Goal: Task Accomplishment & Management: Complete application form

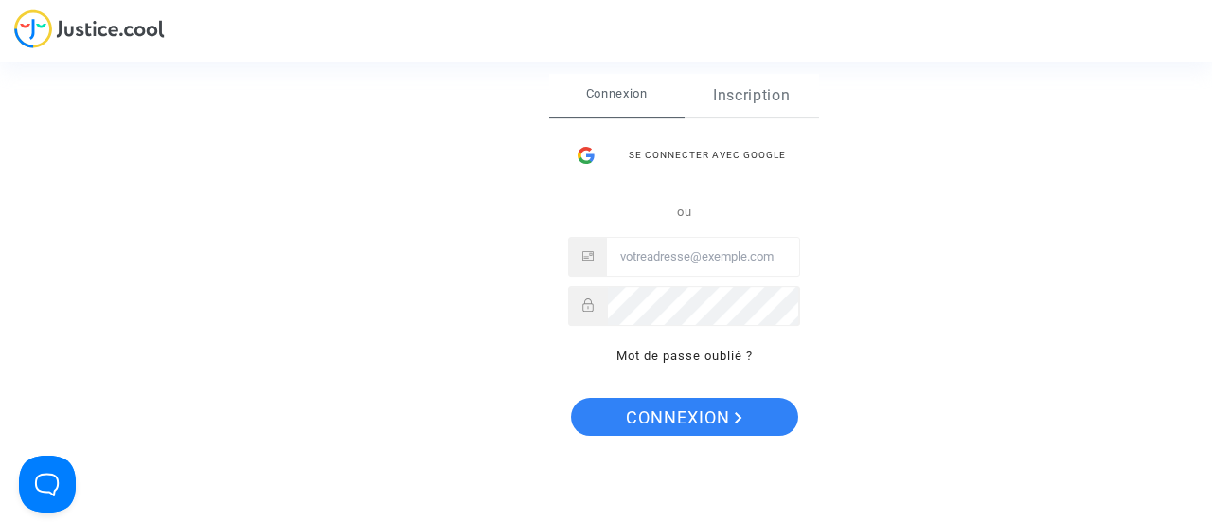
click at [752, 98] on link "Inscription" at bounding box center [752, 96] width 135 height 44
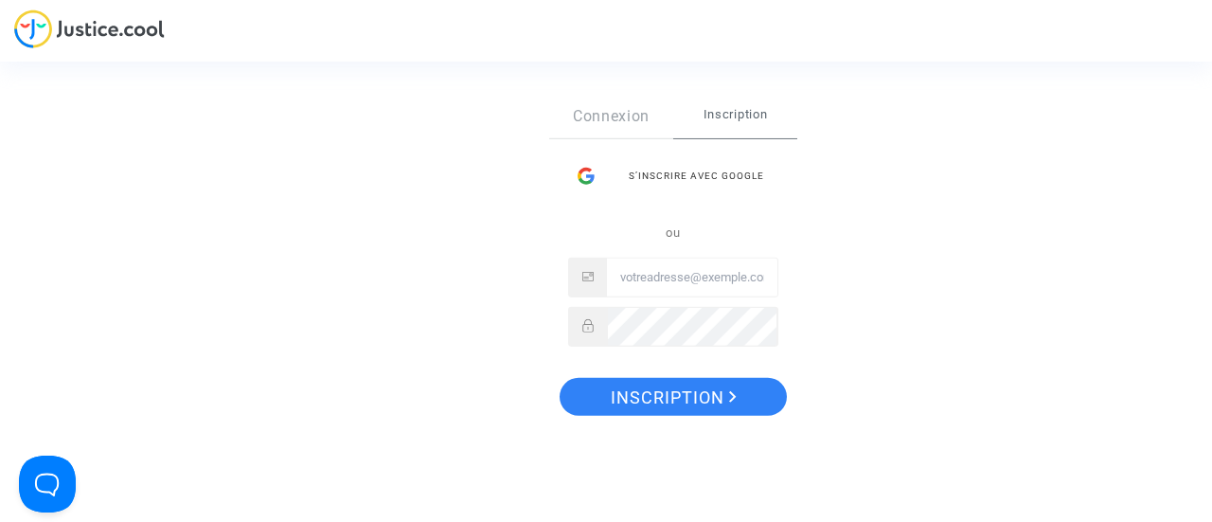
click at [672, 279] on input "Email" at bounding box center [692, 277] width 170 height 38
click at [701, 274] on input "sylvain.richir31@gmail.com" at bounding box center [692, 277] width 170 height 38
type input "[PERSON_NAME][EMAIL_ADDRESS][DOMAIN_NAME]"
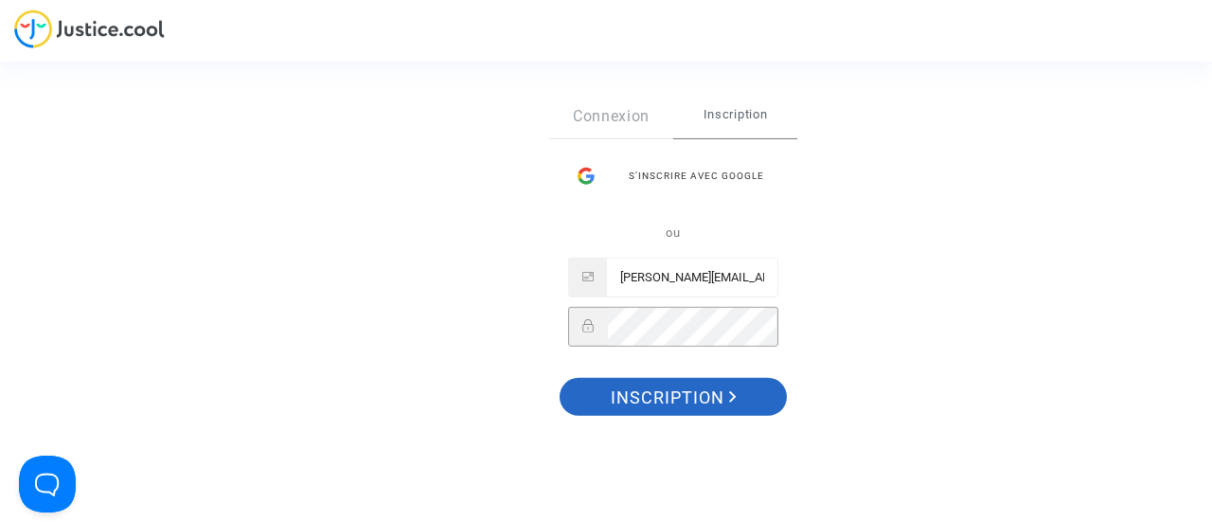
click at [661, 392] on span "Inscription" at bounding box center [674, 398] width 126 height 40
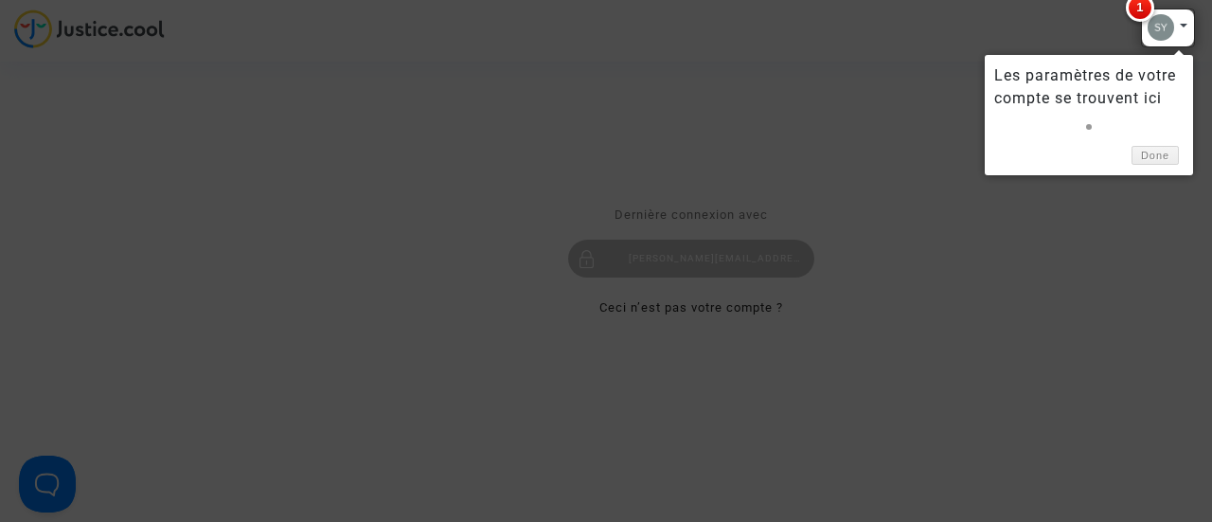
click at [1188, 21] on div at bounding box center [1168, 28] width 54 height 39
click at [1187, 24] on div at bounding box center [1168, 28] width 54 height 39
click at [1164, 154] on link "Done" at bounding box center [1154, 156] width 47 height 20
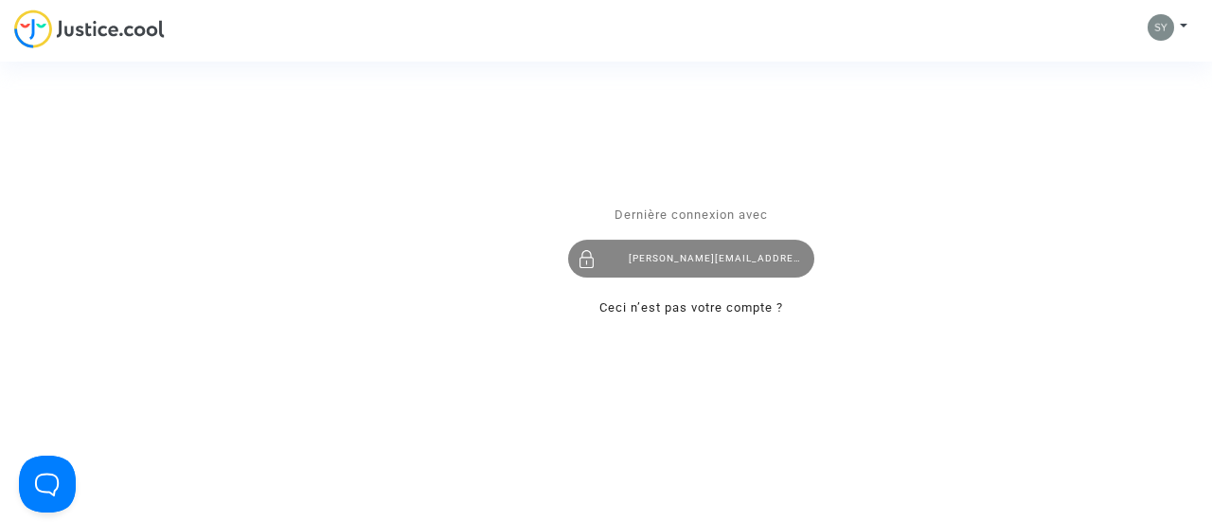
click at [646, 259] on div "[PERSON_NAME][EMAIL_ADDRESS][PERSON_NAME][DOMAIN_NAME]" at bounding box center [691, 259] width 246 height 38
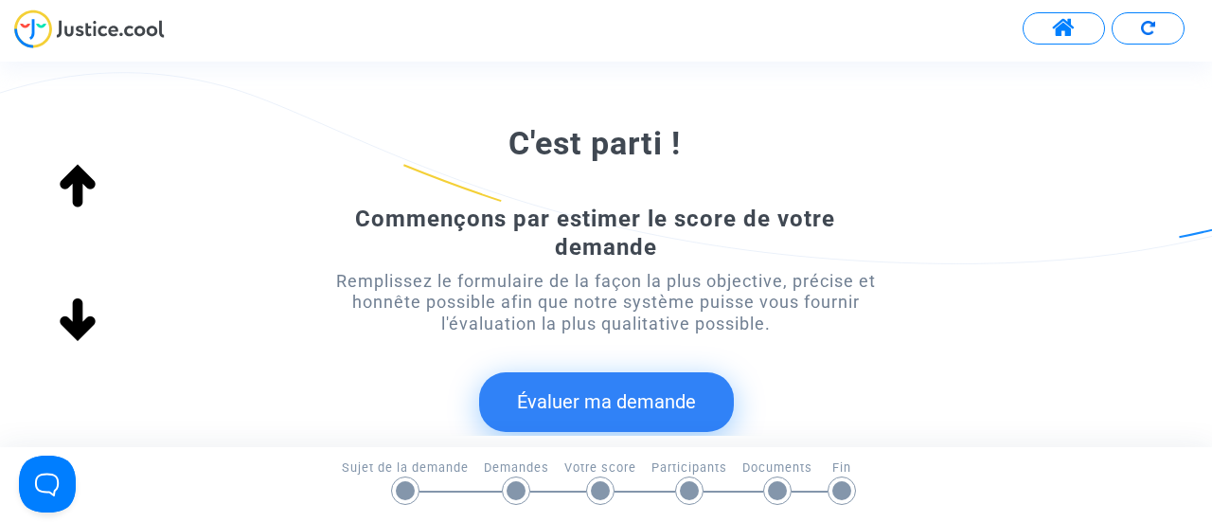
scroll to position [379, 0]
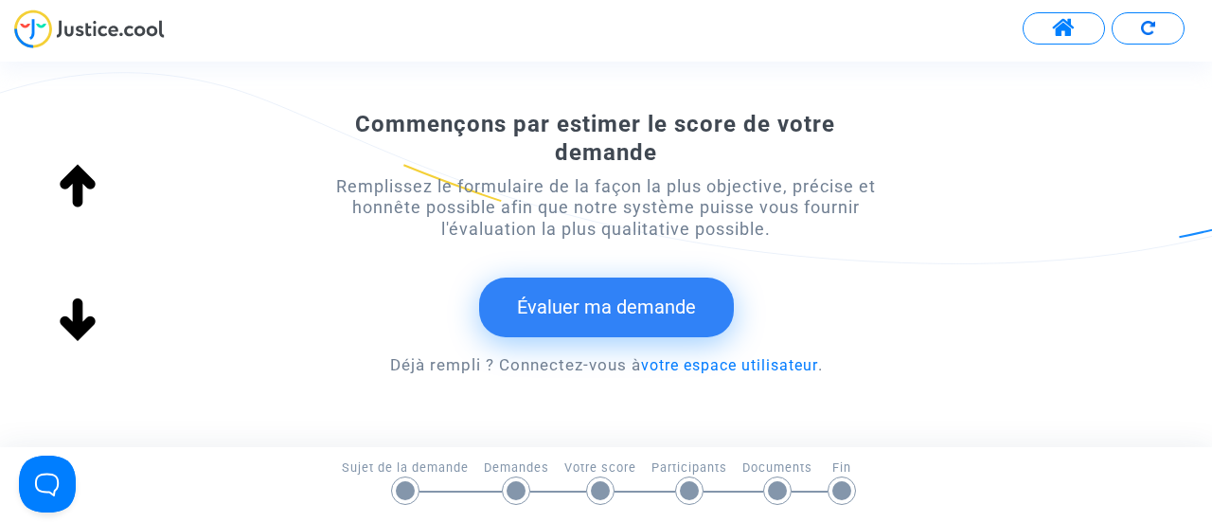
click at [602, 310] on button "Évaluer ma demande" at bounding box center [606, 306] width 255 height 59
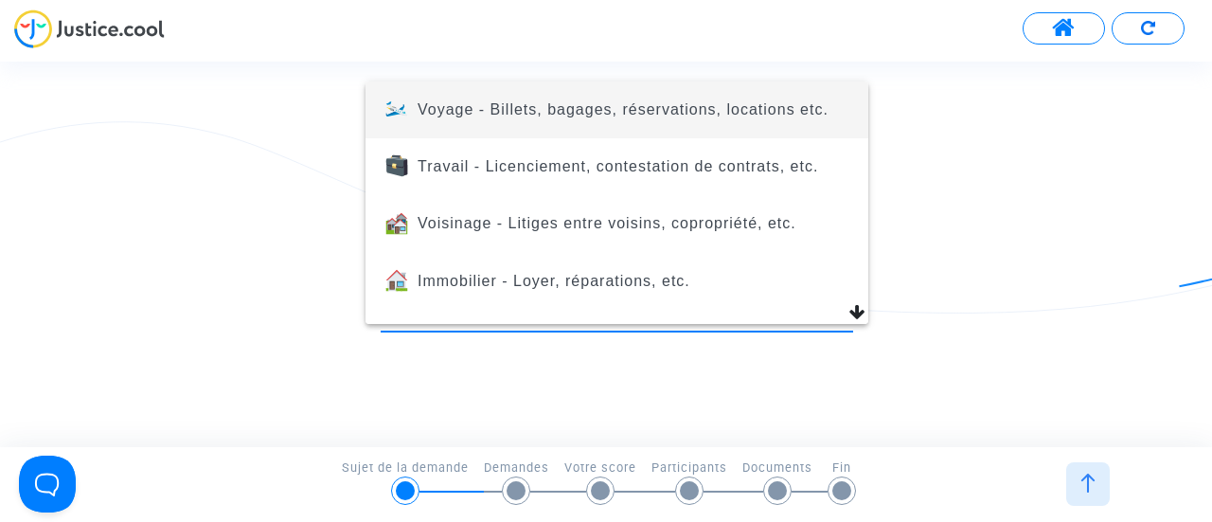
click at [541, 113] on span "Voyage - Billets, bagages, réservations, locations etc." at bounding box center [623, 109] width 411 height 16
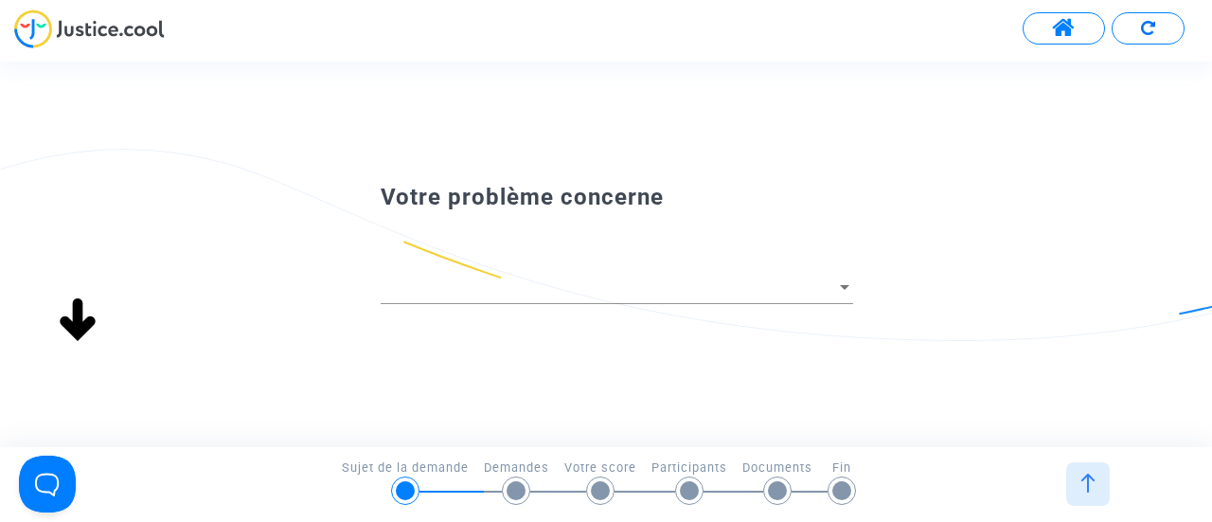
scroll to position [0, 0]
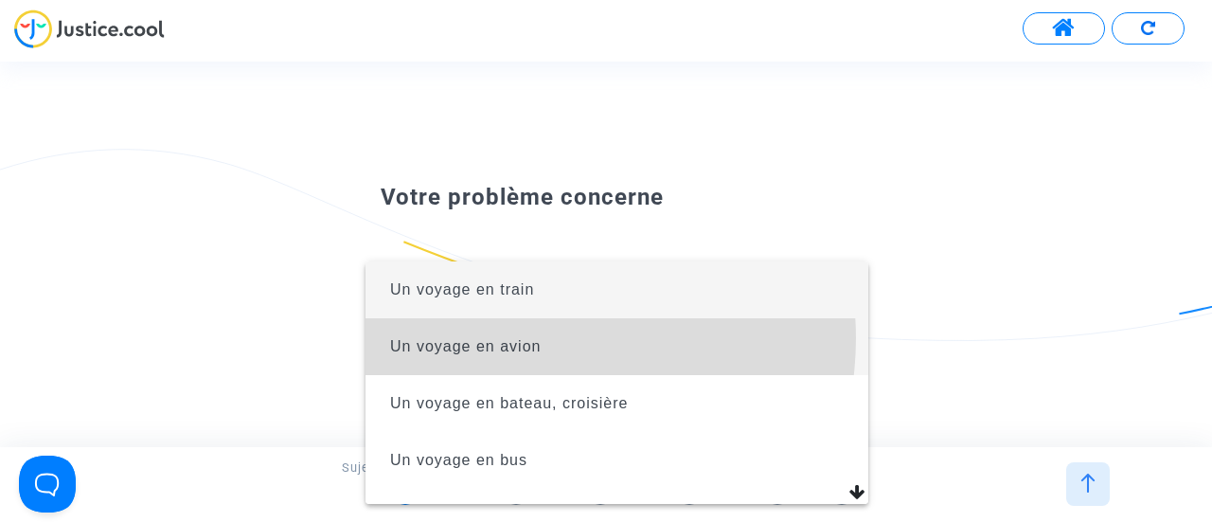
click at [532, 338] on span "Un voyage en avion" at bounding box center [465, 346] width 151 height 16
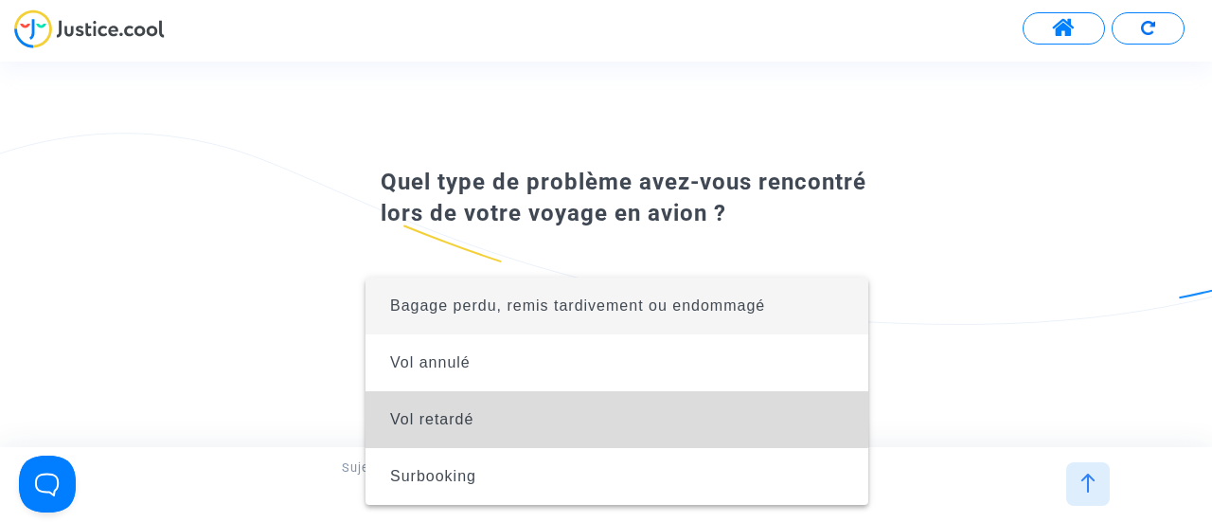
click at [474, 406] on span "Vol retardé" at bounding box center [617, 419] width 472 height 57
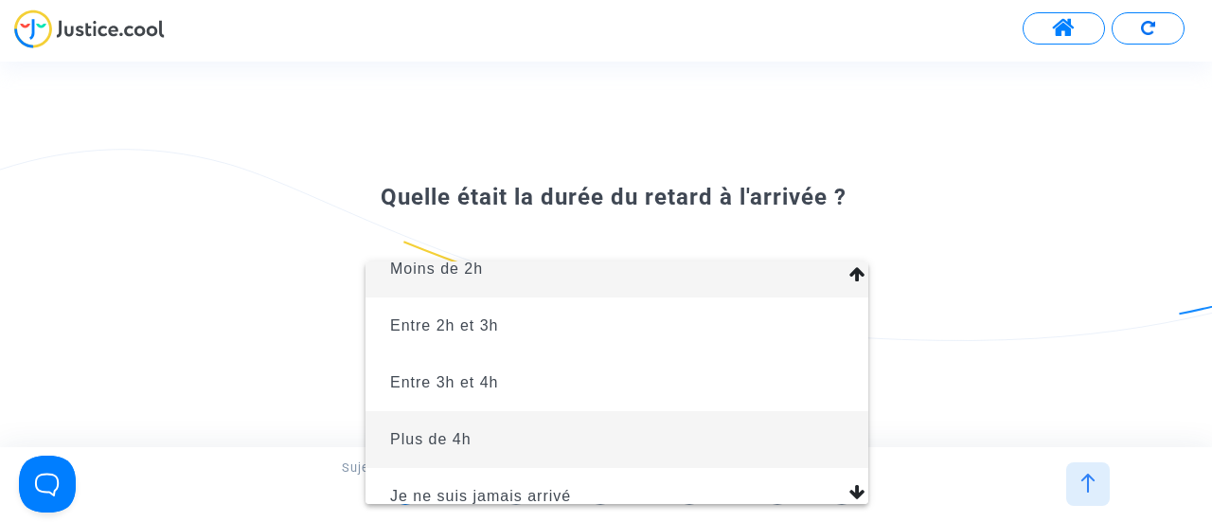
scroll to position [42, 0]
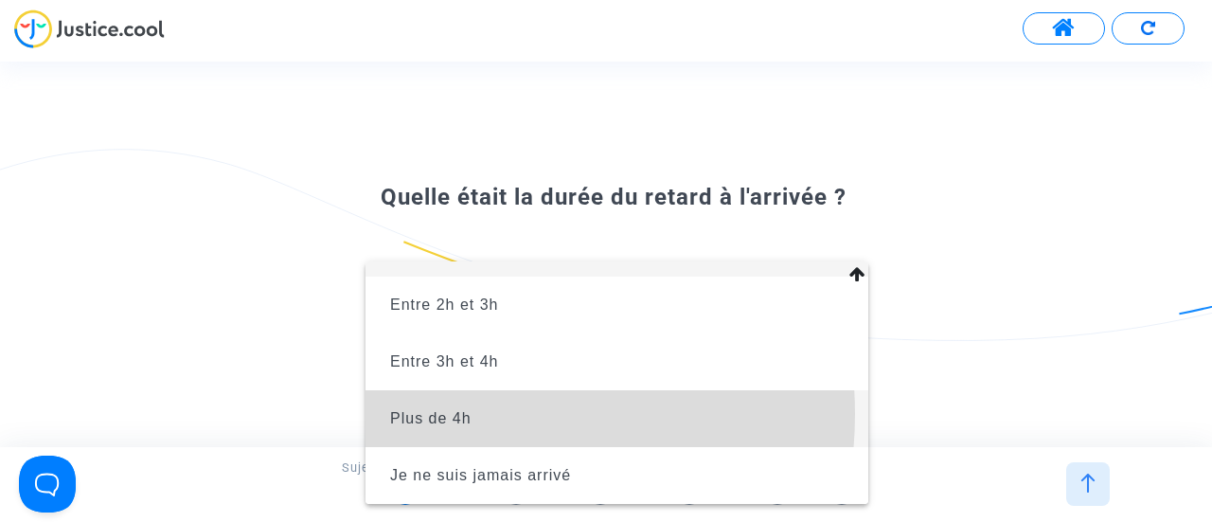
click at [447, 414] on span "Plus de 4h" at bounding box center [430, 418] width 81 height 16
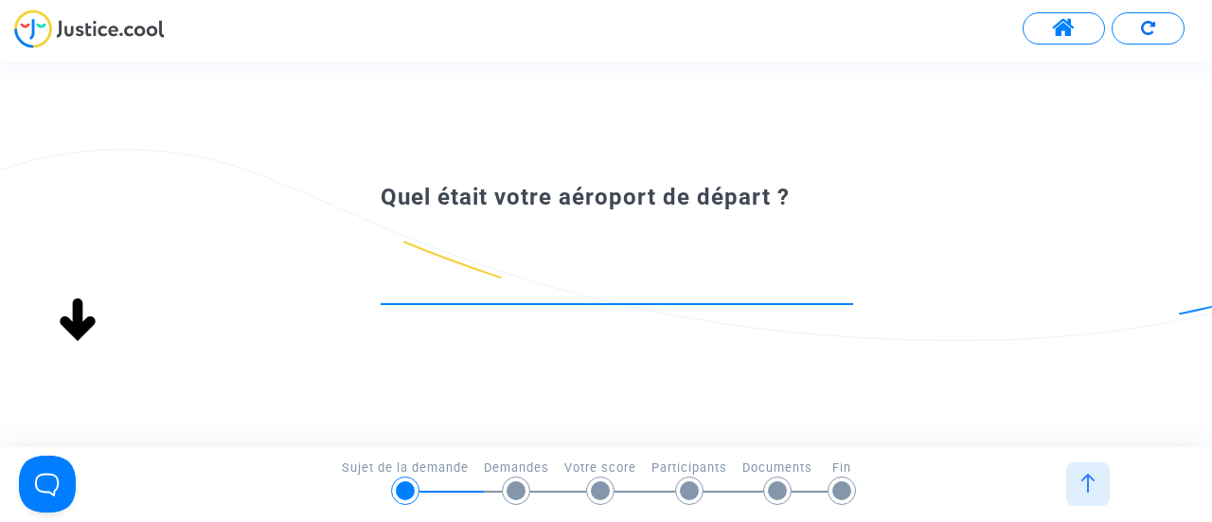
click at [461, 288] on input at bounding box center [617, 286] width 472 height 19
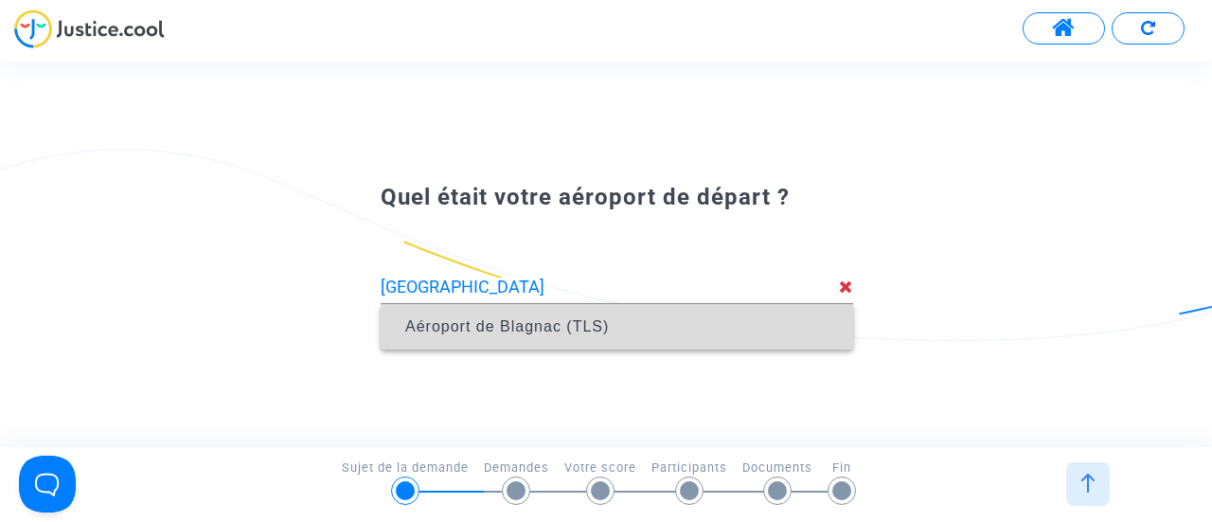
click at [473, 323] on span "Aéroport de Blagnac (TLS)" at bounding box center [507, 326] width 204 height 16
type input "Aéroport de Blagnac (TLS)"
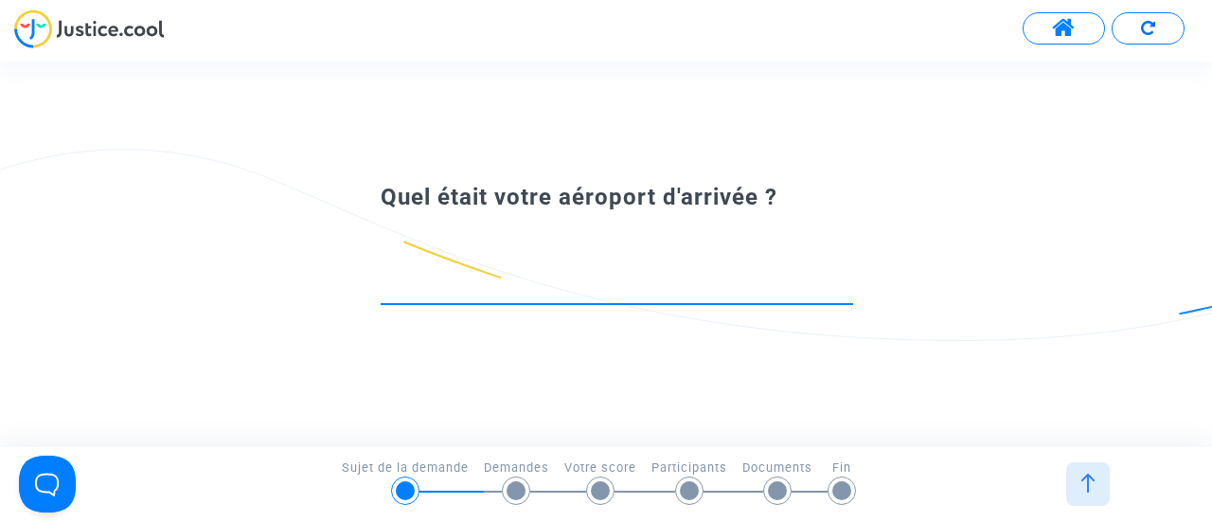
type input "="
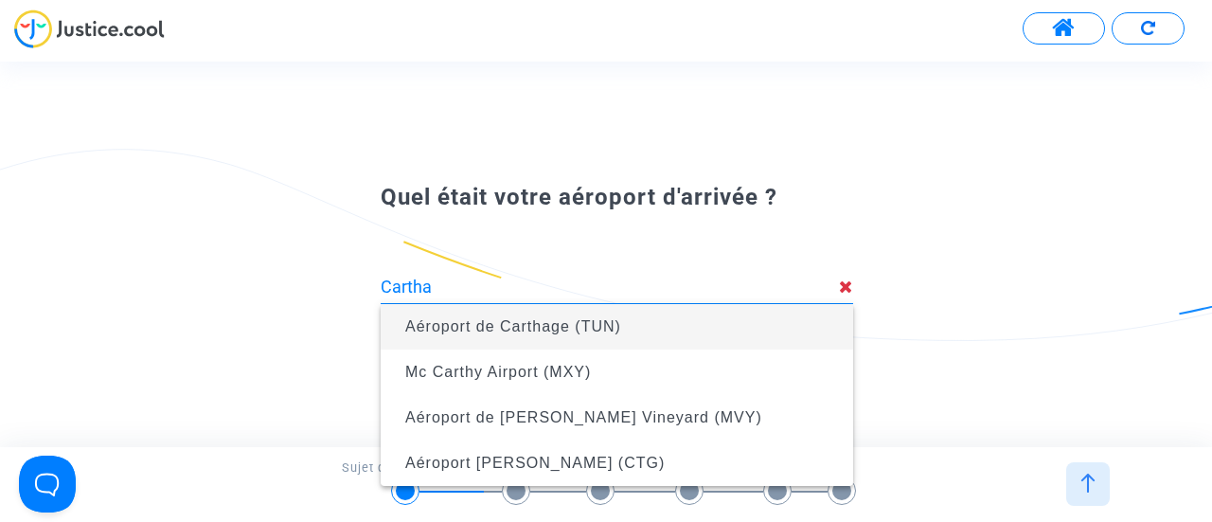
click at [491, 323] on span "Aéroport de Carthage (TUN)" at bounding box center [513, 326] width 216 height 16
type input "Aéroport de Carthage (TUN)"
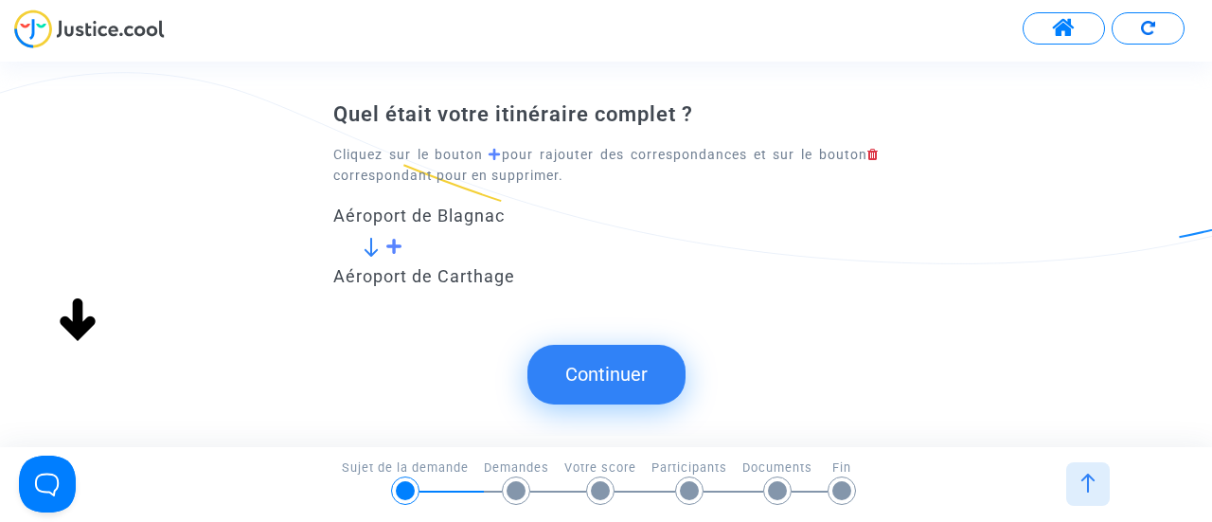
click at [596, 374] on button "Continuer" at bounding box center [606, 374] width 158 height 59
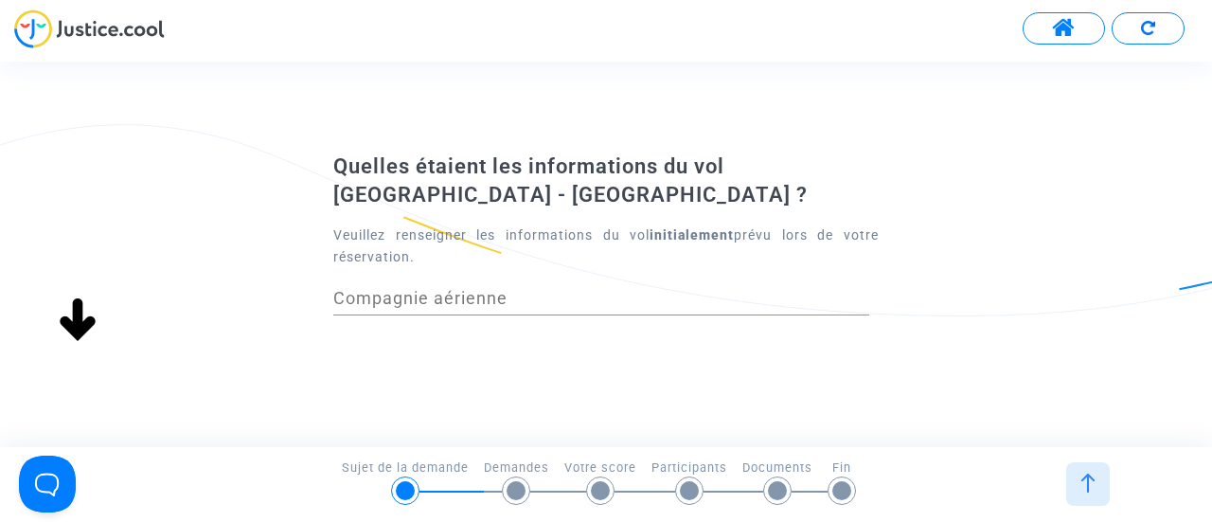
click at [411, 293] on input "Compagnie aérienne" at bounding box center [601, 298] width 536 height 19
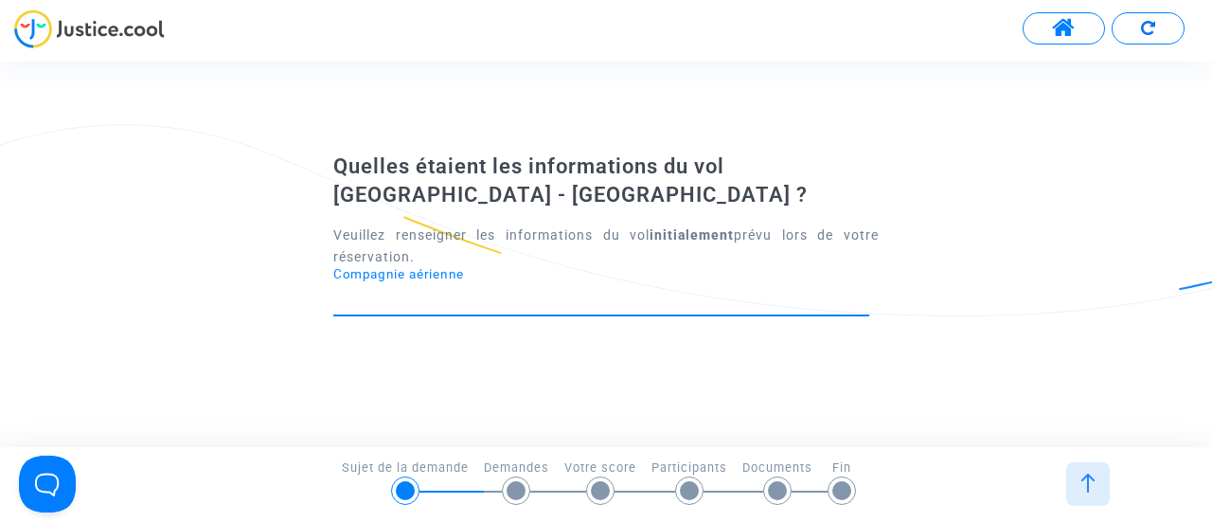
paste input "TU283"
type input "TU283"
drag, startPoint x: 403, startPoint y: 302, endPoint x: 284, endPoint y: 286, distance: 120.4
click at [284, 286] on div "Quelles étaient les informations du vol [GEOGRAPHIC_DATA] - [GEOGRAPHIC_DATA] ?…" at bounding box center [606, 254] width 1212 height 204
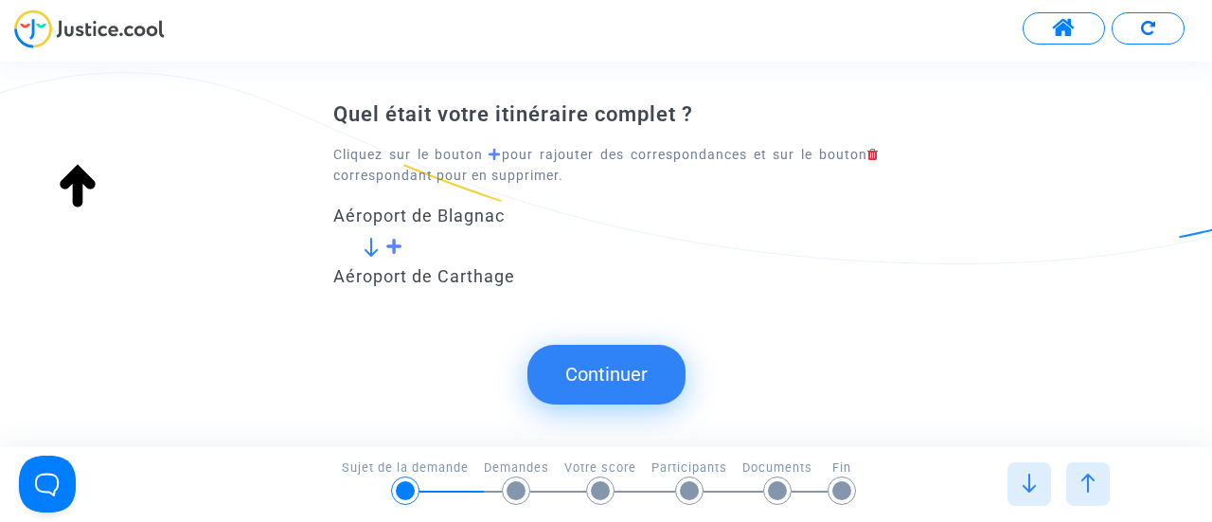
type input "Aéroport de Carthage (TUN)"
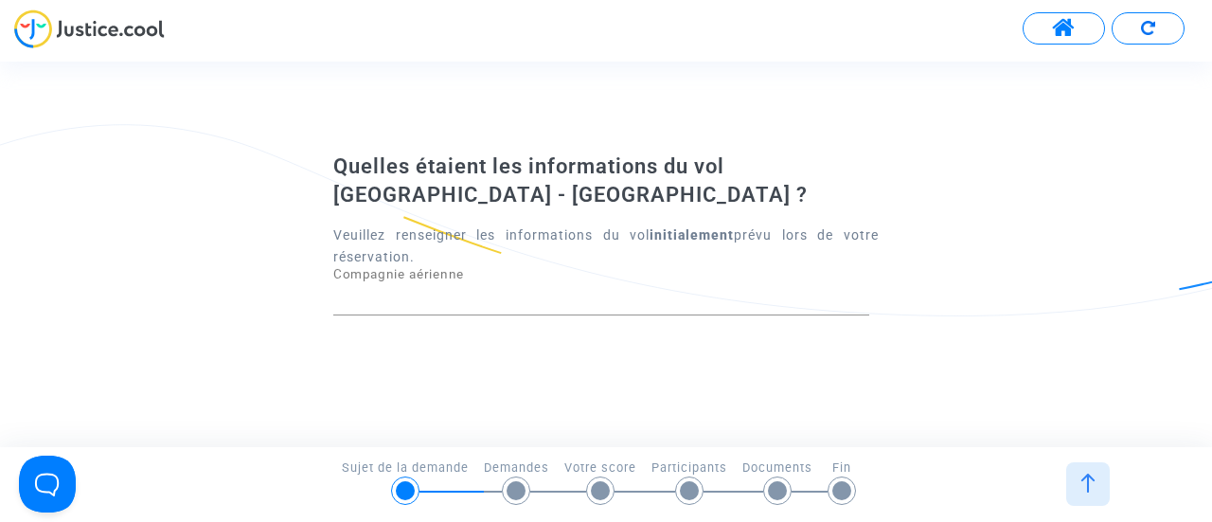
click at [460, 294] on input "Compagnie aérienne" at bounding box center [601, 298] width 536 height 19
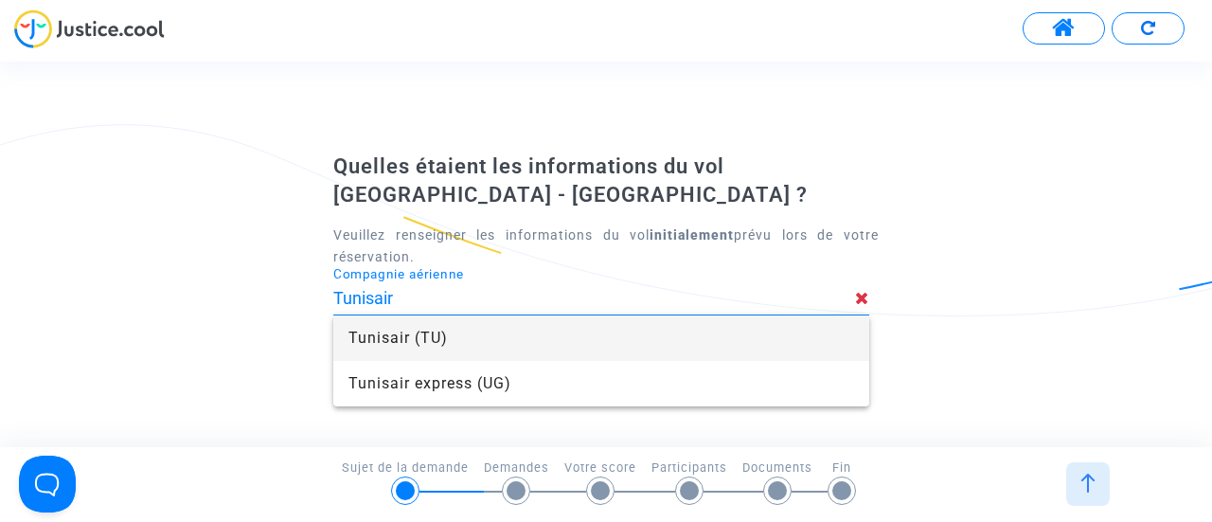
type input "Tunisair"
click at [426, 335] on span "Tunisair (TU)" at bounding box center [601, 337] width 506 height 45
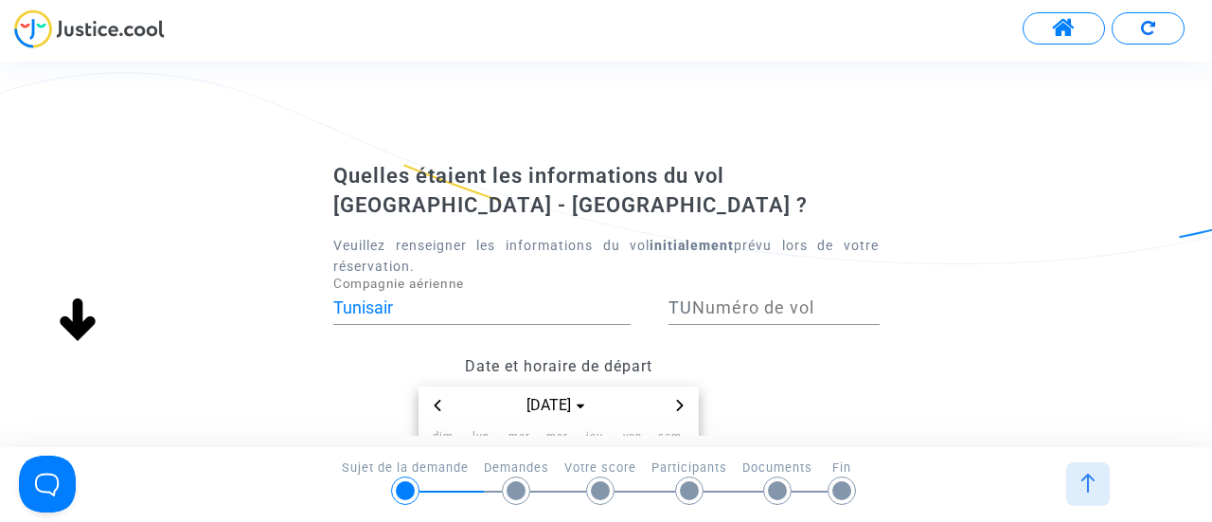
click at [672, 306] on span "TU" at bounding box center [680, 307] width 24 height 20
paste input "TU283"
click at [710, 310] on input "TU283" at bounding box center [785, 307] width 187 height 19
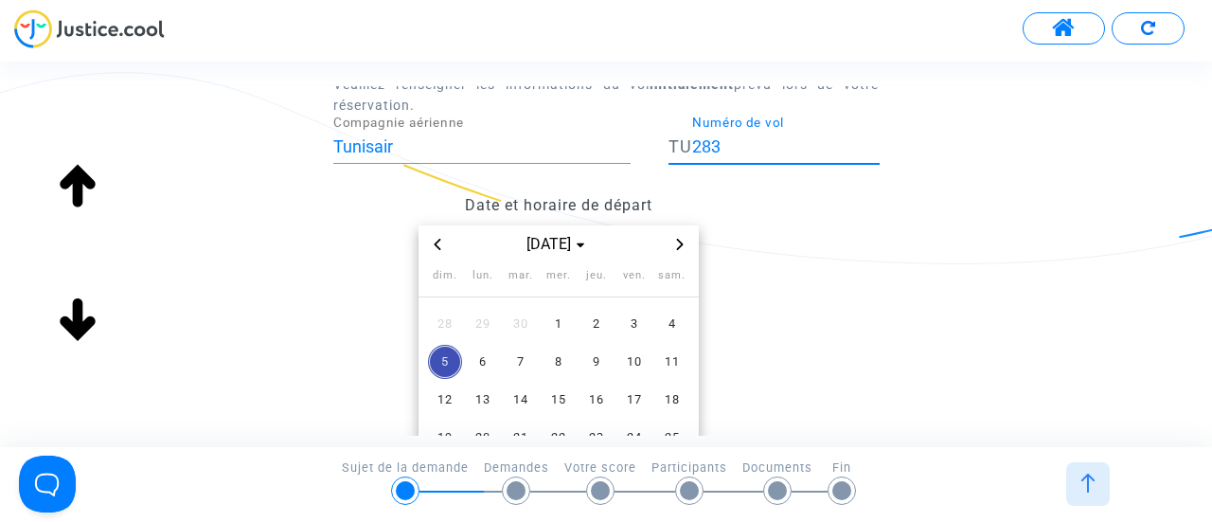
scroll to position [95, 0]
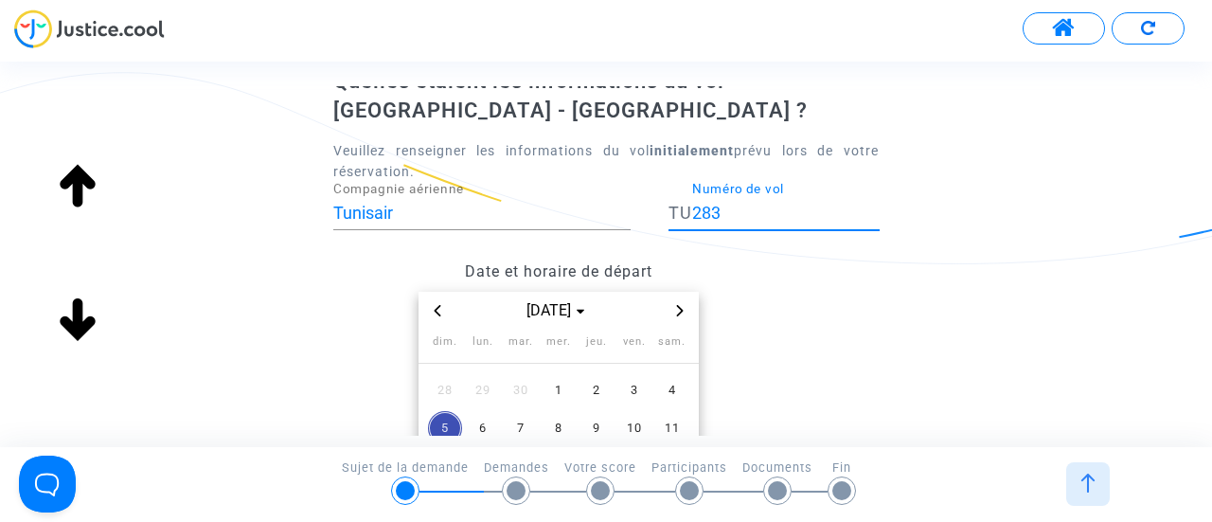
type input "283"
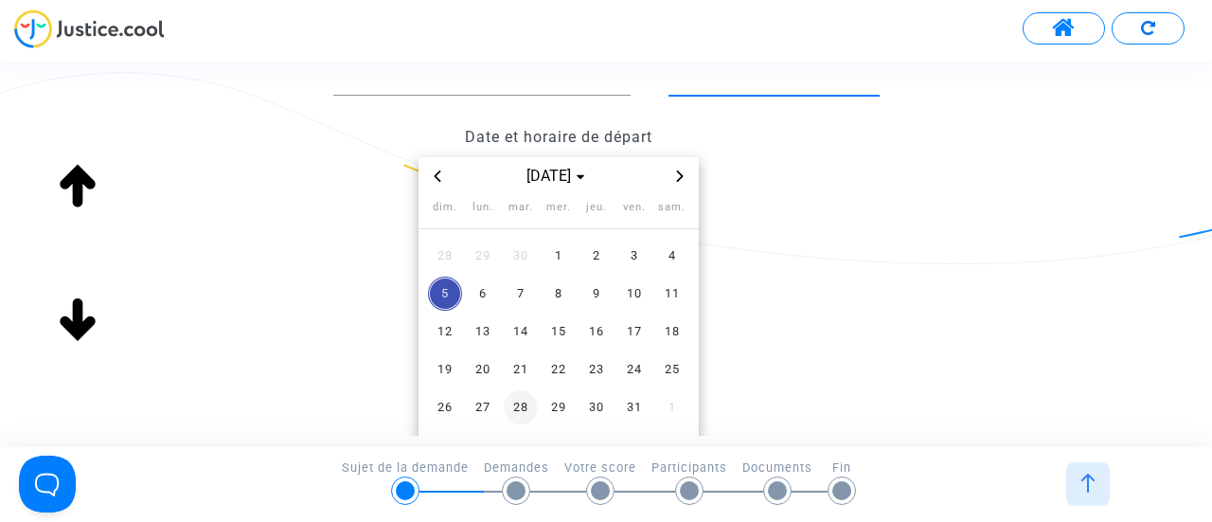
scroll to position [284, 0]
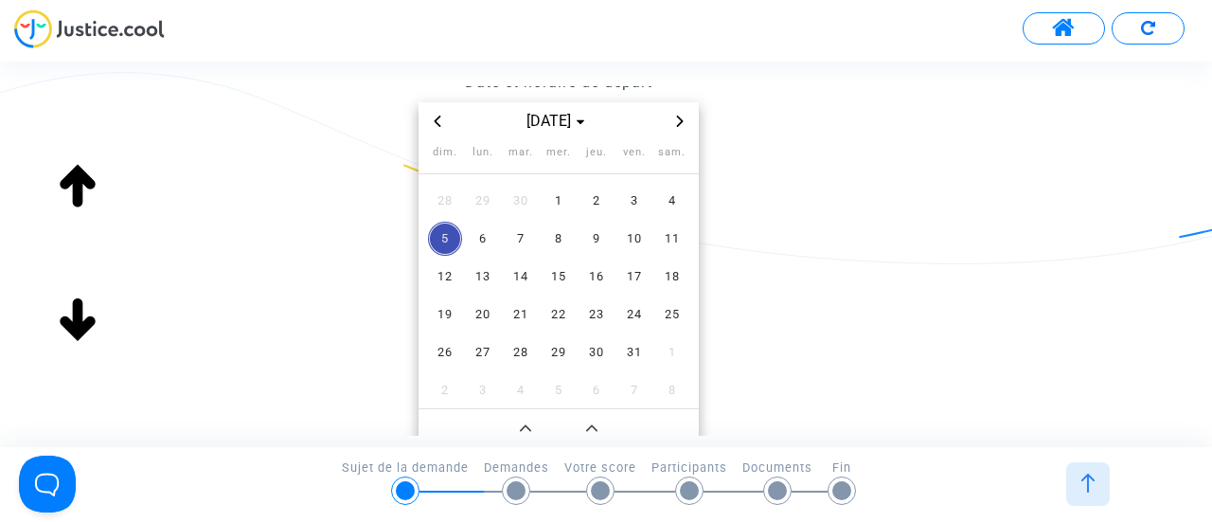
click at [434, 125] on icon "Previous month" at bounding box center [437, 121] width 11 height 11
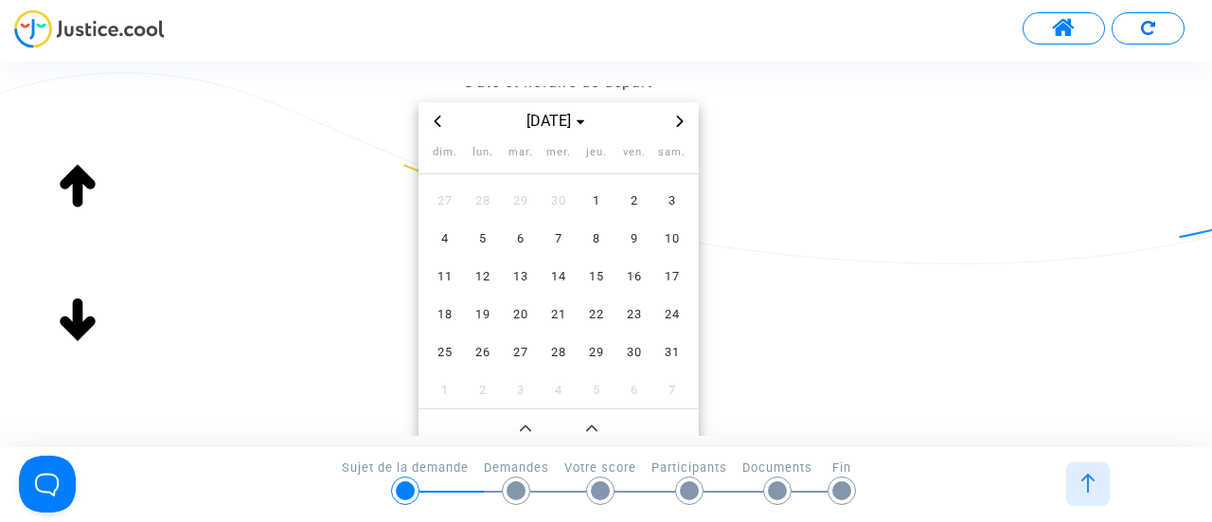
click at [434, 125] on icon "Previous month" at bounding box center [437, 121] width 11 height 11
click at [676, 116] on icon "Next month" at bounding box center [679, 121] width 11 height 11
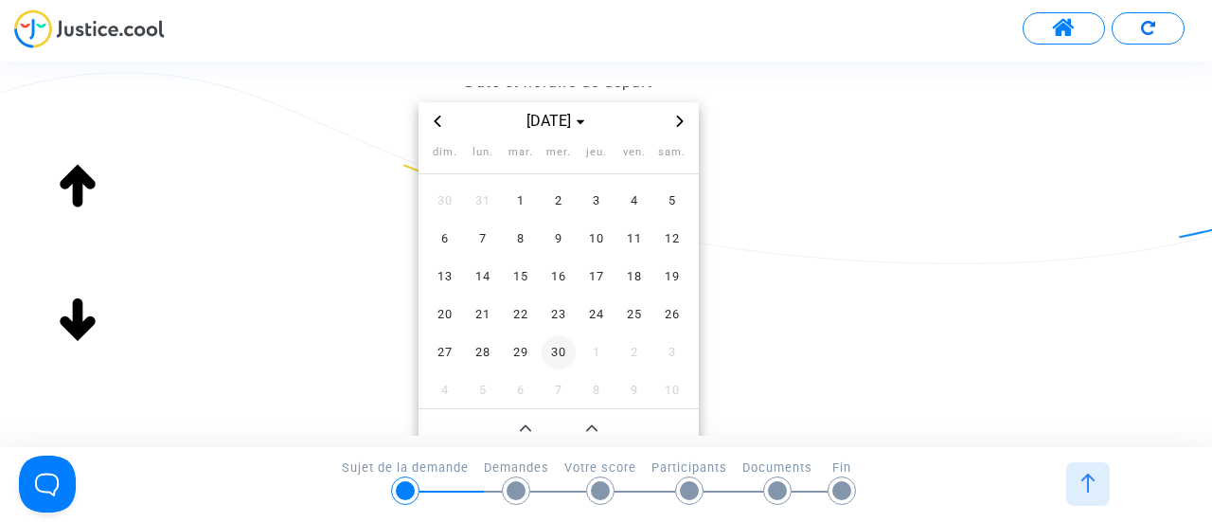
click at [553, 349] on span "30" at bounding box center [559, 352] width 34 height 34
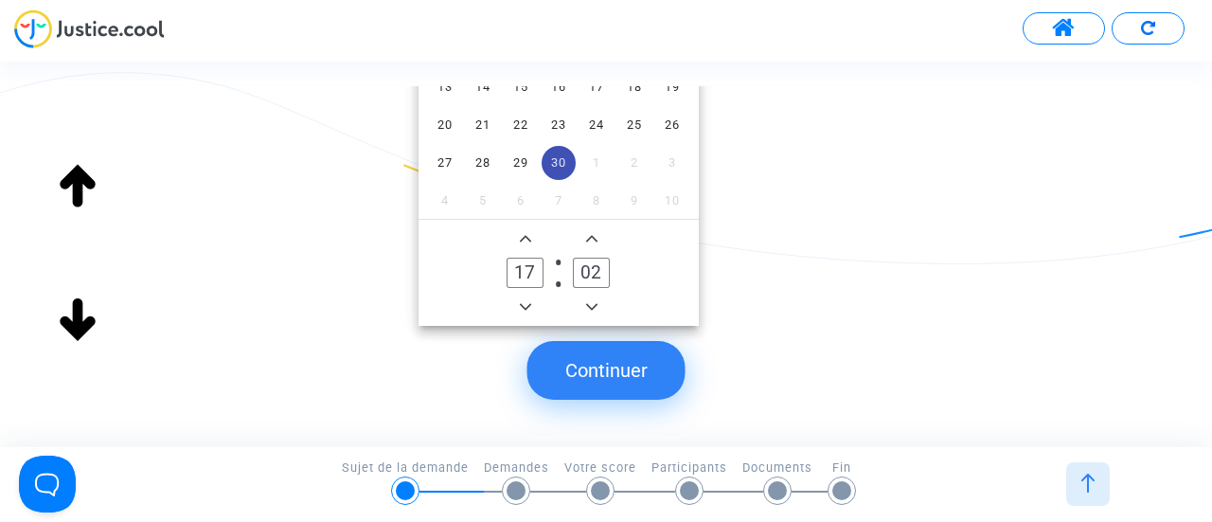
click at [526, 304] on icon "Minus a hour" at bounding box center [525, 306] width 11 height 11
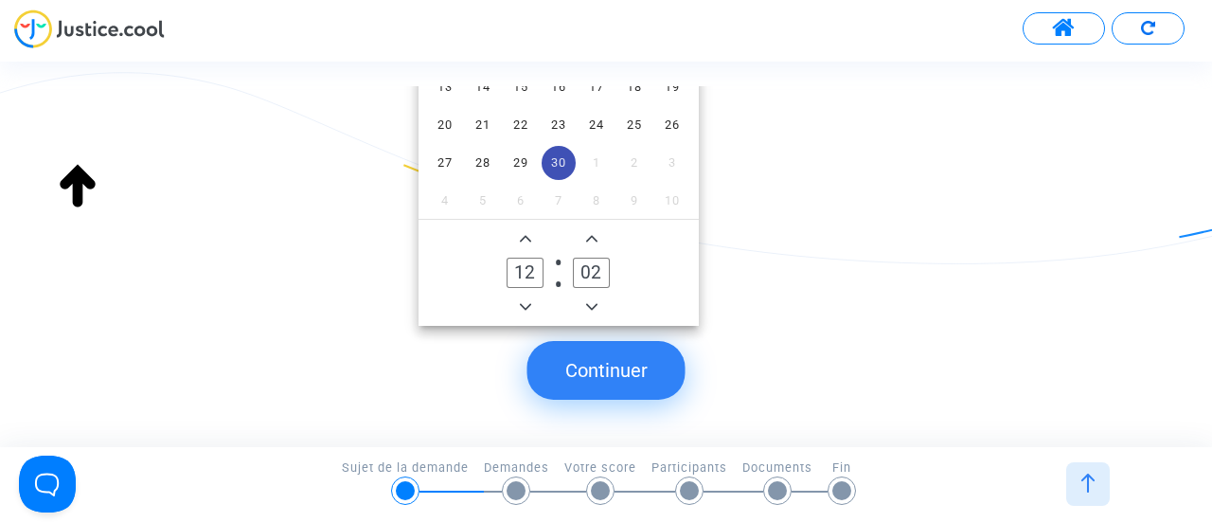
click at [526, 304] on icon "Minus a hour" at bounding box center [525, 306] width 11 height 11
click at [521, 240] on icon "Add a hour" at bounding box center [525, 239] width 11 height 7
type input "11"
click at [595, 308] on icon "Minus a minute" at bounding box center [591, 306] width 11 height 11
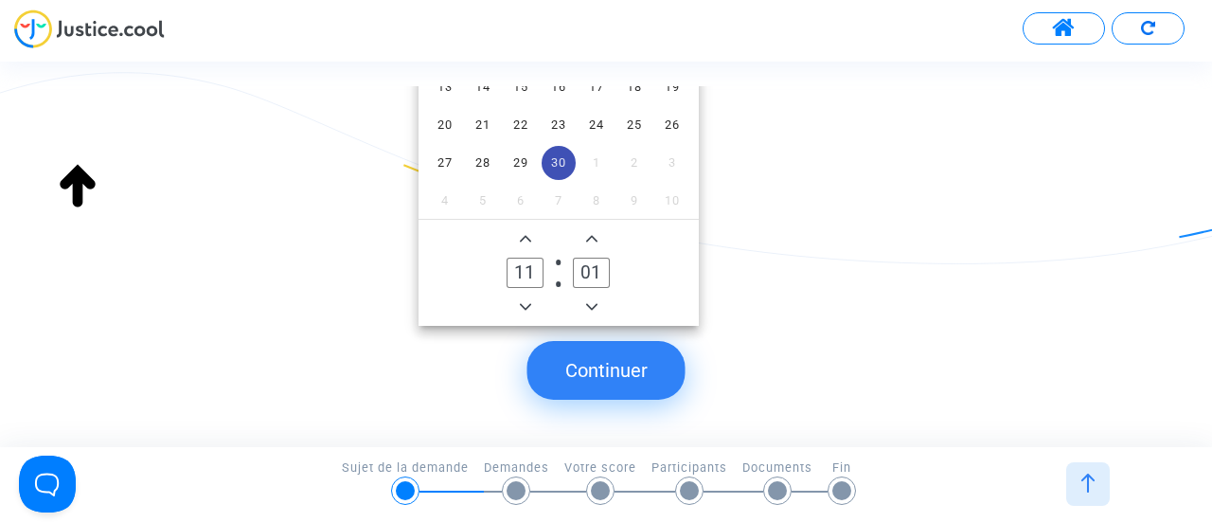
click at [595, 308] on icon "Minus a minute" at bounding box center [591, 306] width 11 height 11
type input "00"
click at [609, 366] on button "Continuer" at bounding box center [606, 370] width 158 height 59
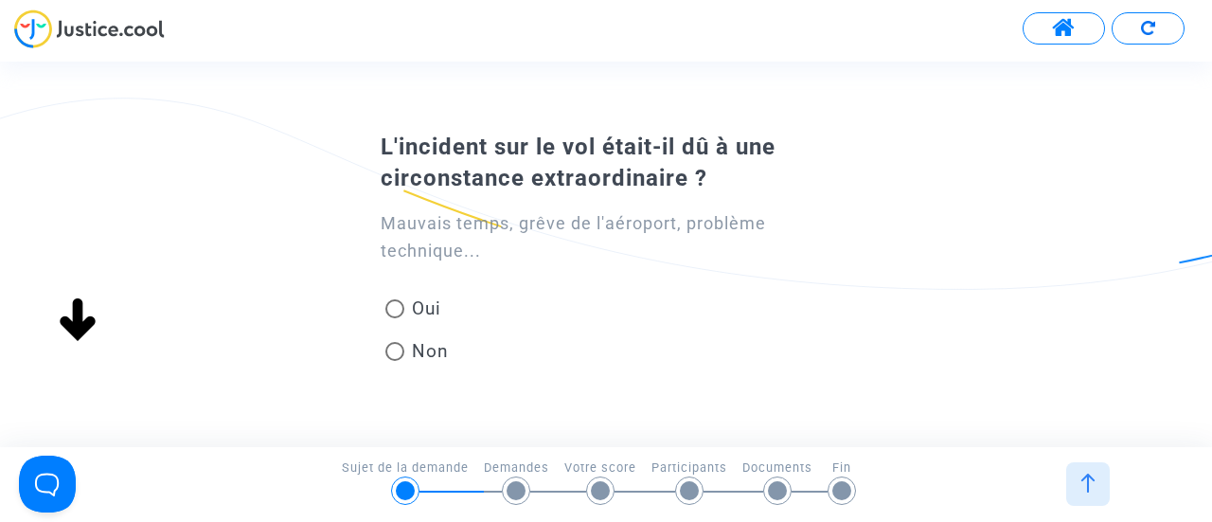
click at [394, 353] on span at bounding box center [394, 351] width 19 height 19
click at [394, 361] on input "Non" at bounding box center [394, 361] width 1 height 1
radio input "true"
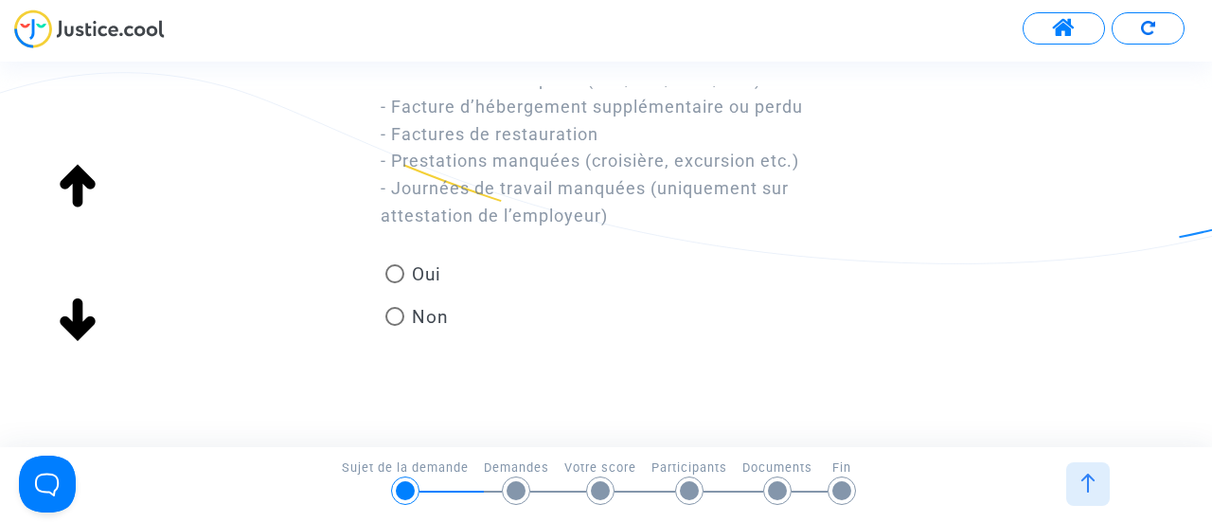
scroll to position [267, 0]
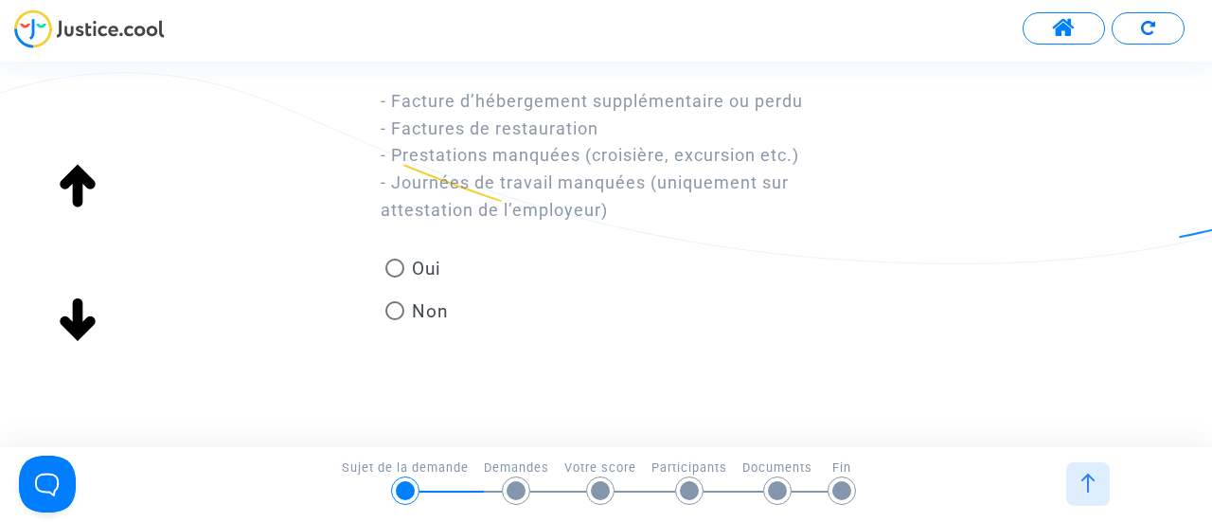
click at [401, 310] on span at bounding box center [394, 310] width 19 height 19
click at [395, 320] on input "Non" at bounding box center [394, 320] width 1 height 1
radio input "true"
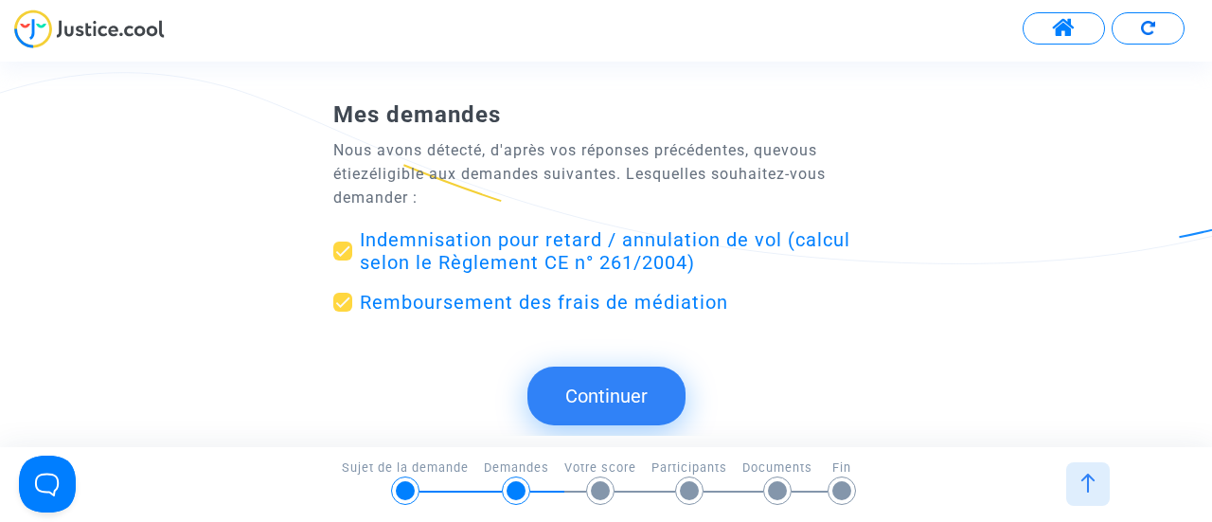
scroll to position [7, 0]
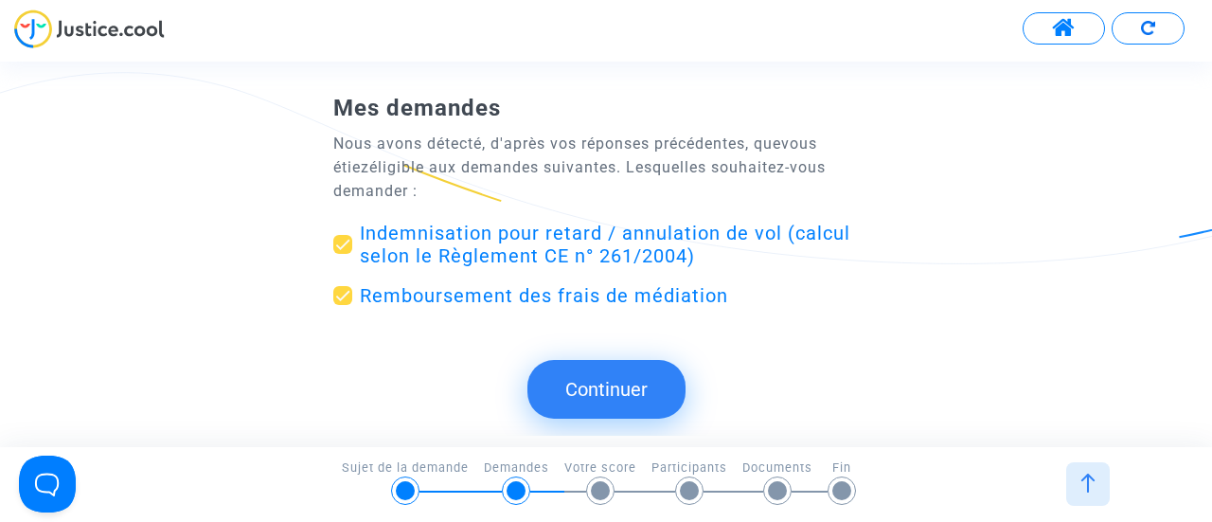
click at [613, 389] on button "Continuer" at bounding box center [606, 389] width 158 height 59
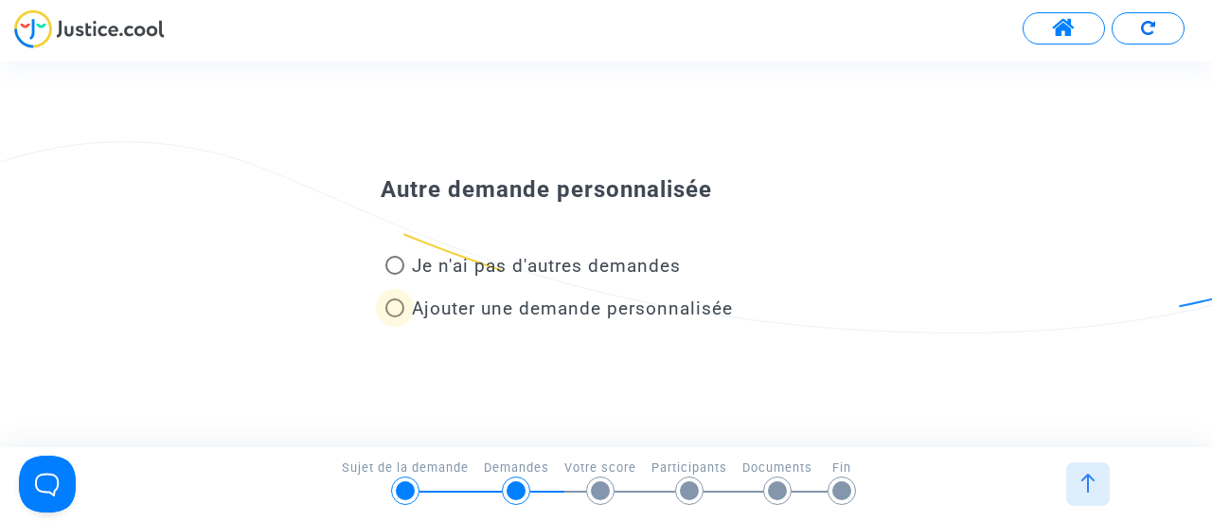
click at [395, 308] on span at bounding box center [394, 307] width 19 height 19
click at [395, 317] on input "Ajouter une demande personnalisée" at bounding box center [394, 317] width 1 height 1
radio input "true"
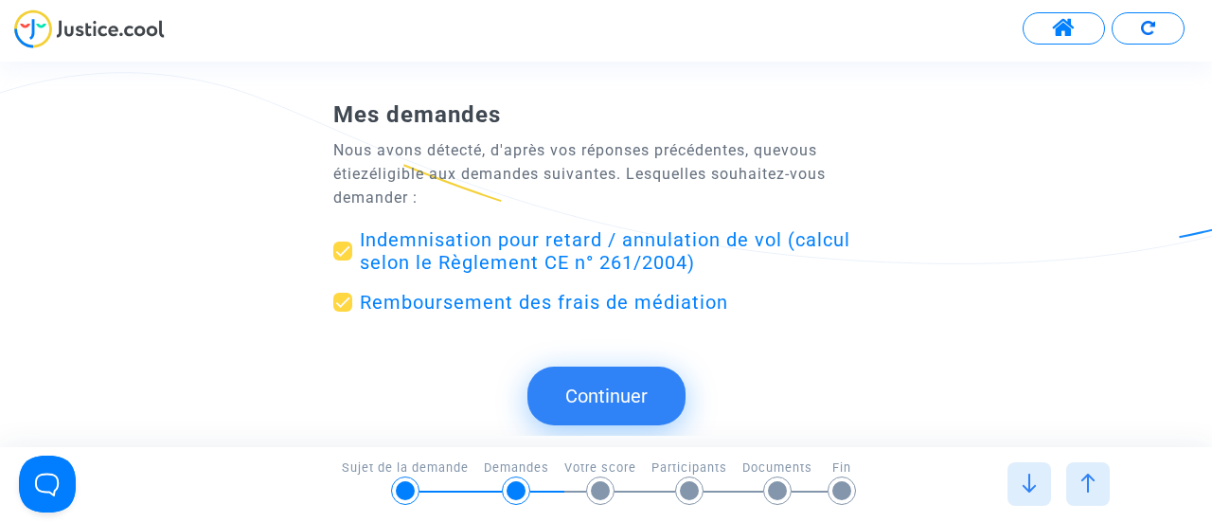
scroll to position [7, 0]
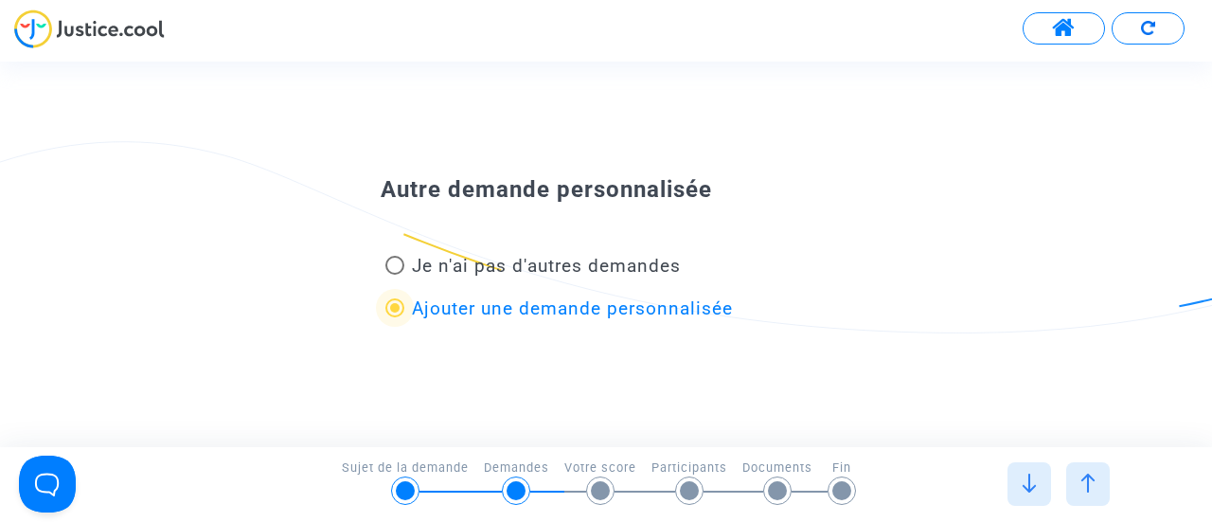
click at [397, 271] on span at bounding box center [394, 265] width 19 height 19
click at [395, 275] on input "Je n'ai pas d'autres demandes" at bounding box center [394, 275] width 1 height 1
radio input "true"
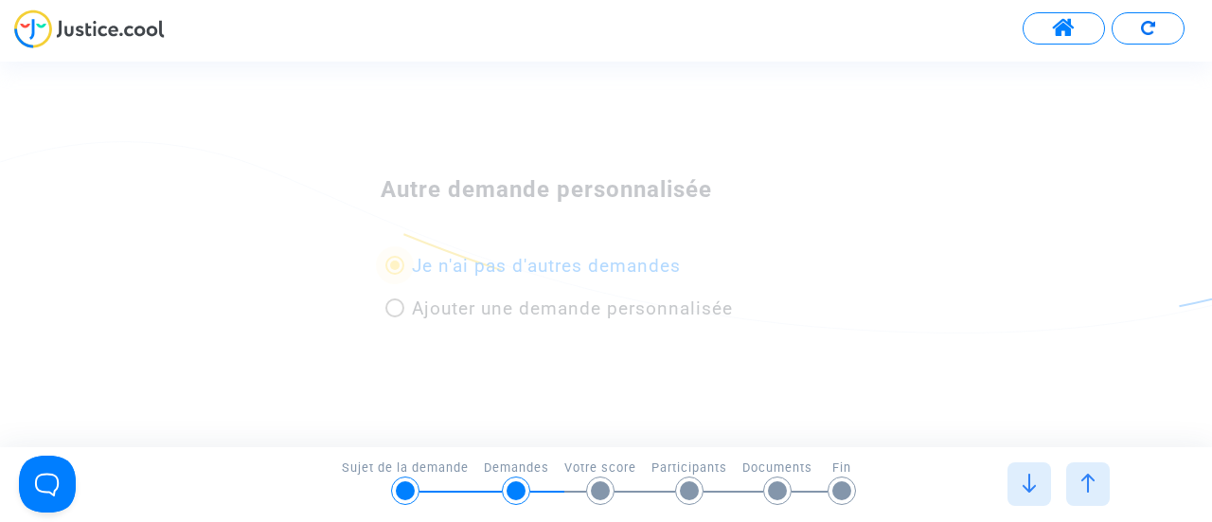
scroll to position [0, 0]
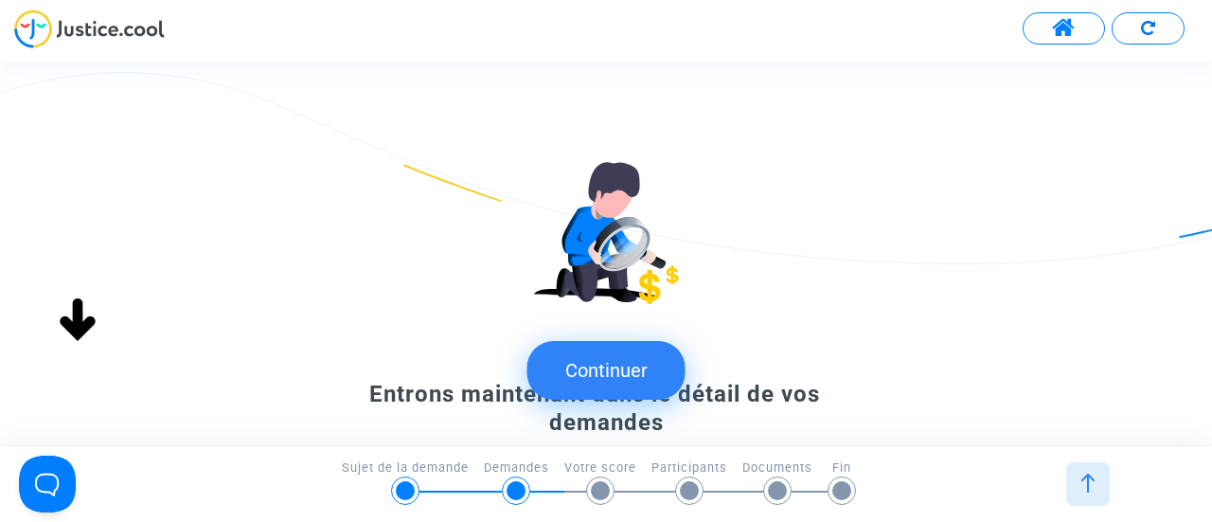
click at [619, 368] on button "Continuer" at bounding box center [606, 370] width 158 height 59
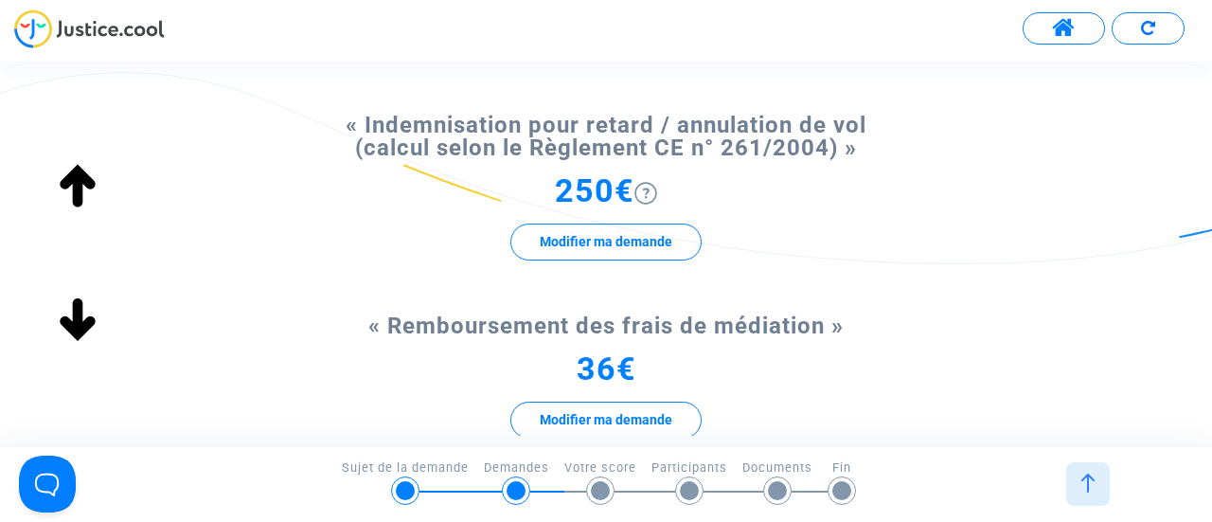
scroll to position [379, 0]
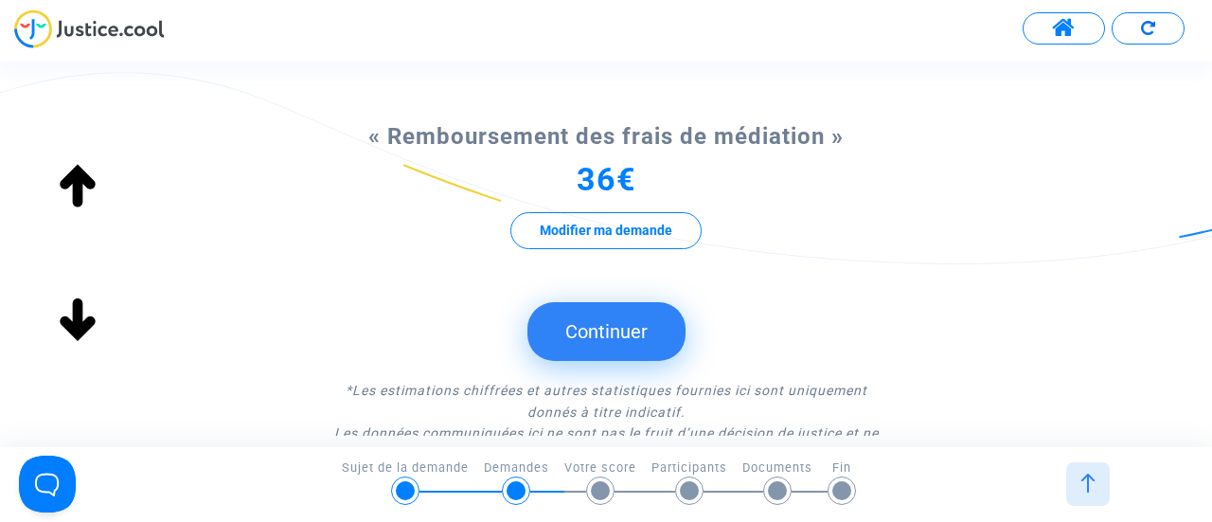
click at [615, 331] on button "Continuer" at bounding box center [606, 331] width 158 height 59
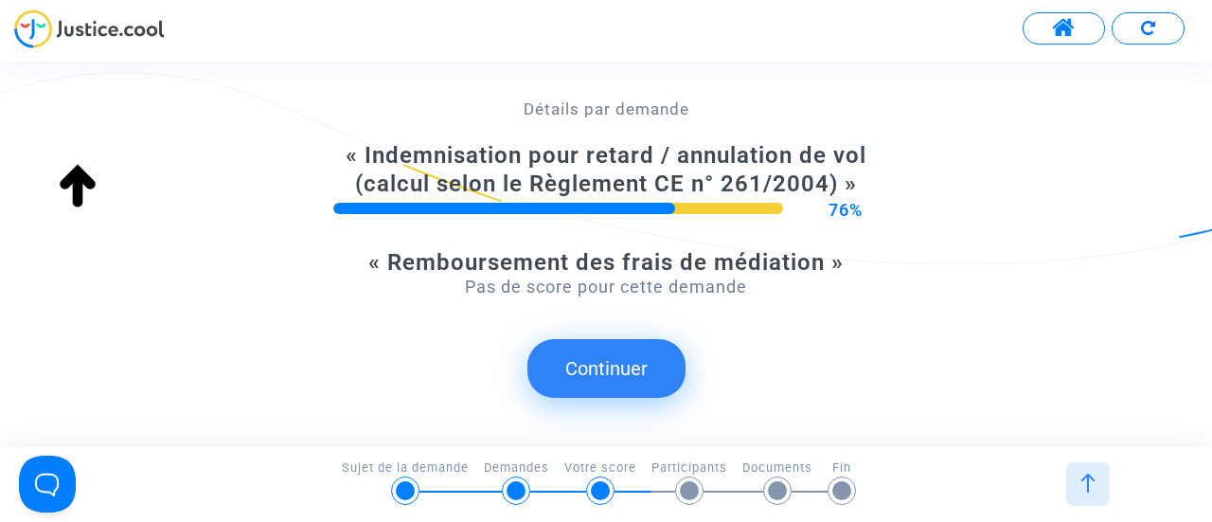
scroll to position [564, 0]
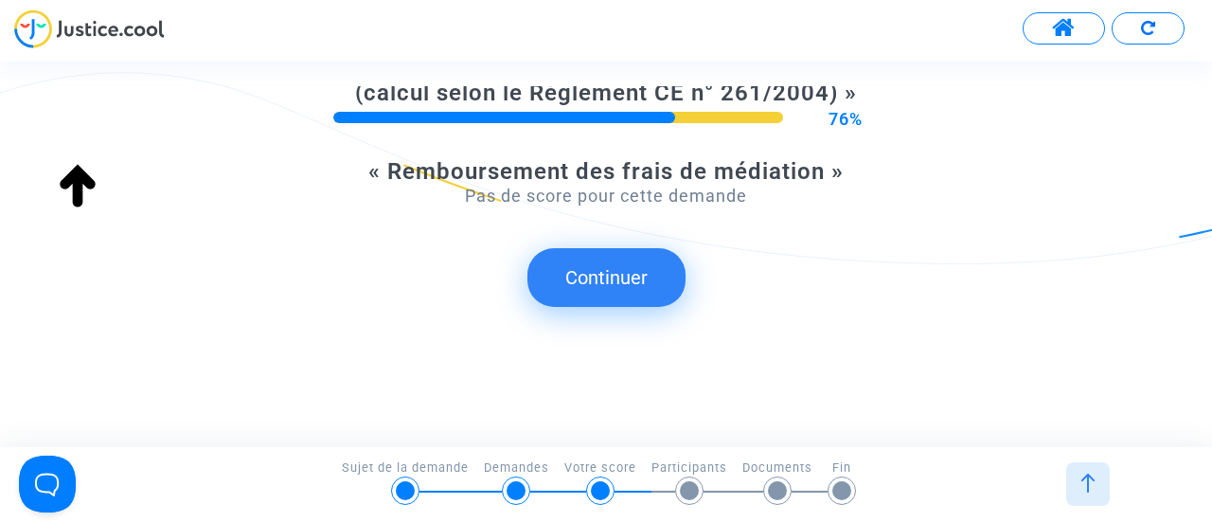
click at [638, 270] on button "Continuer" at bounding box center [606, 277] width 158 height 59
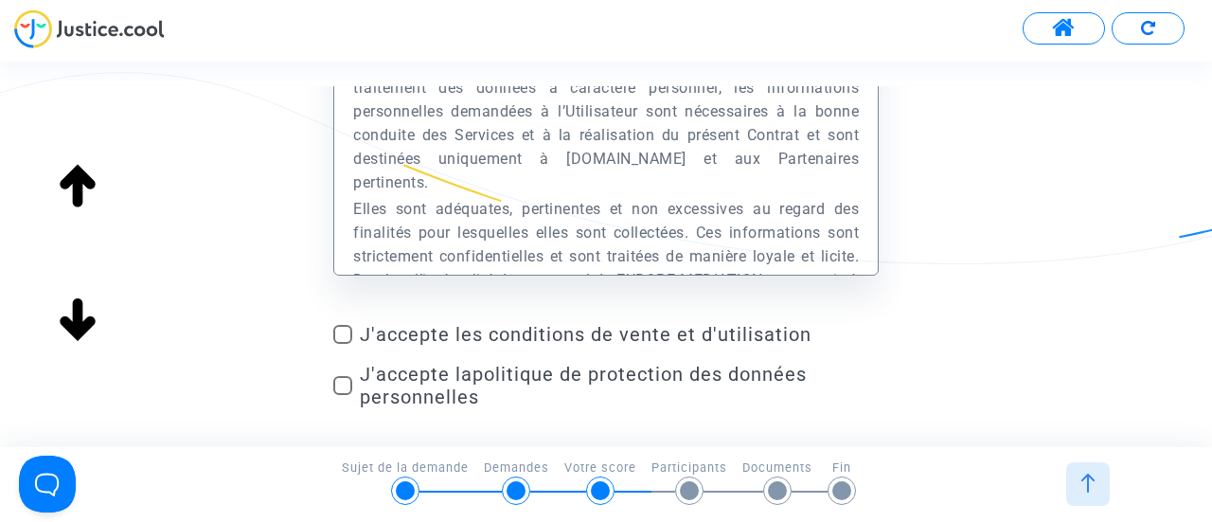
scroll to position [12961, 0]
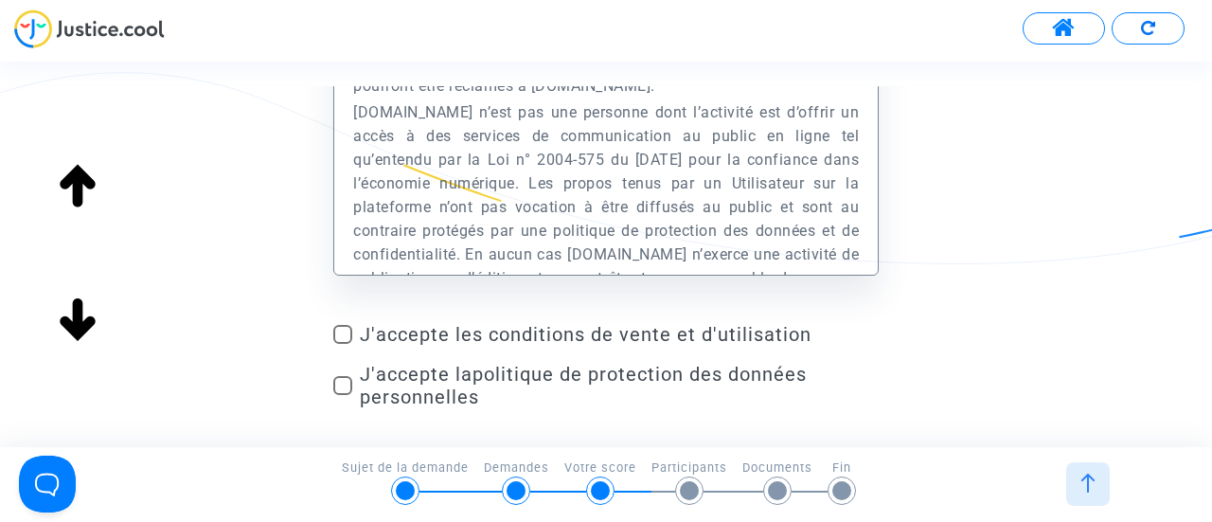
click at [349, 336] on span at bounding box center [342, 334] width 19 height 19
click at [343, 344] on input "J'accepte les conditions de vente et d'utilisation" at bounding box center [342, 344] width 1 height 1
checkbox input "true"
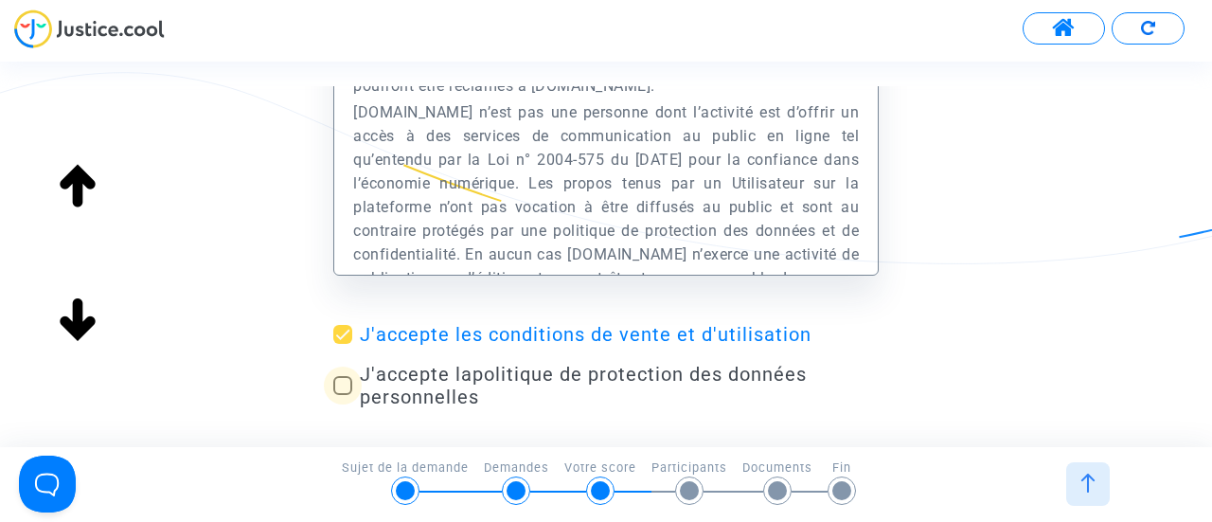
click at [340, 387] on span at bounding box center [342, 385] width 19 height 19
click at [342, 395] on input "J'accepte la politique de protection des données personnelles" at bounding box center [342, 395] width 1 height 1
checkbox input "true"
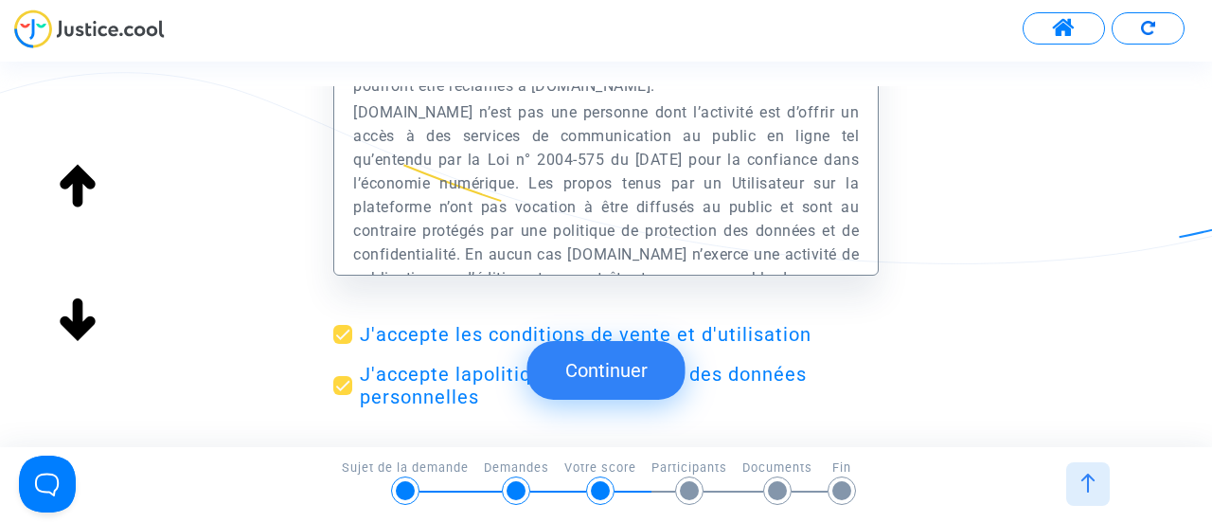
click at [606, 368] on button "Continuer" at bounding box center [606, 370] width 158 height 59
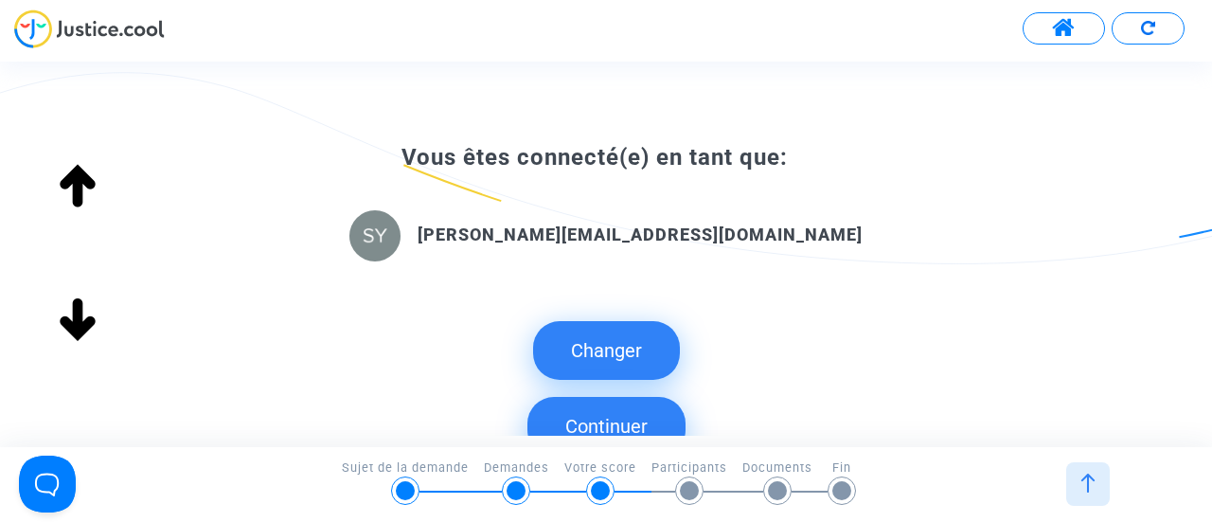
scroll to position [379, 0]
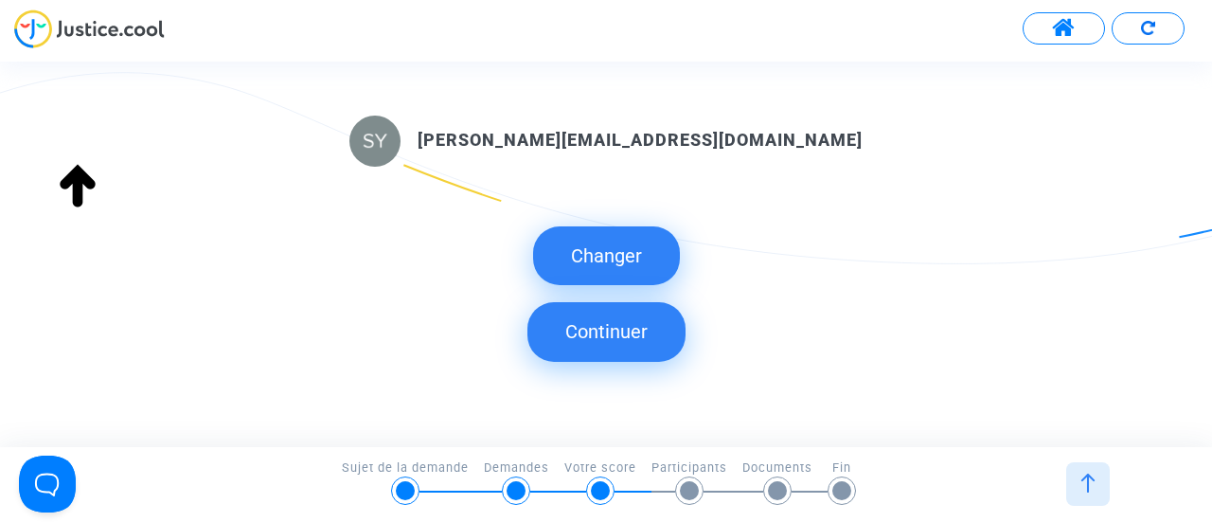
click at [623, 329] on button "Continuer" at bounding box center [606, 331] width 158 height 59
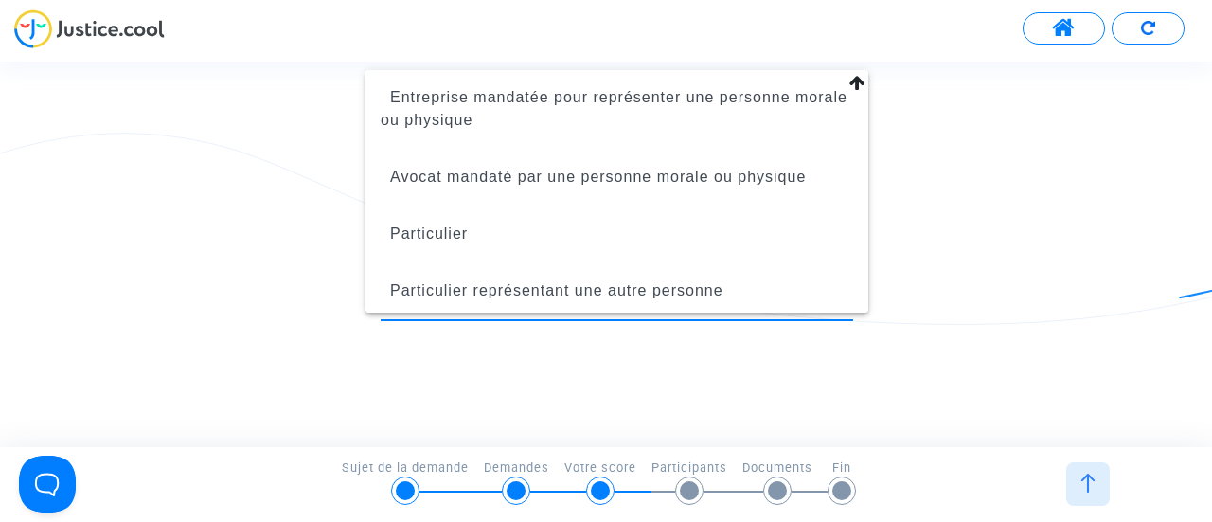
scroll to position [87, 0]
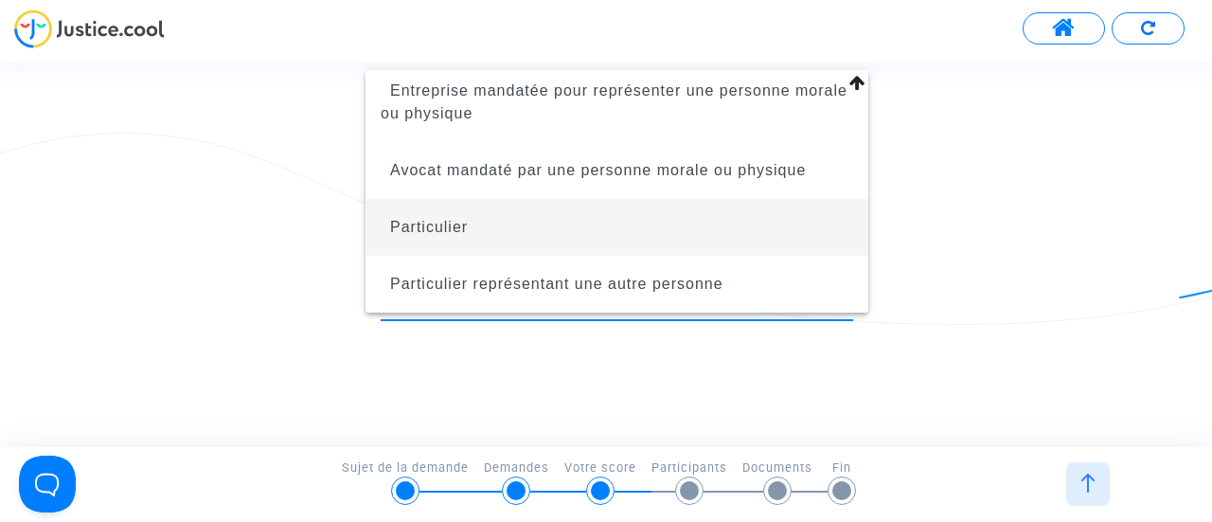
click at [470, 222] on span "Particulier" at bounding box center [617, 227] width 472 height 57
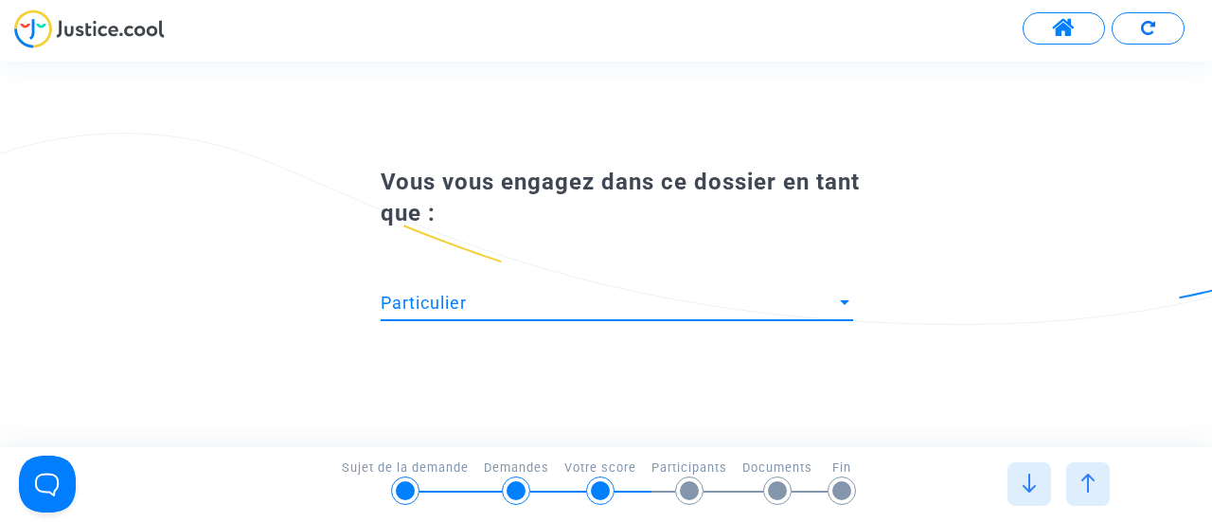
scroll to position [0, 0]
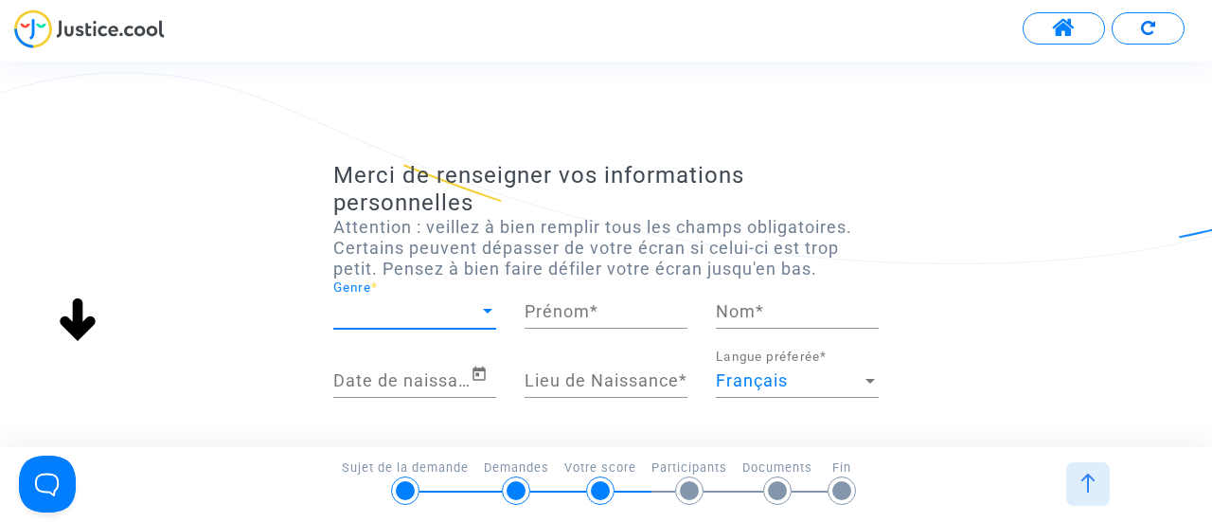
click at [419, 310] on span "Genre" at bounding box center [406, 311] width 146 height 19
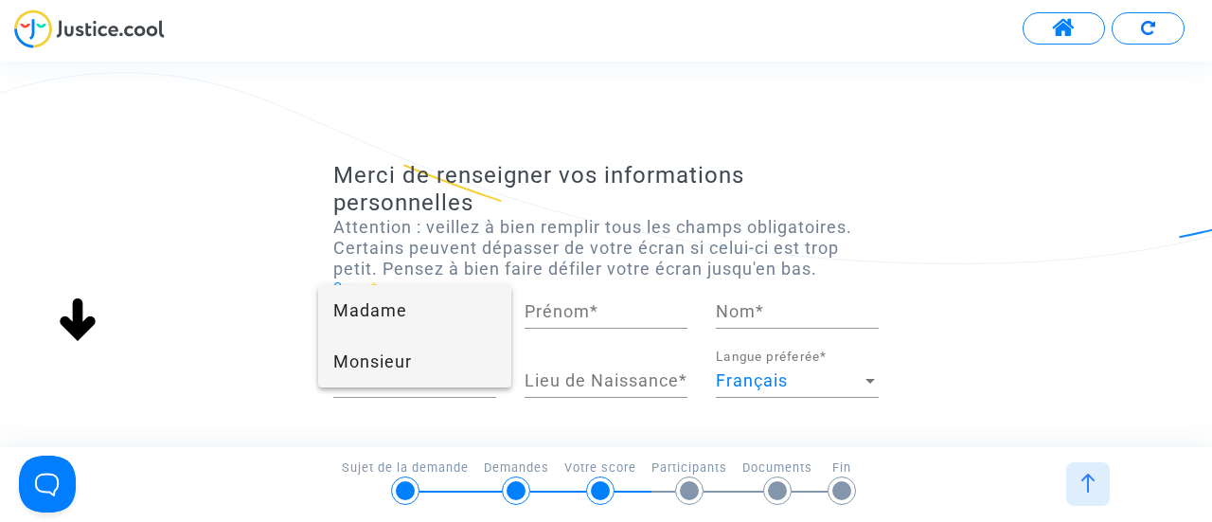
click at [382, 349] on span "Monsieur" at bounding box center [414, 361] width 163 height 51
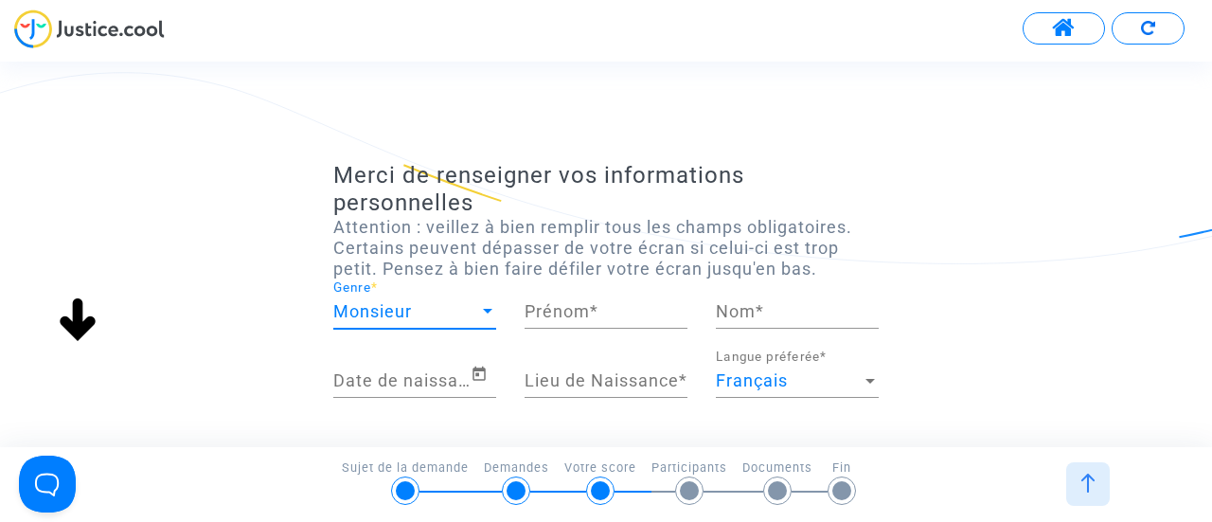
click at [507, 316] on div "Monsieur Genre *" at bounding box center [414, 315] width 191 height 70
click at [523, 312] on div "Prénom *" at bounding box center [605, 315] width 191 height 70
click at [536, 313] on input "Prénom *" at bounding box center [606, 311] width 163 height 19
type input "[PERSON_NAME]"
type input "Richir"
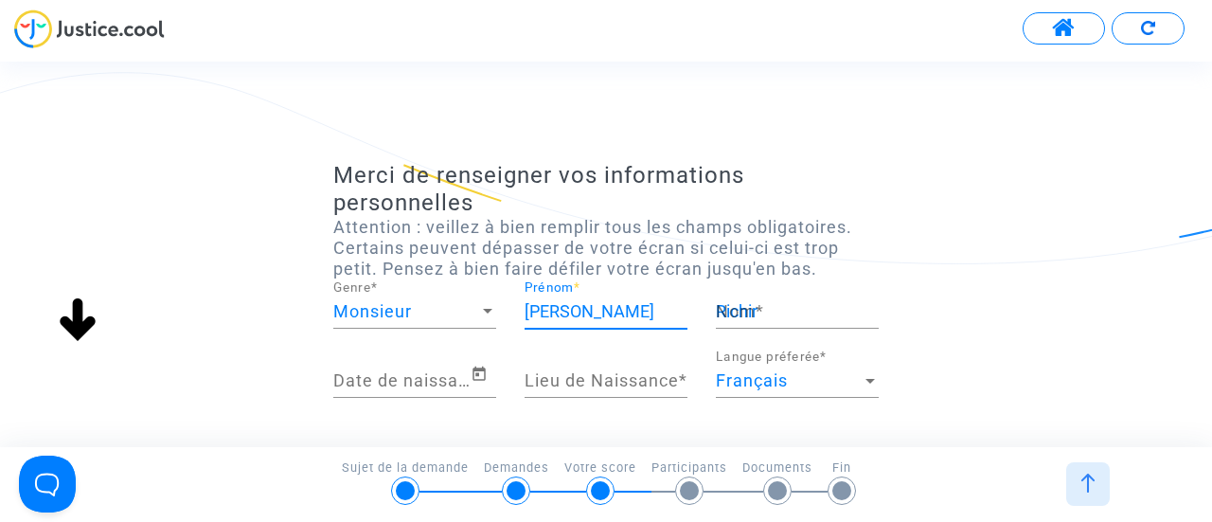
type input "CUGNAUX"
click at [467, 372] on input "Date de naissance *" at bounding box center [401, 380] width 137 height 19
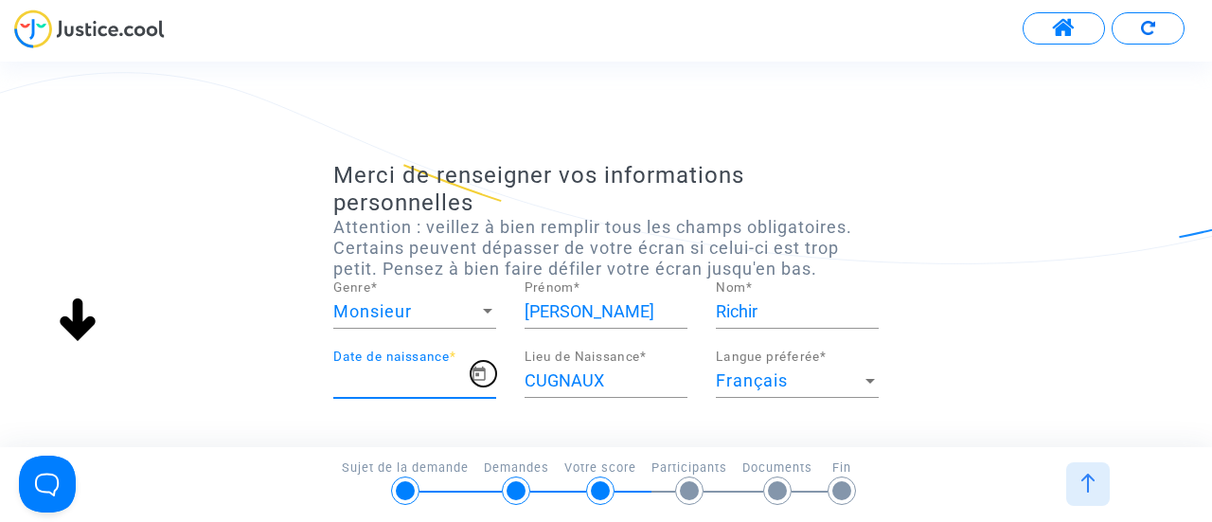
click at [475, 374] on icon "Open calendar" at bounding box center [478, 372] width 13 height 14
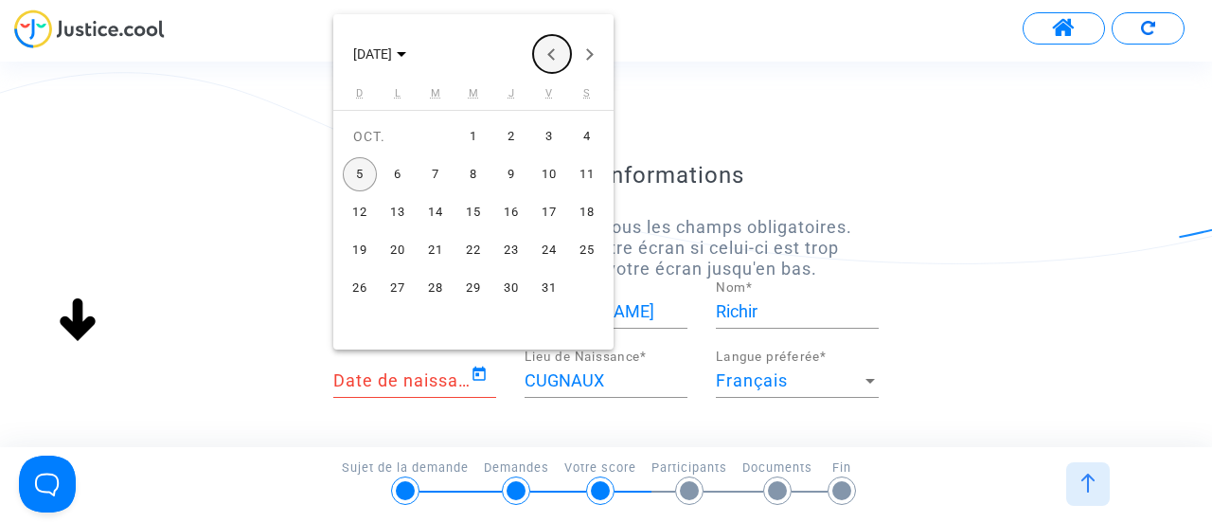
click at [550, 57] on button "Previous month" at bounding box center [552, 54] width 38 height 38
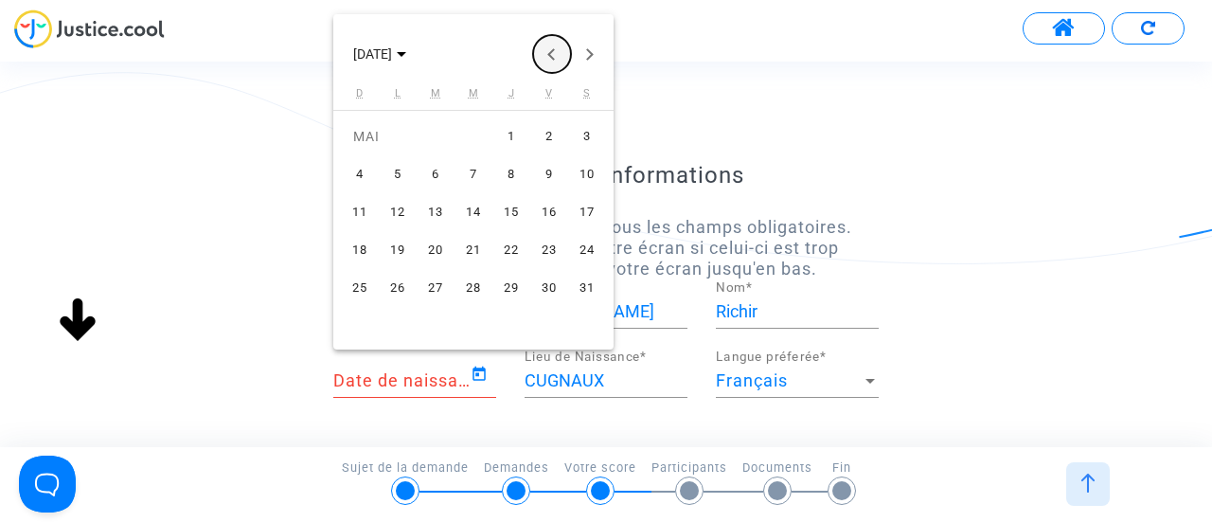
click at [550, 57] on button "Previous month" at bounding box center [552, 54] width 38 height 38
click at [369, 172] on div "2" at bounding box center [360, 174] width 34 height 34
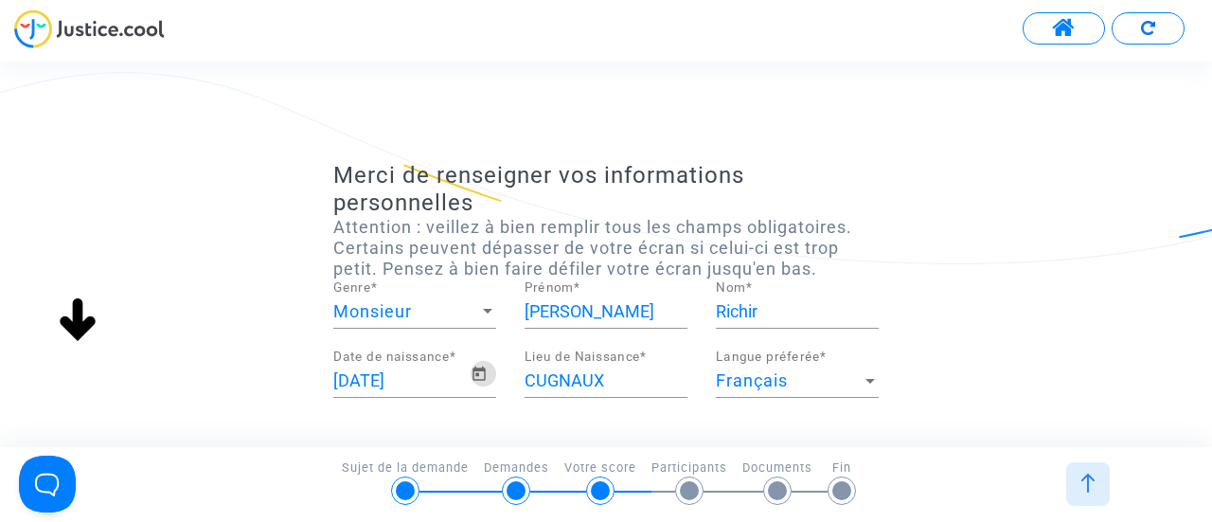
click at [422, 383] on input "[DATE]" at bounding box center [401, 380] width 137 height 19
click at [427, 378] on input "[DATE]" at bounding box center [401, 380] width 137 height 19
click at [420, 378] on input "[DATE]" at bounding box center [401, 380] width 137 height 19
click at [473, 370] on icon "Open calendar" at bounding box center [478, 372] width 13 height 14
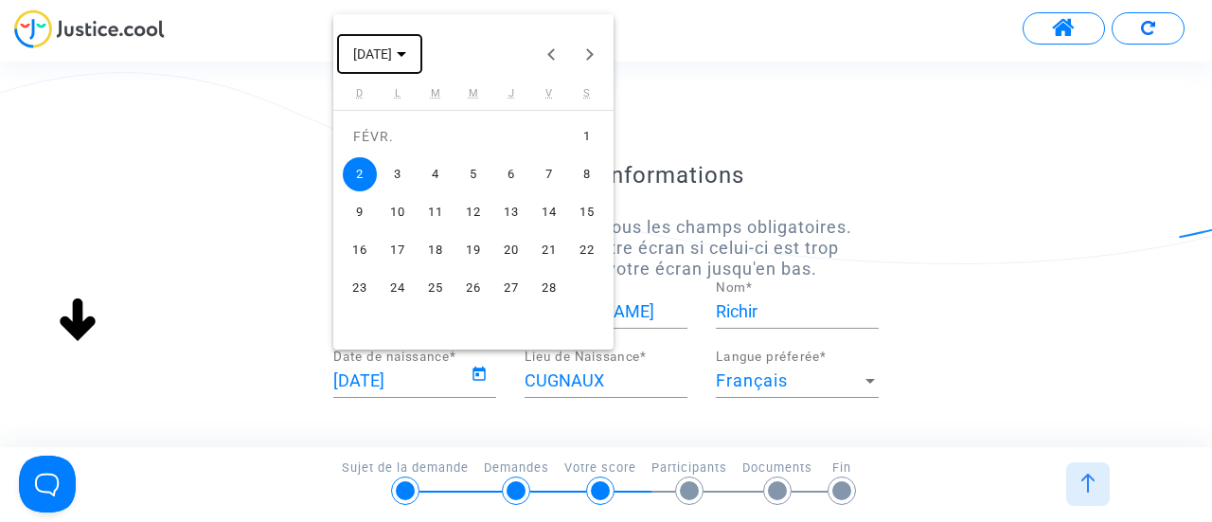
click at [406, 53] on polygon "Choose month and year" at bounding box center [401, 54] width 9 height 5
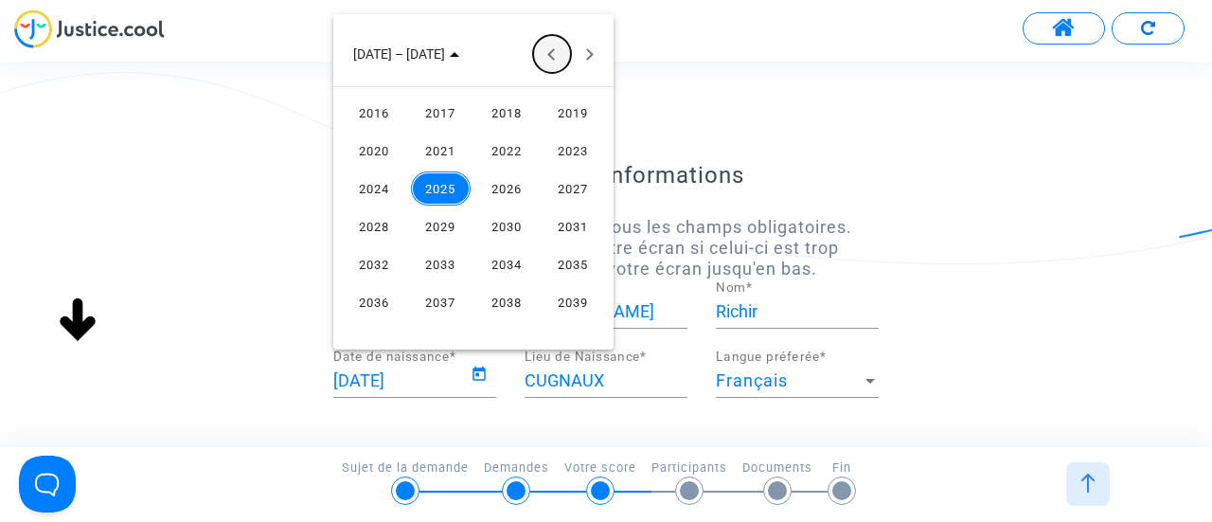
click at [544, 52] on button "Previous 24 years" at bounding box center [552, 54] width 38 height 38
click at [583, 53] on button "Next 24 years" at bounding box center [590, 54] width 38 height 38
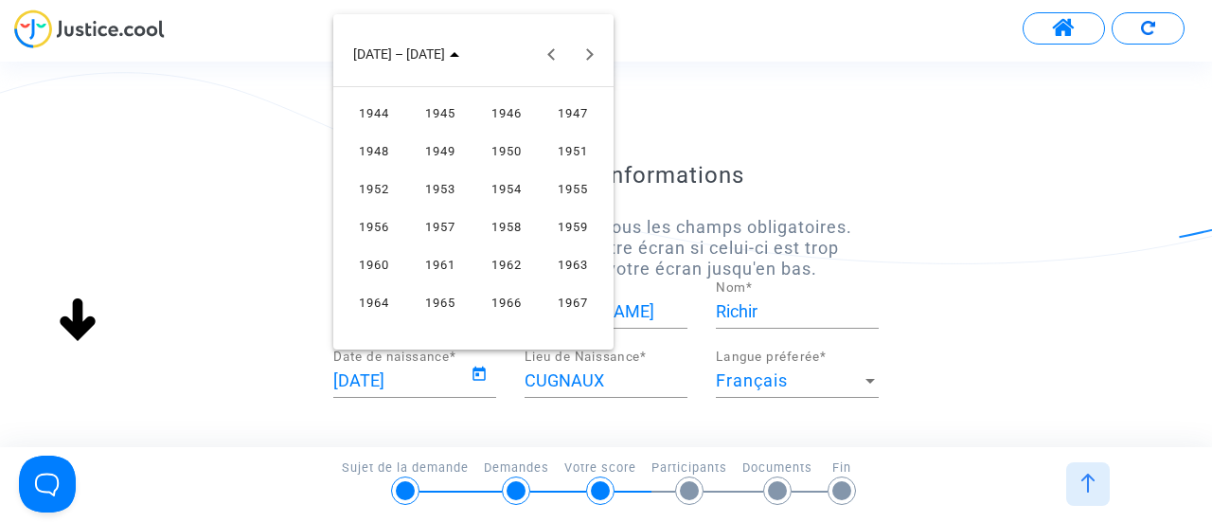
click at [574, 272] on div "1963" at bounding box center [573, 264] width 60 height 34
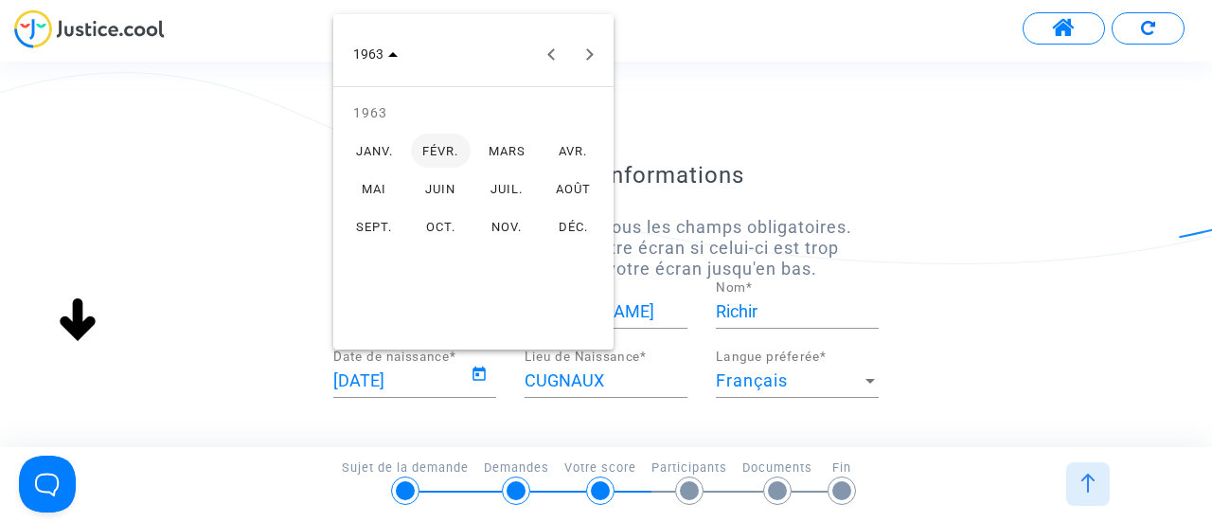
click at [258, 251] on div at bounding box center [606, 261] width 1212 height 522
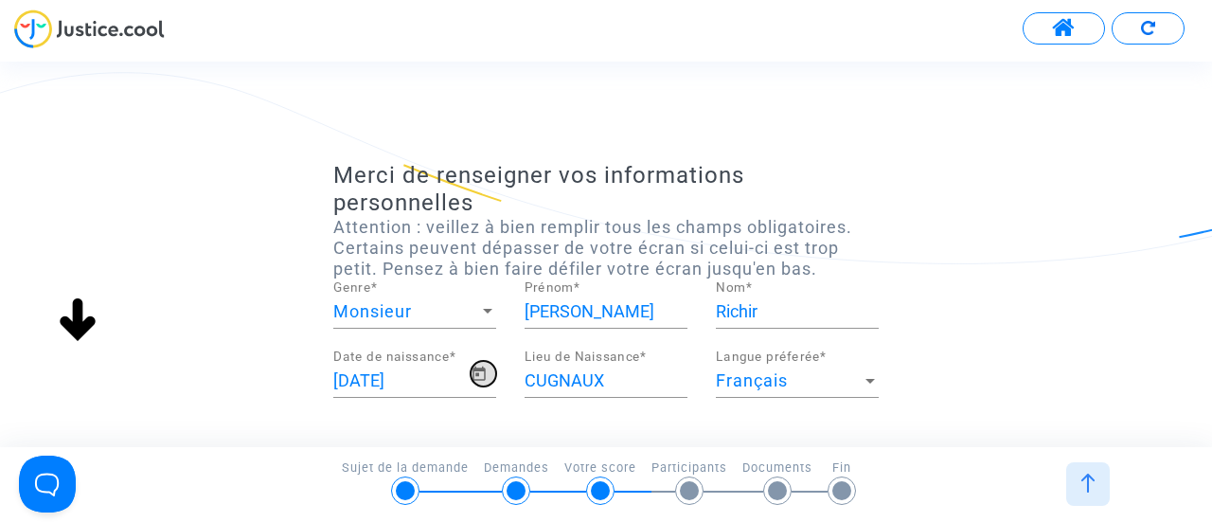
click at [479, 371] on icon "Open calendar" at bounding box center [479, 374] width 17 height 23
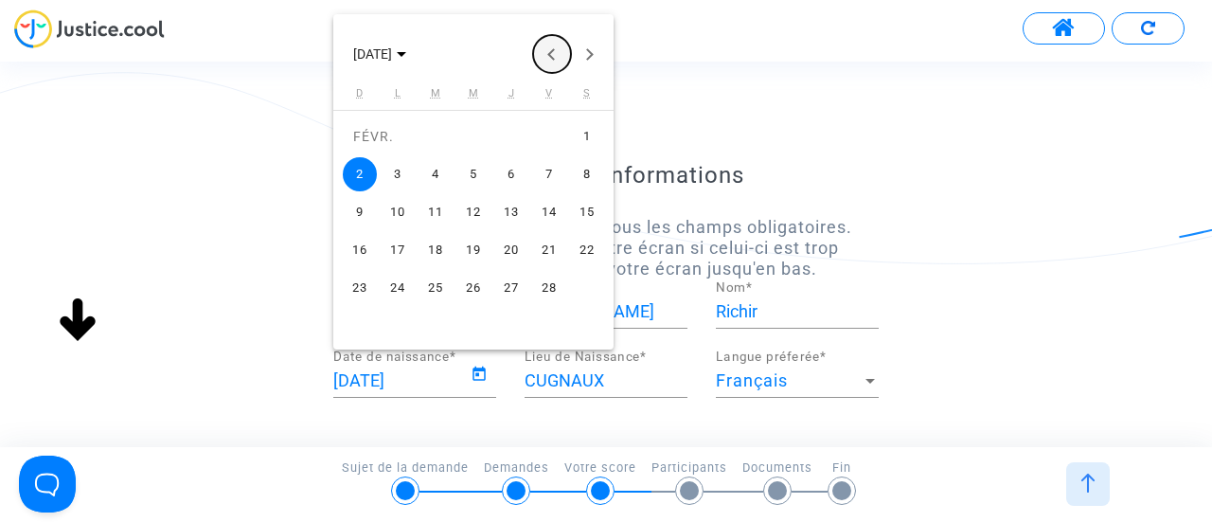
click at [555, 50] on button "Previous month" at bounding box center [552, 54] width 38 height 38
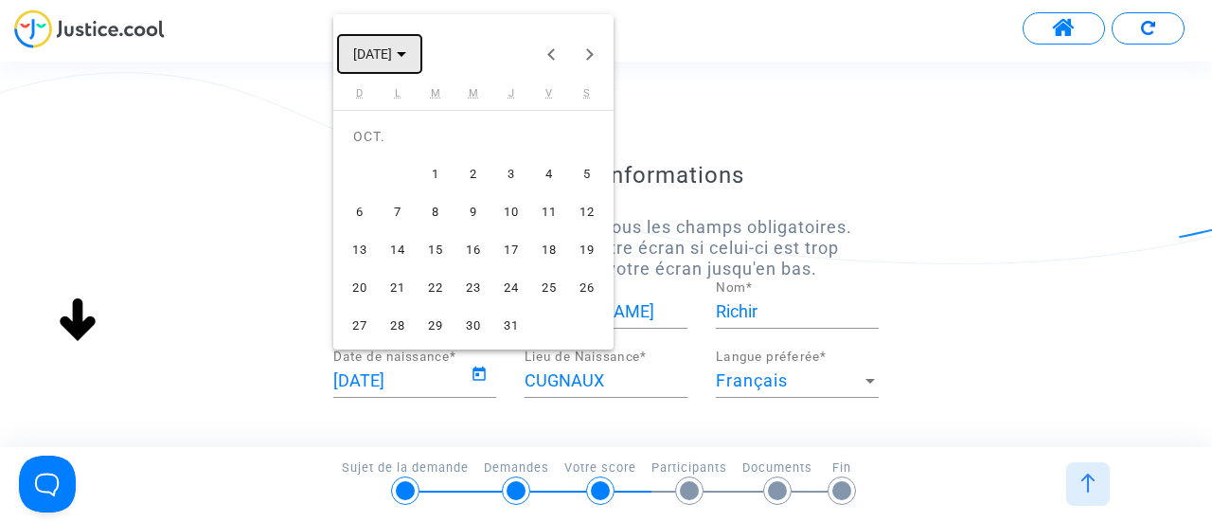
click at [406, 46] on span "[DATE]" at bounding box center [379, 52] width 53 height 15
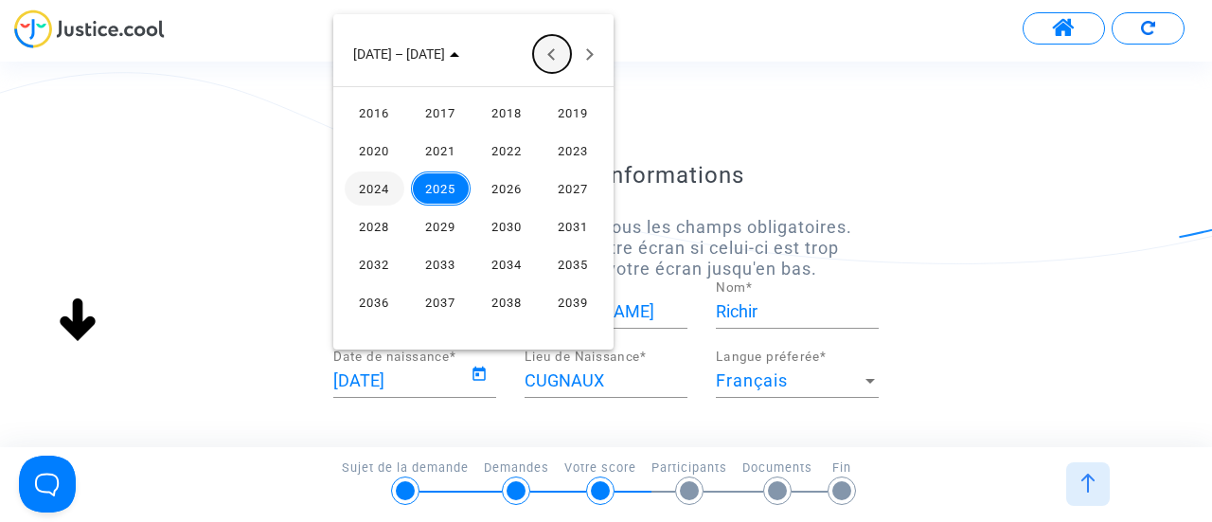
click at [550, 56] on button "Previous 24 years" at bounding box center [552, 54] width 38 height 38
click at [582, 56] on button "Next 24 years" at bounding box center [590, 54] width 38 height 38
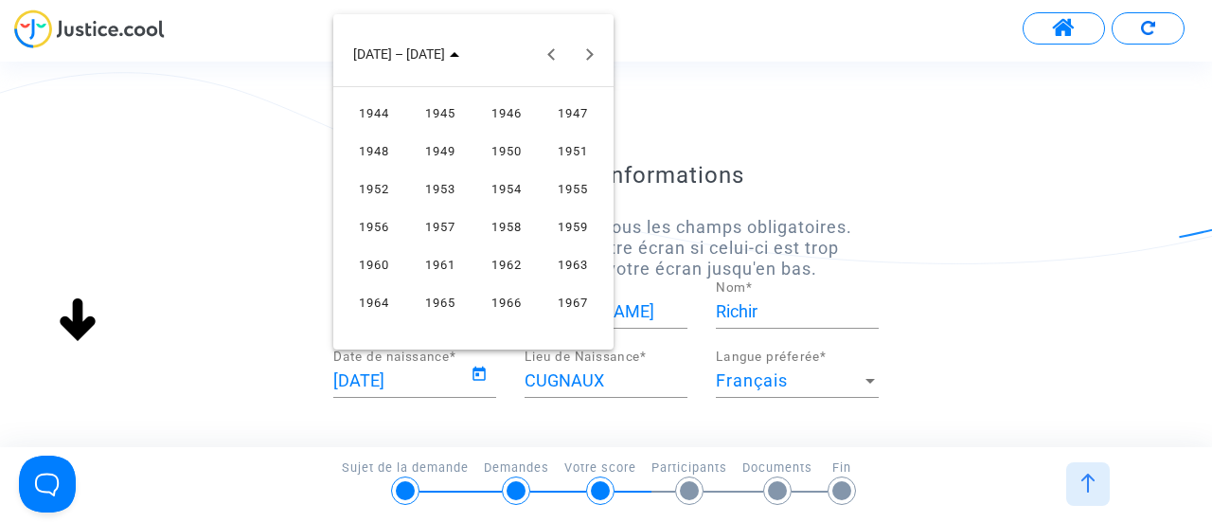
click at [581, 263] on div "1963" at bounding box center [573, 264] width 60 height 34
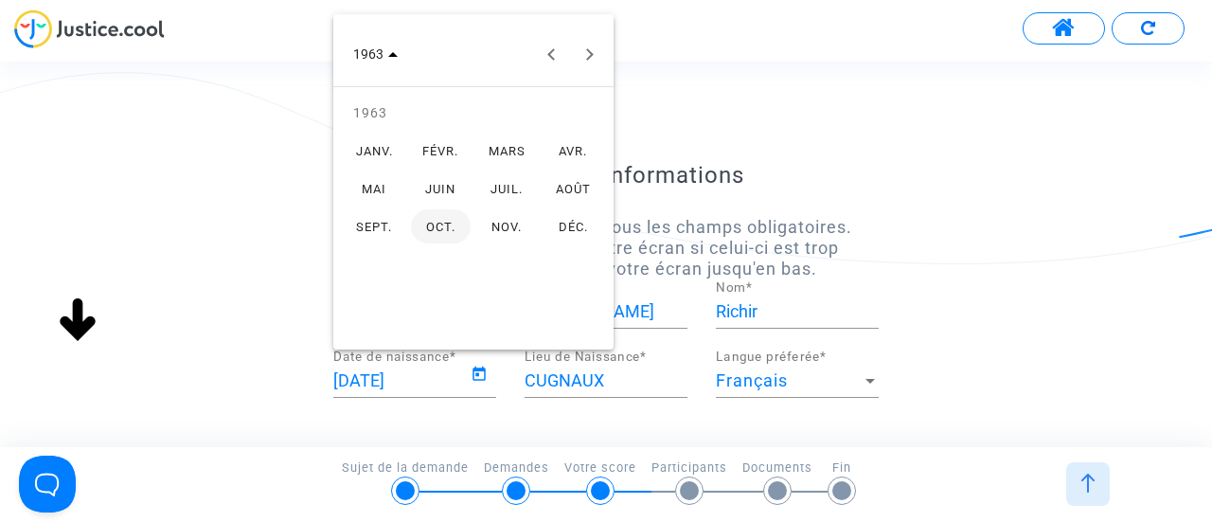
click at [435, 151] on div "FÉVR." at bounding box center [441, 150] width 60 height 34
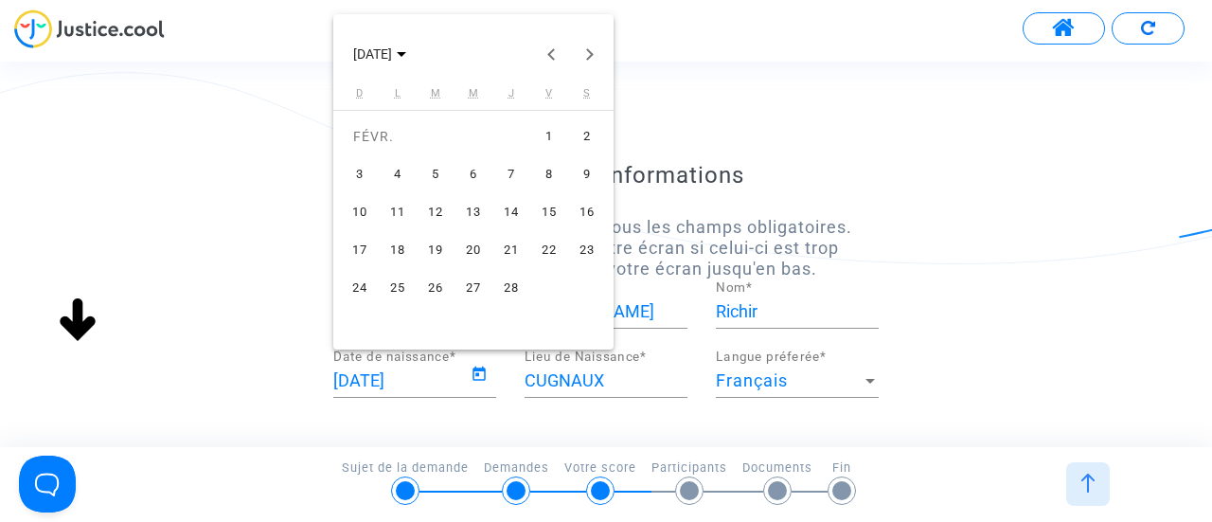
click at [593, 136] on div "2" at bounding box center [587, 136] width 34 height 34
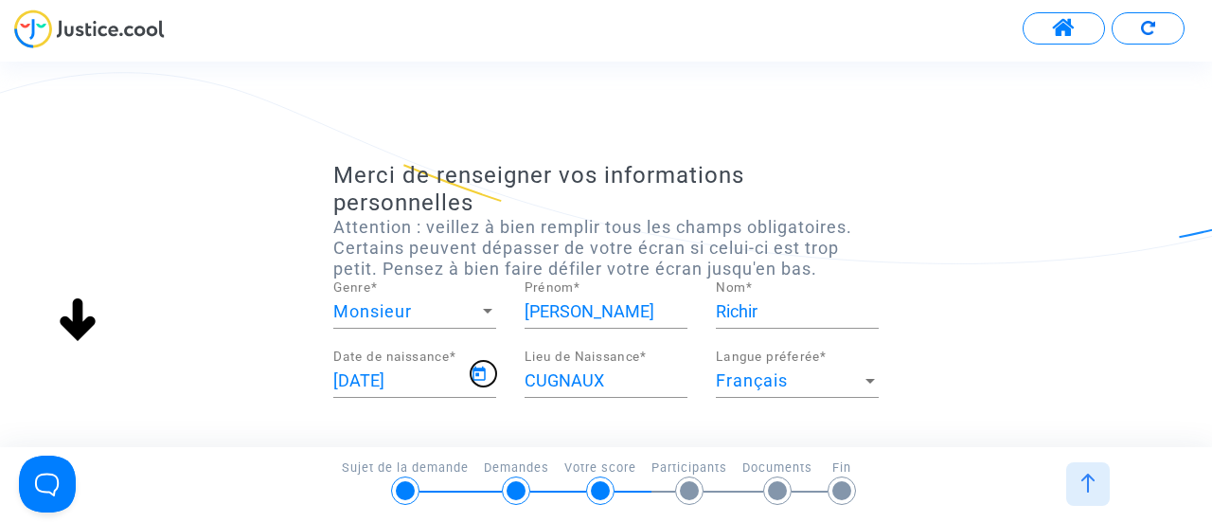
type input "[DATE]"
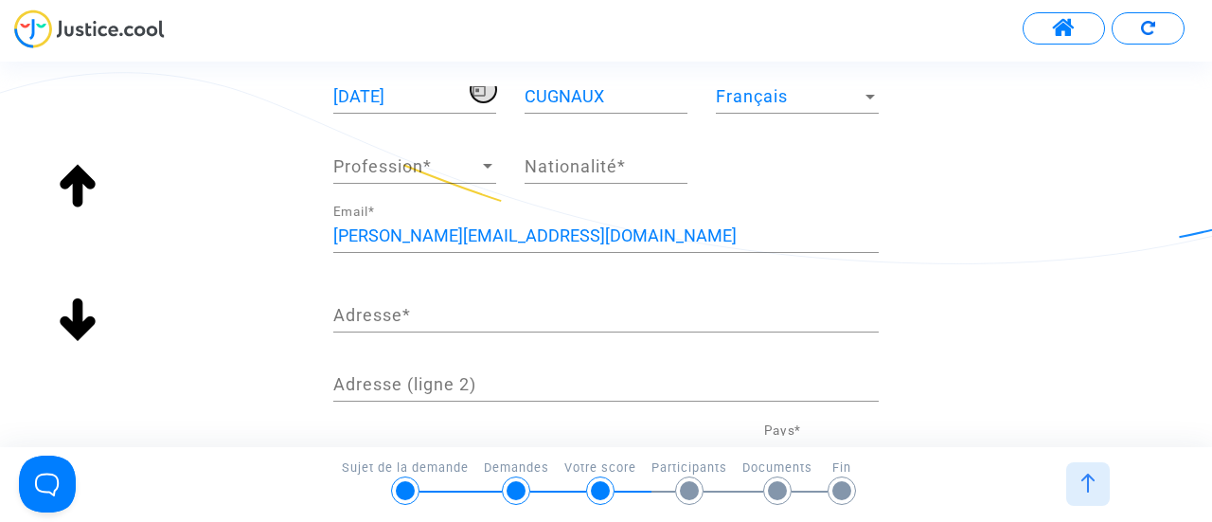
scroll to position [379, 0]
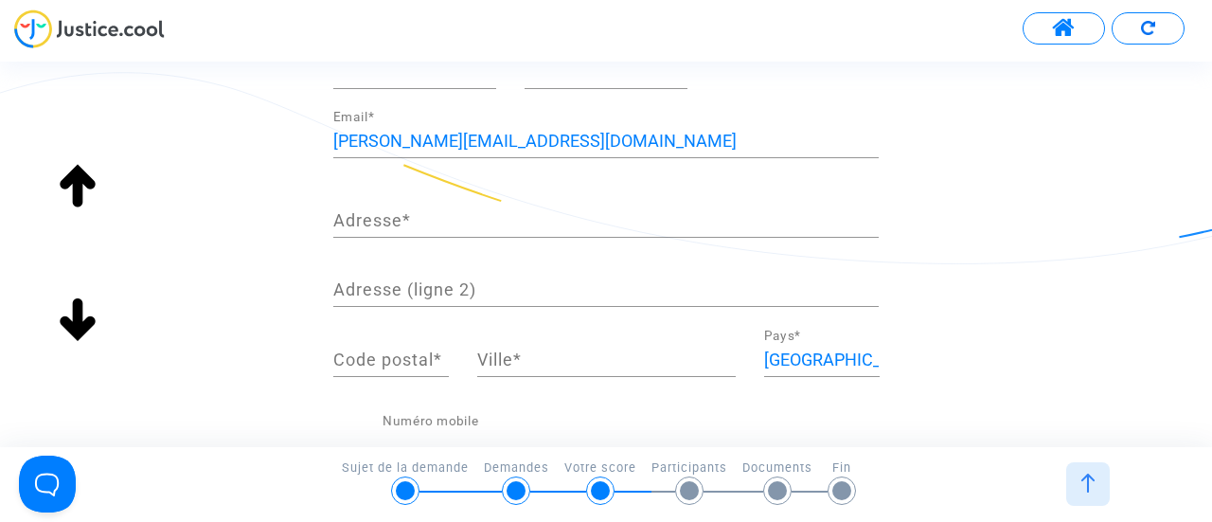
click at [396, 208] on div "Adresse *" at bounding box center [605, 213] width 545 height 48
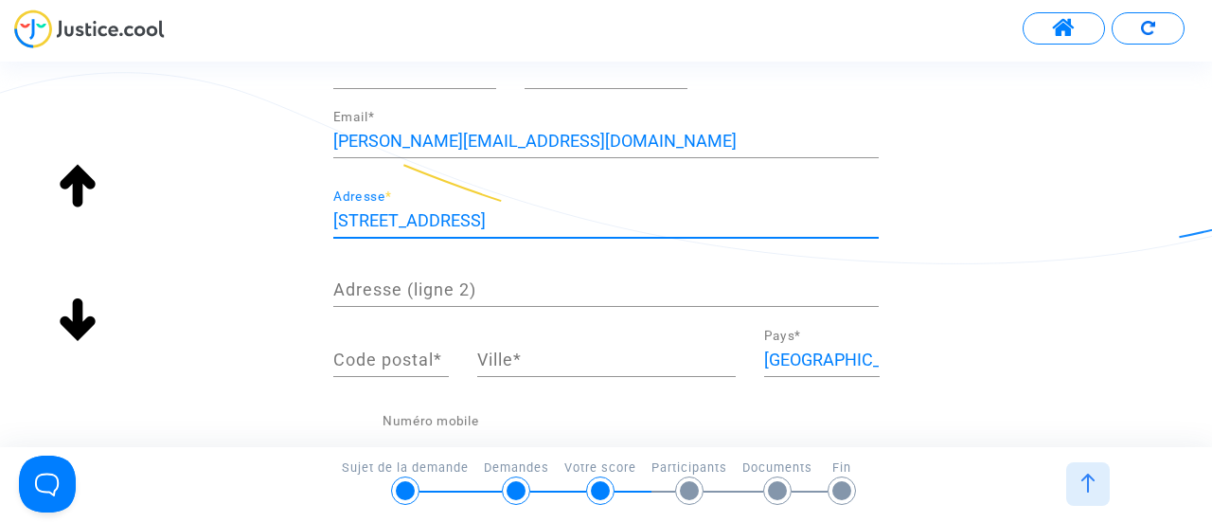
type input "[STREET_ADDRESS]"
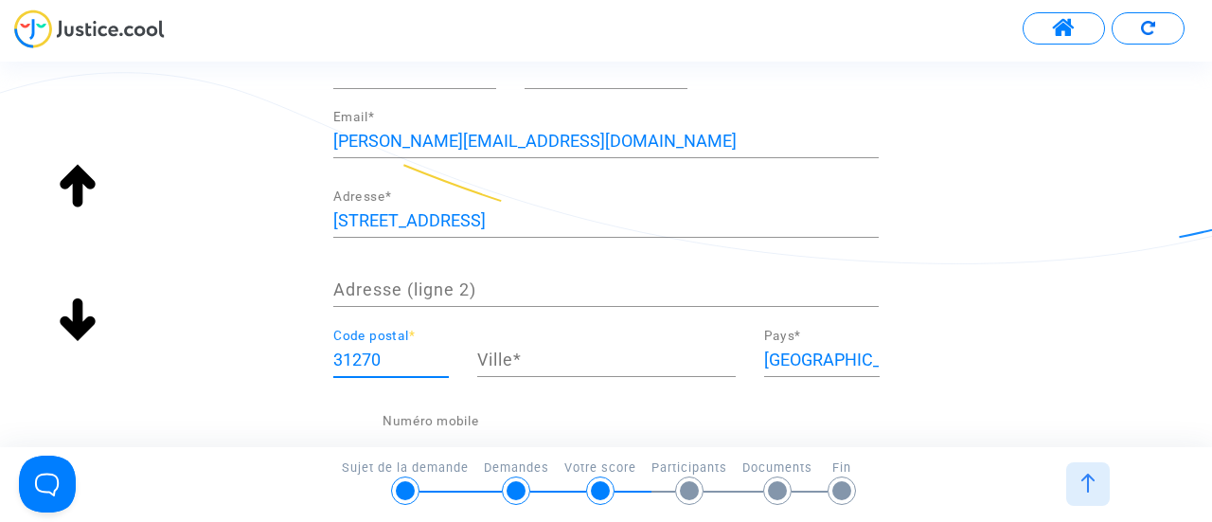
type input "31270"
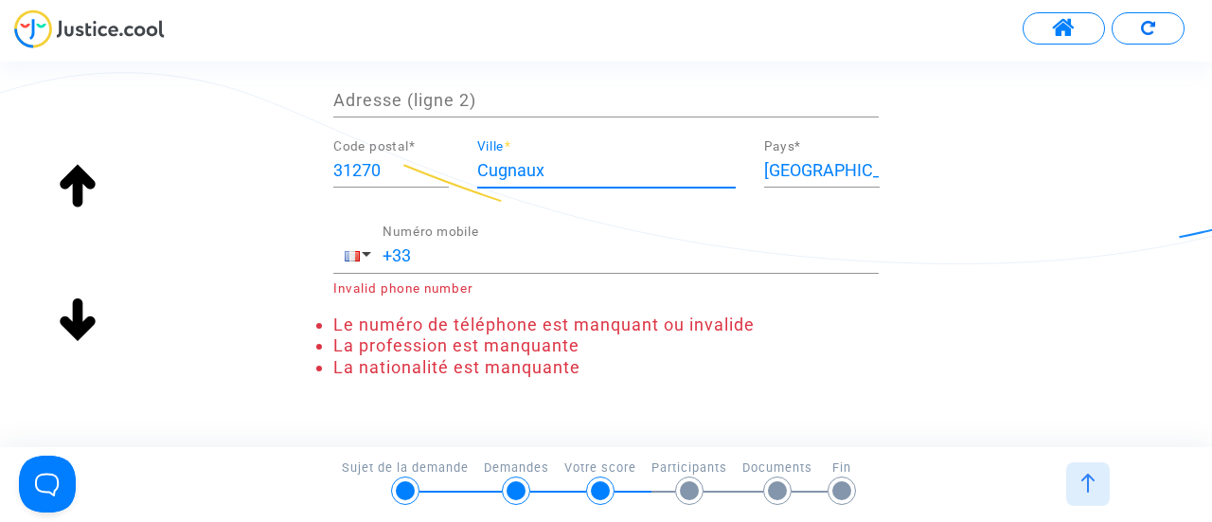
type input "Cugnaux"
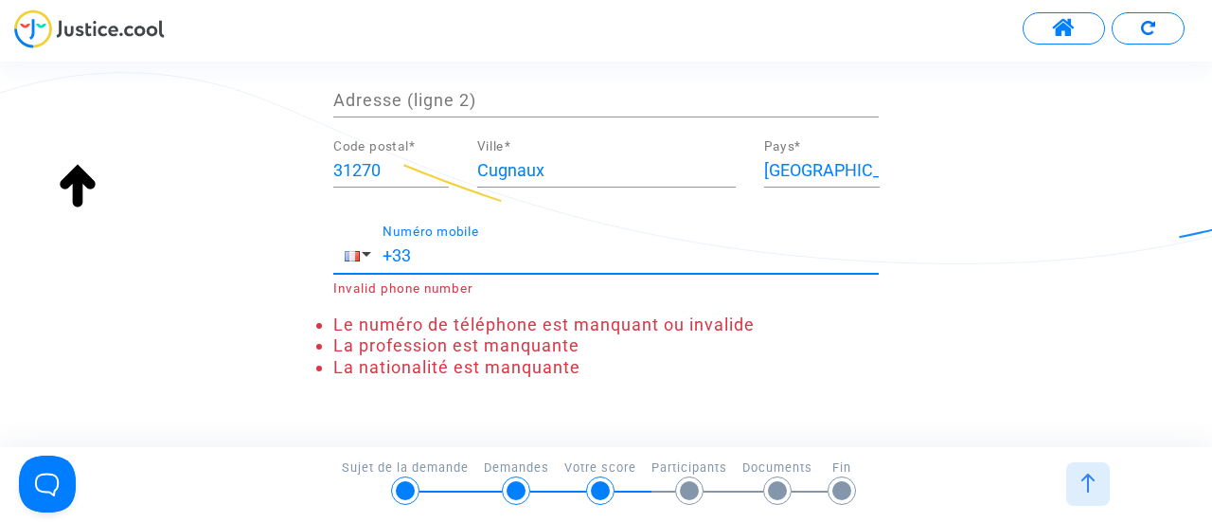
click at [433, 253] on input "+33" at bounding box center [630, 255] width 496 height 19
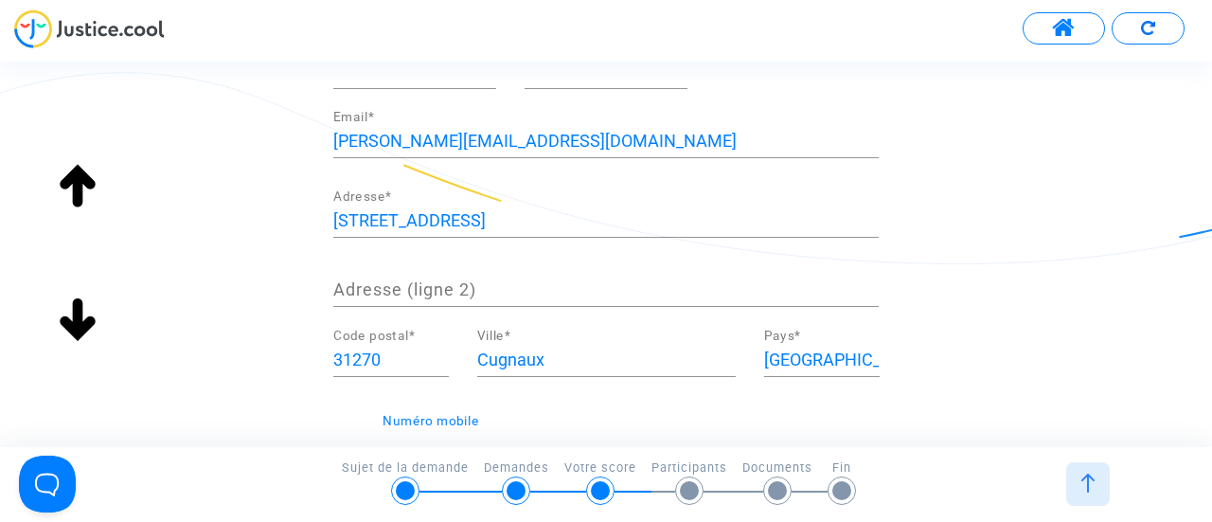
scroll to position [189, 0]
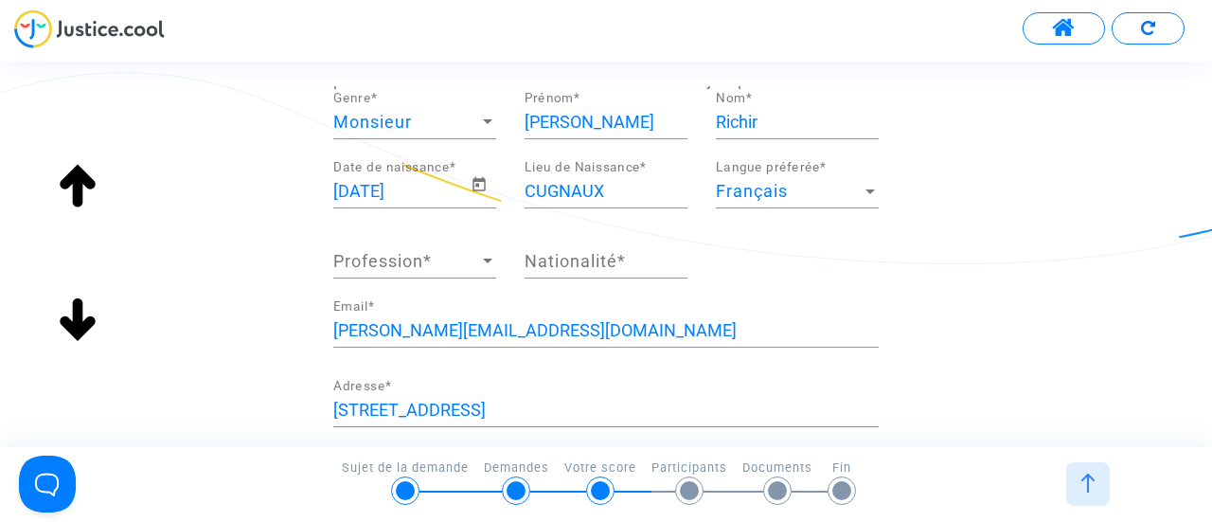
type input "[PHONE_NUMBER]"
click at [458, 264] on span "Profession" at bounding box center [406, 261] width 146 height 19
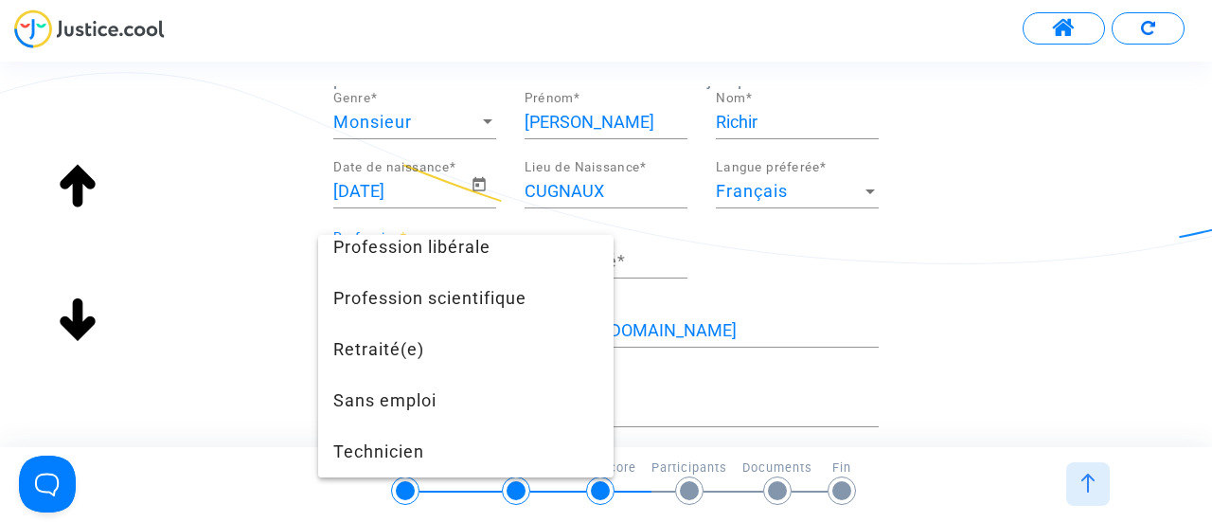
scroll to position [1767, 0]
click at [460, 266] on span "Profession libérale" at bounding box center [465, 247] width 265 height 51
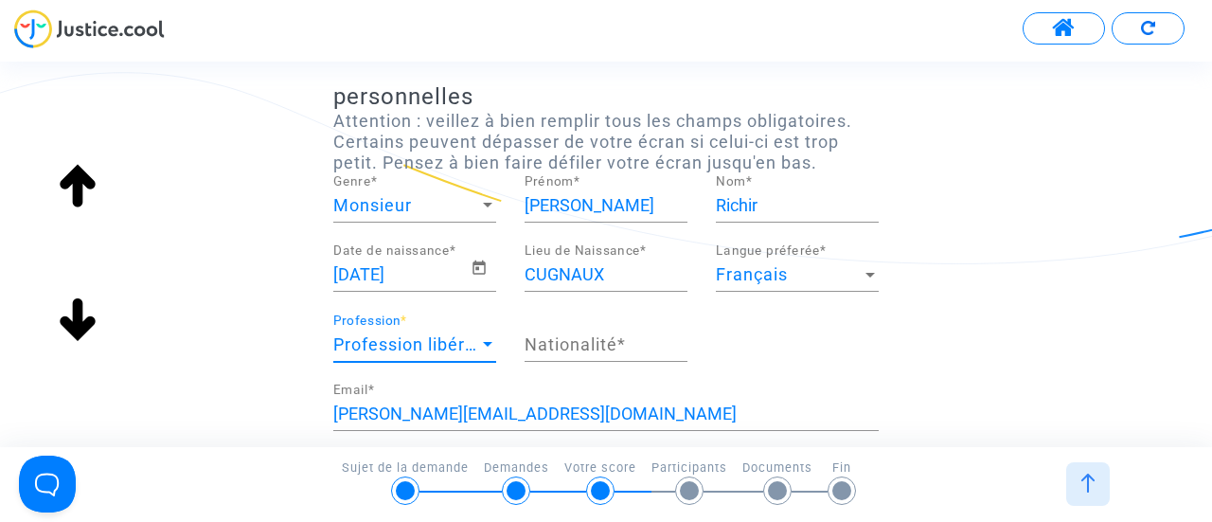
scroll to position [105, 0]
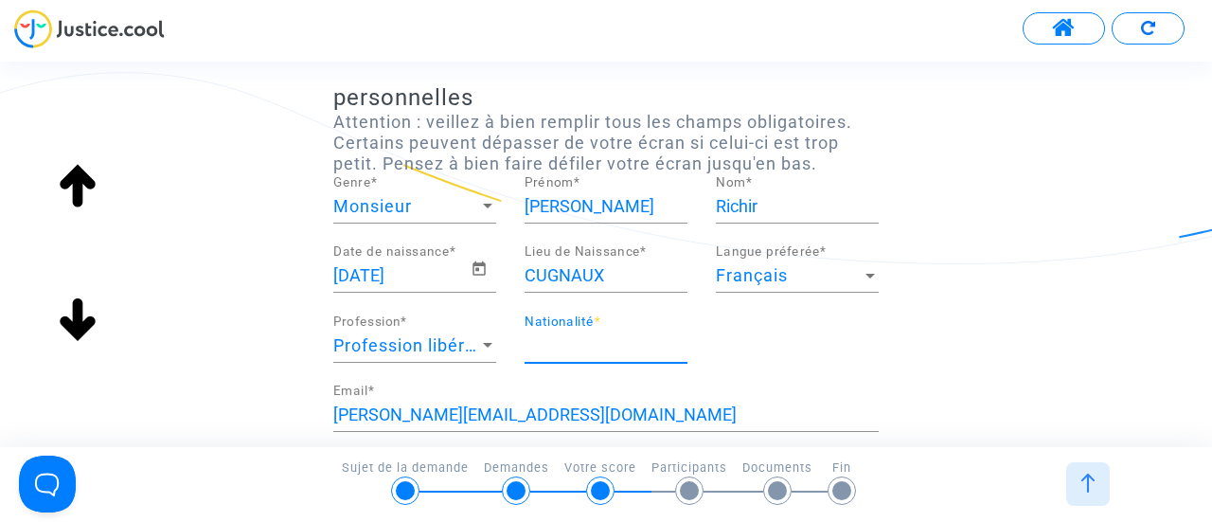
click at [606, 345] on input "Nationalité *" at bounding box center [606, 345] width 163 height 19
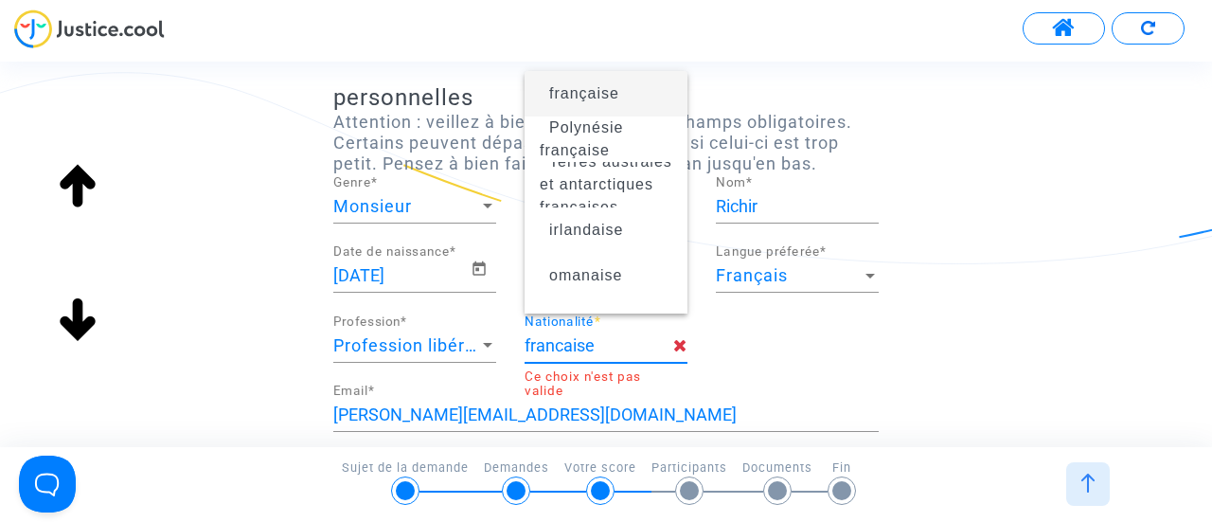
click at [577, 99] on span "française" at bounding box center [584, 93] width 70 height 16
type input "française"
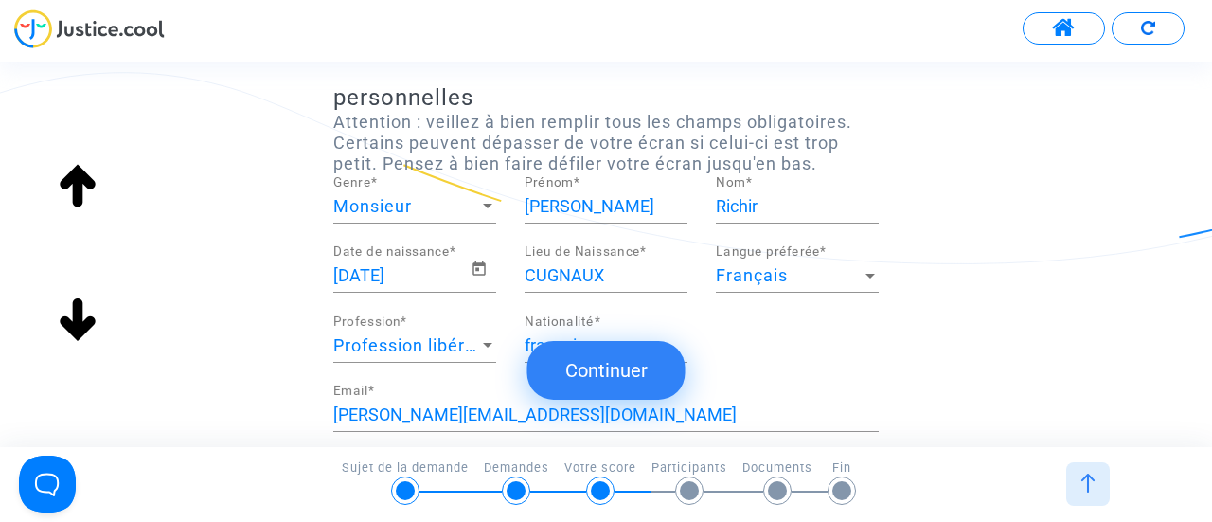
click at [603, 369] on button "Continuer" at bounding box center [606, 370] width 158 height 59
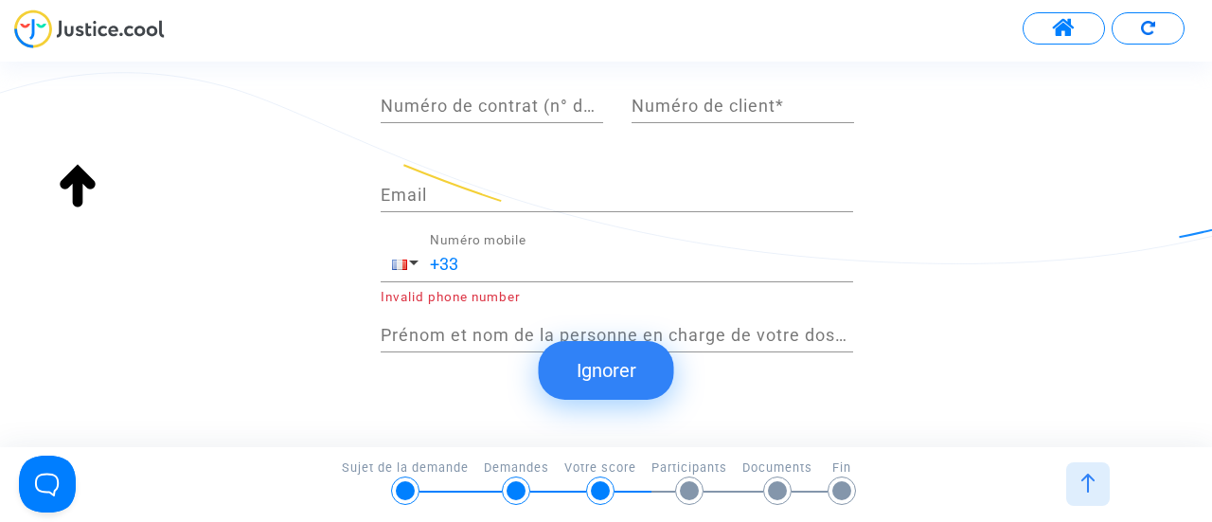
scroll to position [553, 0]
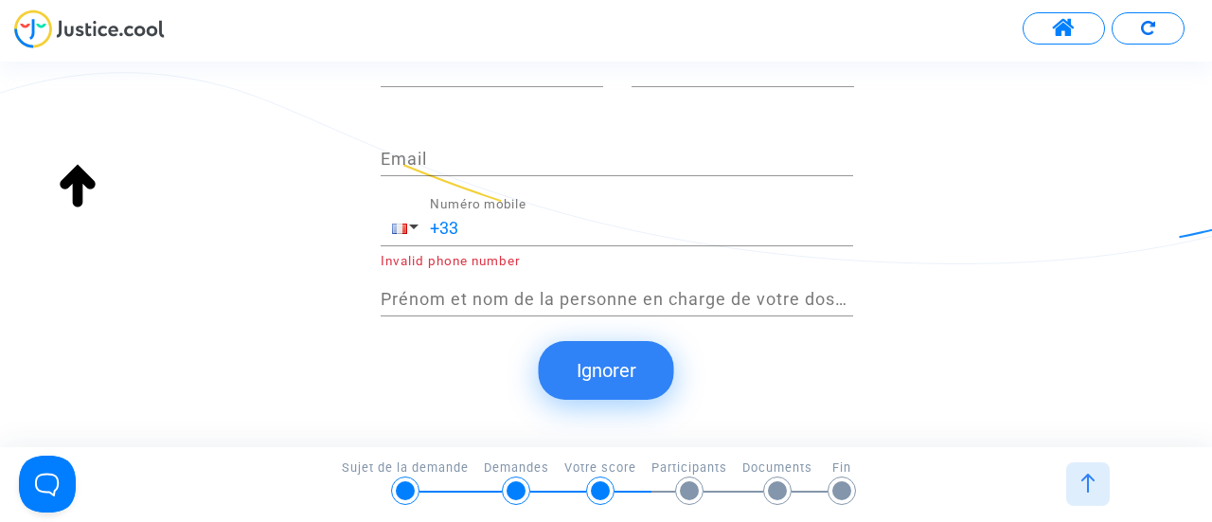
click at [627, 363] on button "Ignorer" at bounding box center [606, 370] width 135 height 59
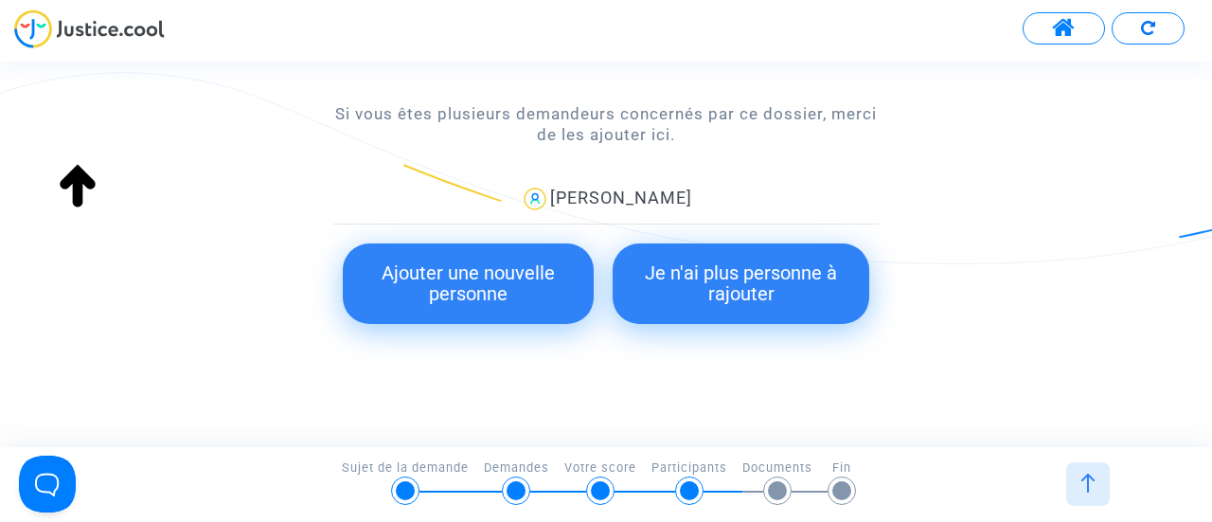
scroll to position [364, 0]
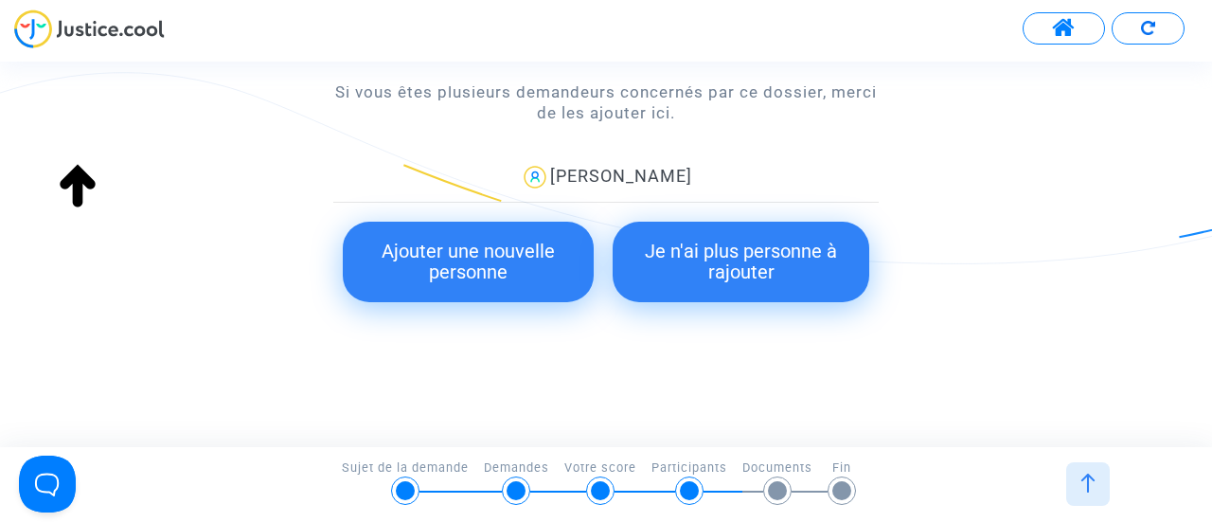
click at [422, 248] on button "Ajouter une nouvelle personne" at bounding box center [468, 262] width 251 height 80
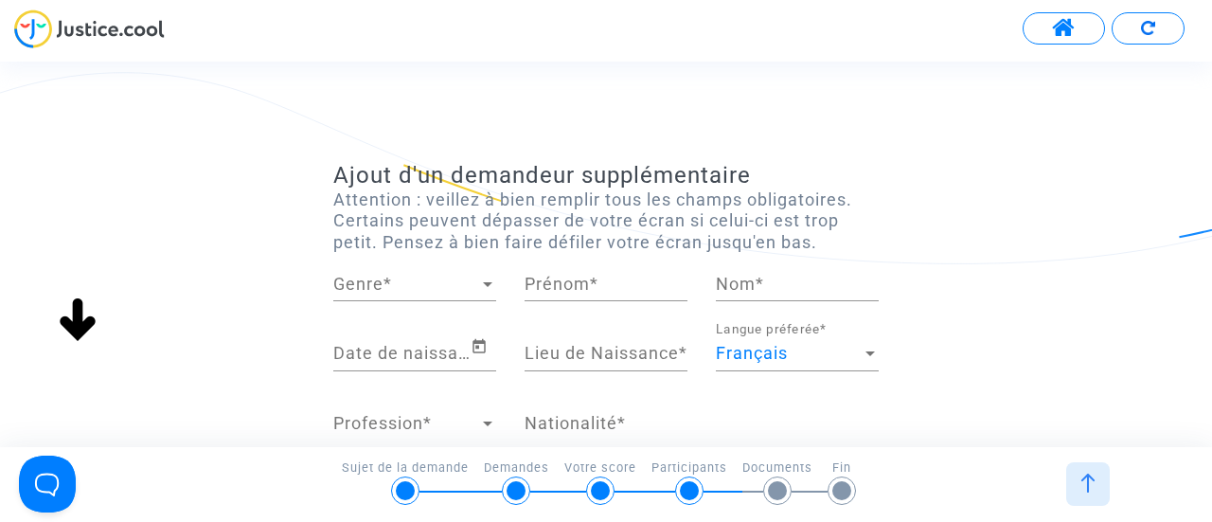
scroll to position [0, 0]
click at [418, 289] on span "Genre" at bounding box center [406, 284] width 146 height 19
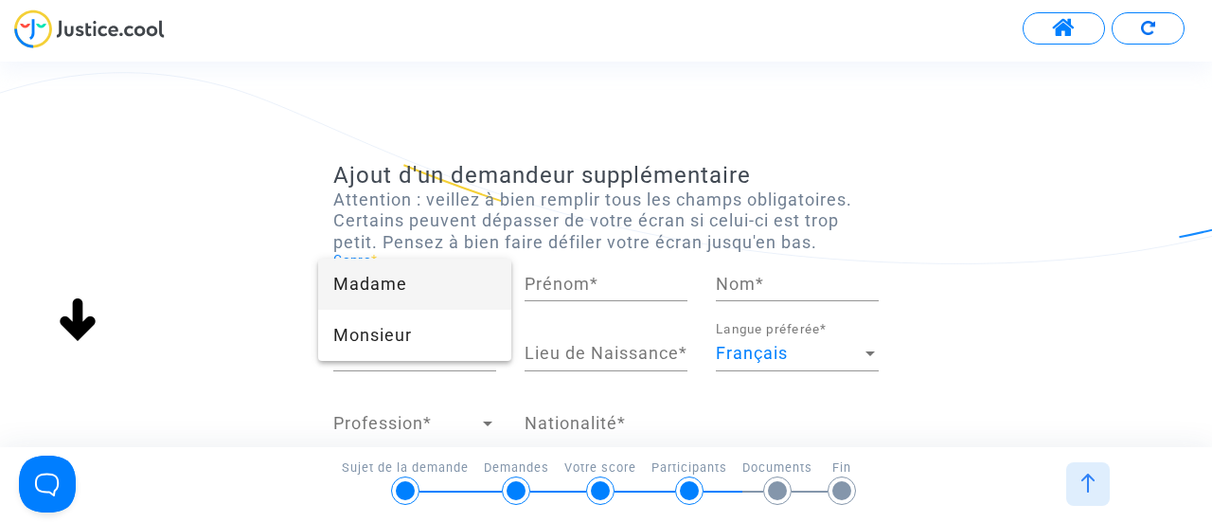
click at [392, 293] on span "Madame" at bounding box center [414, 283] width 163 height 51
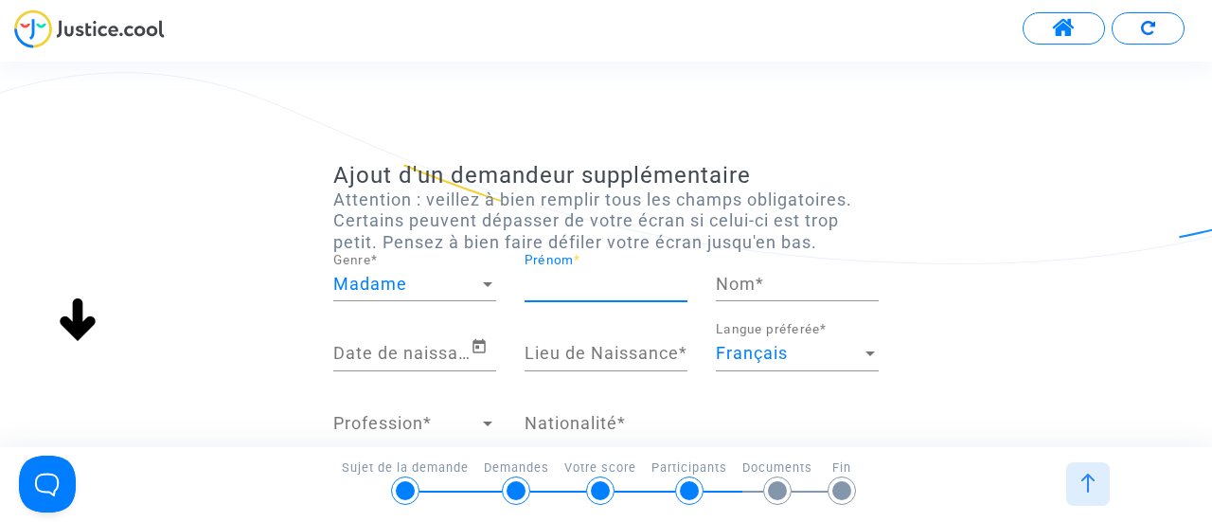
click at [602, 279] on input "Prénom *" at bounding box center [606, 284] width 163 height 19
type input "[PERSON_NAME]"
type input "Richir"
type input "31270 - CUGNAUX"
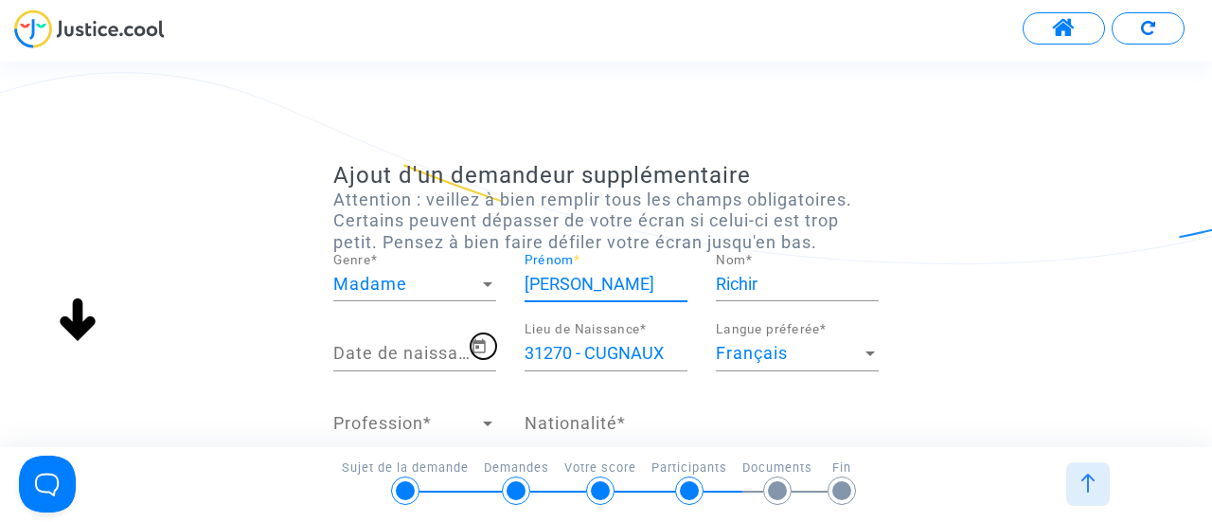
click at [480, 357] on icon "Open calendar" at bounding box center [479, 346] width 17 height 23
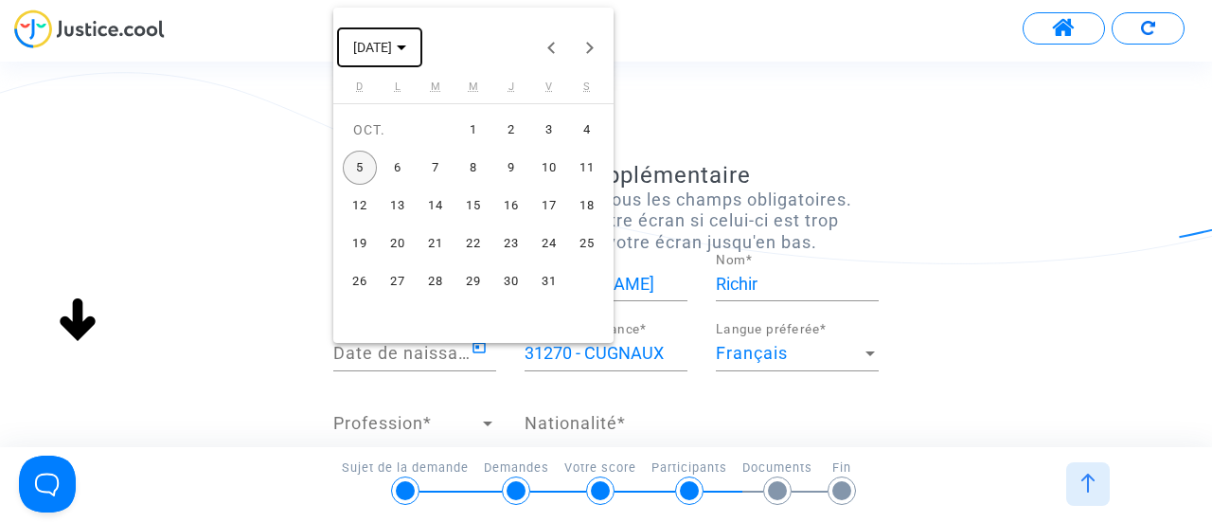
click at [406, 45] on polygon "Choose month and year" at bounding box center [401, 47] width 9 height 5
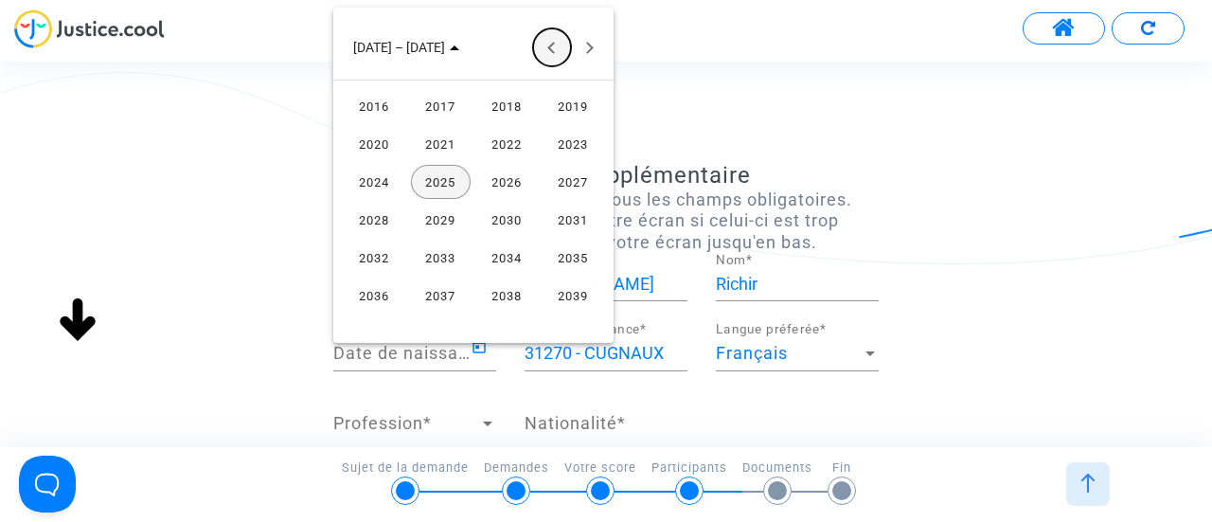
click at [542, 44] on button "Previous 24 years" at bounding box center [552, 47] width 38 height 38
click at [543, 46] on button "Previous 24 years" at bounding box center [552, 47] width 38 height 38
click at [435, 261] on div "1961" at bounding box center [441, 257] width 60 height 34
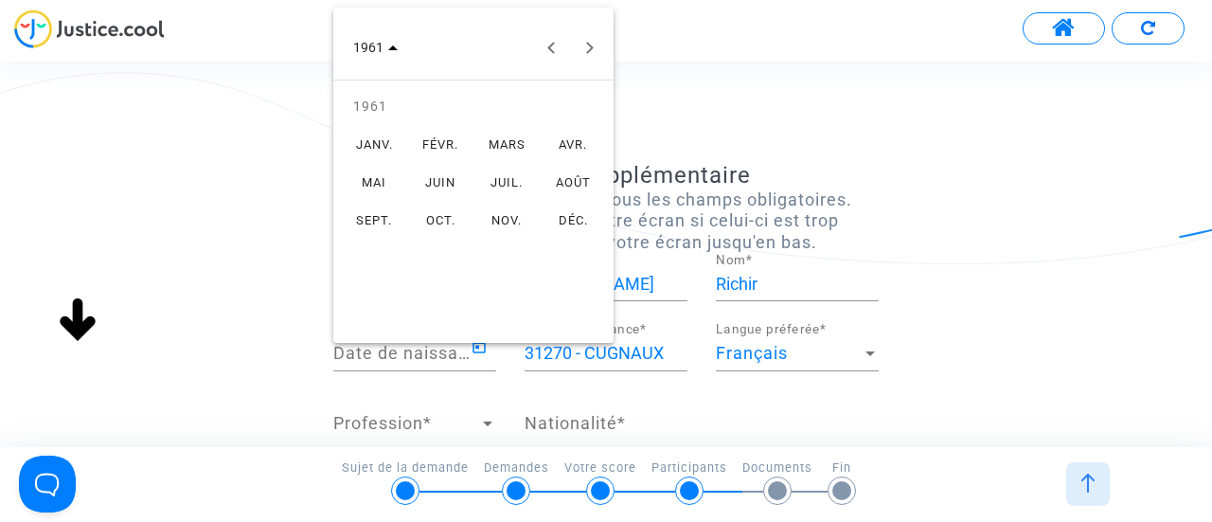
click at [439, 221] on div "OCT." at bounding box center [441, 220] width 60 height 34
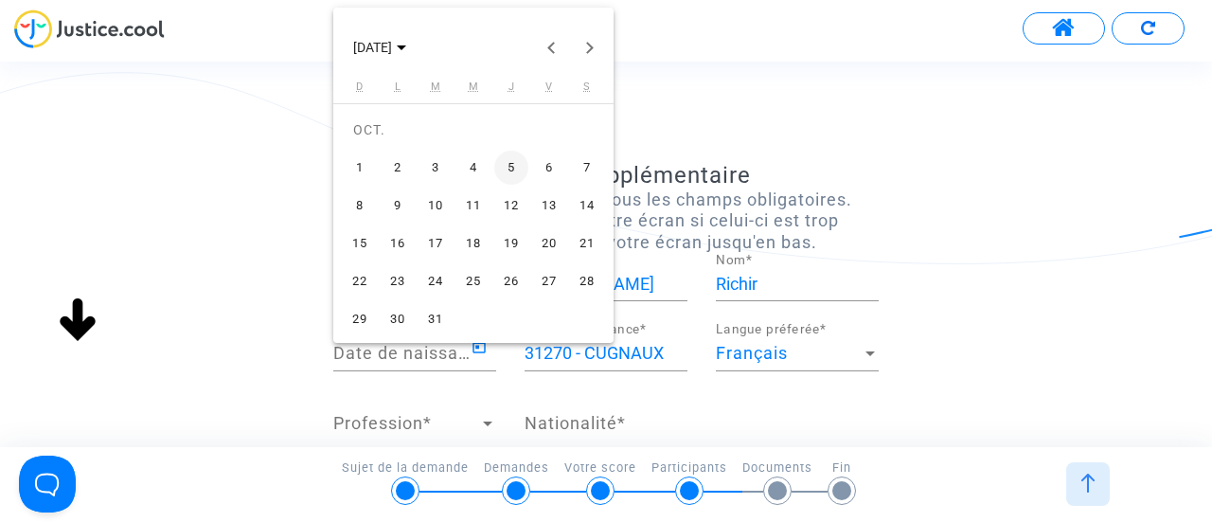
click at [554, 245] on div "20" at bounding box center [549, 243] width 34 height 34
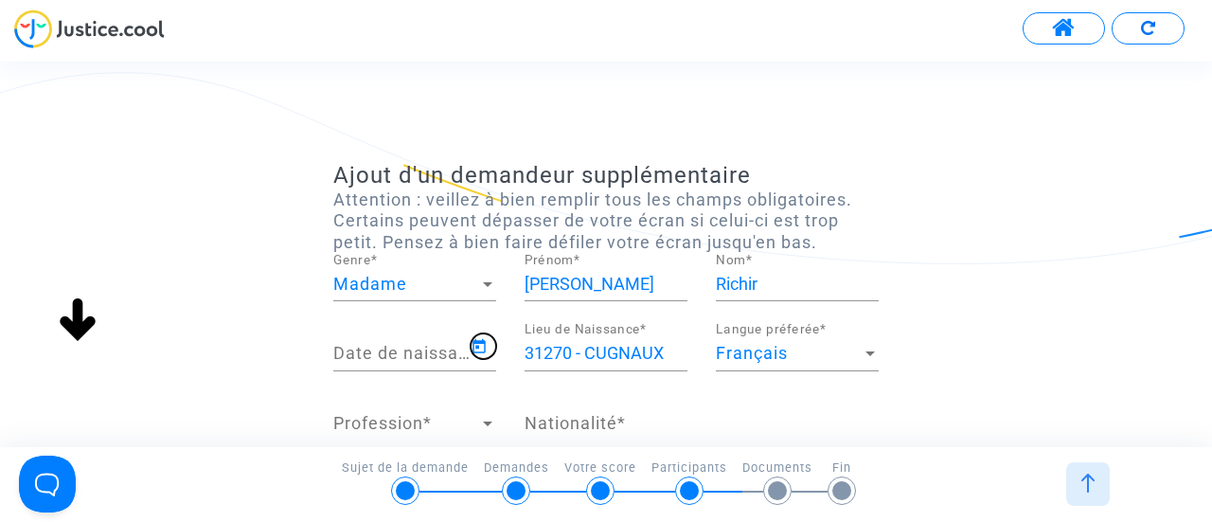
type input "[DATE]"
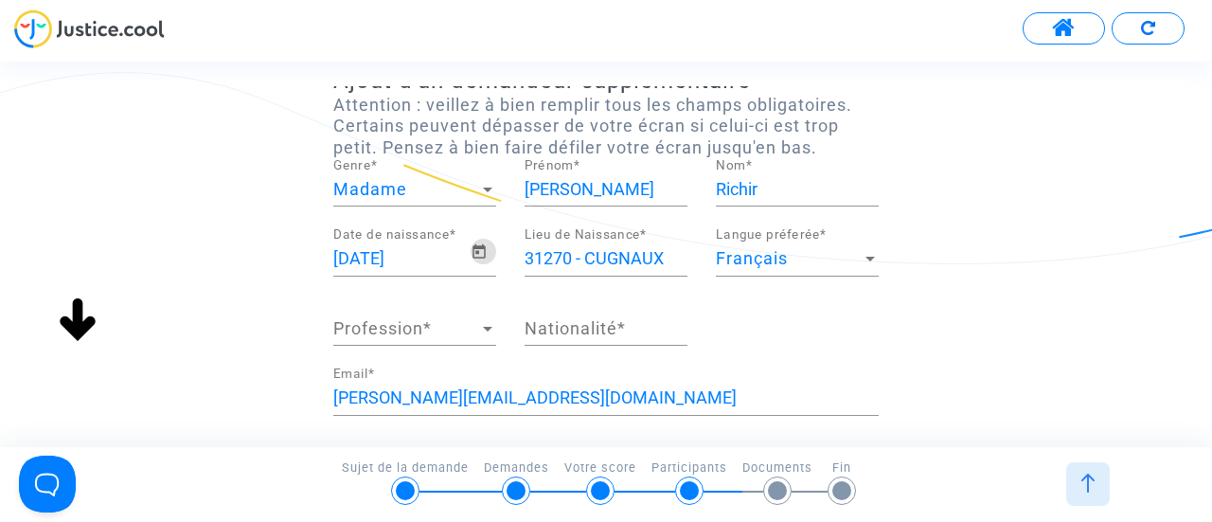
click at [486, 329] on div at bounding box center [487, 329] width 9 height 5
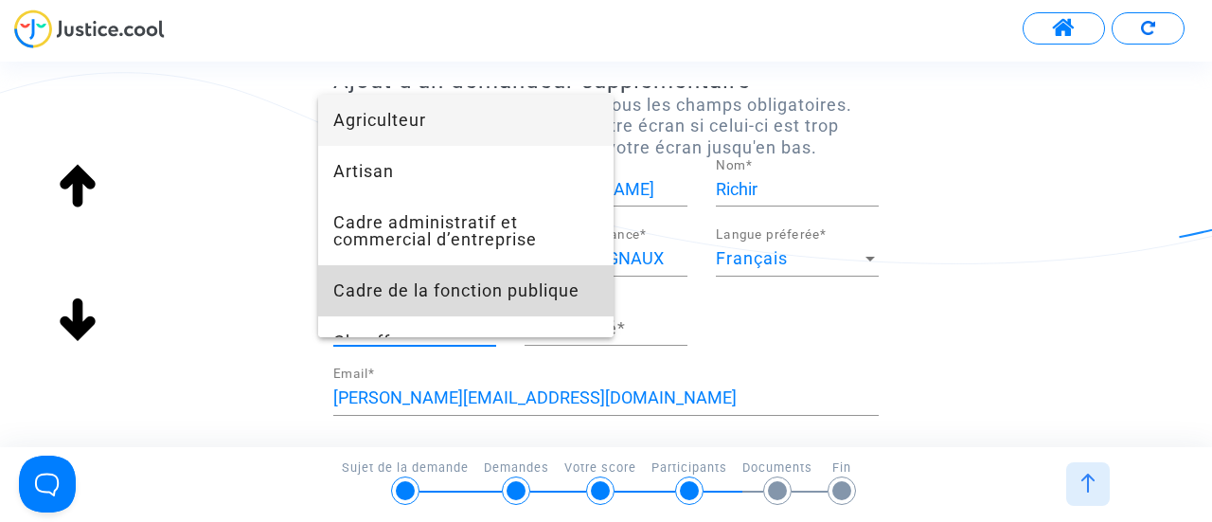
click at [514, 290] on span "Cadre de la fonction publique" at bounding box center [465, 290] width 265 height 51
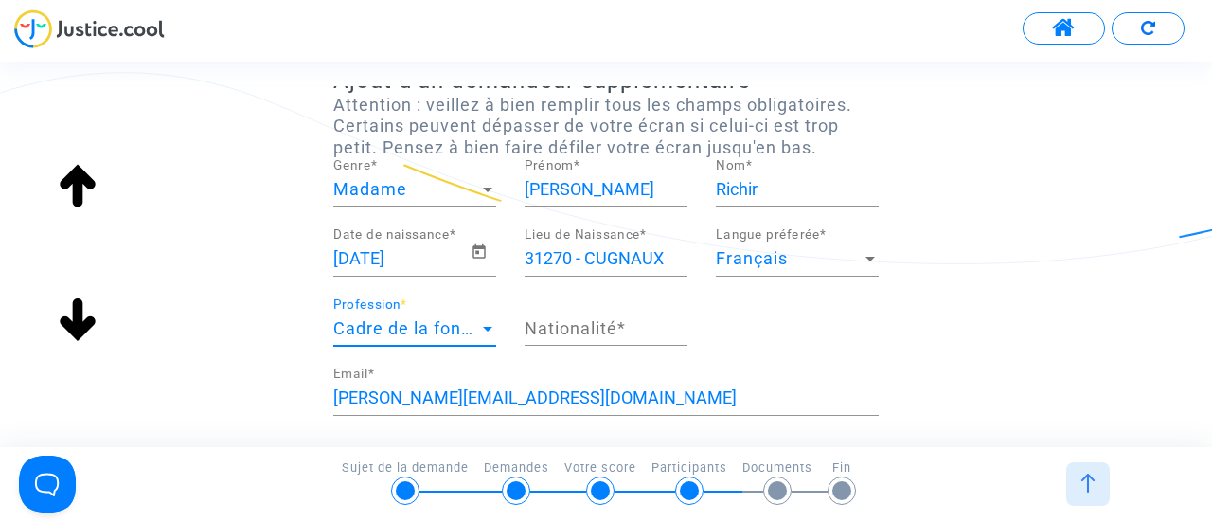
click at [478, 325] on span "Cadre de la fonction publique" at bounding box center [456, 328] width 246 height 20
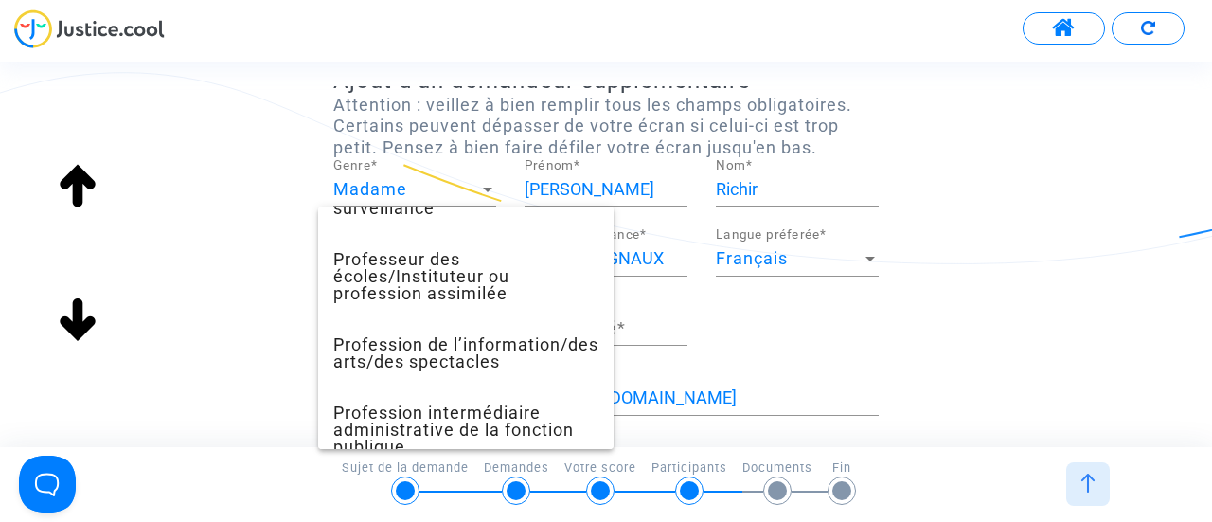
scroll to position [1325, 0]
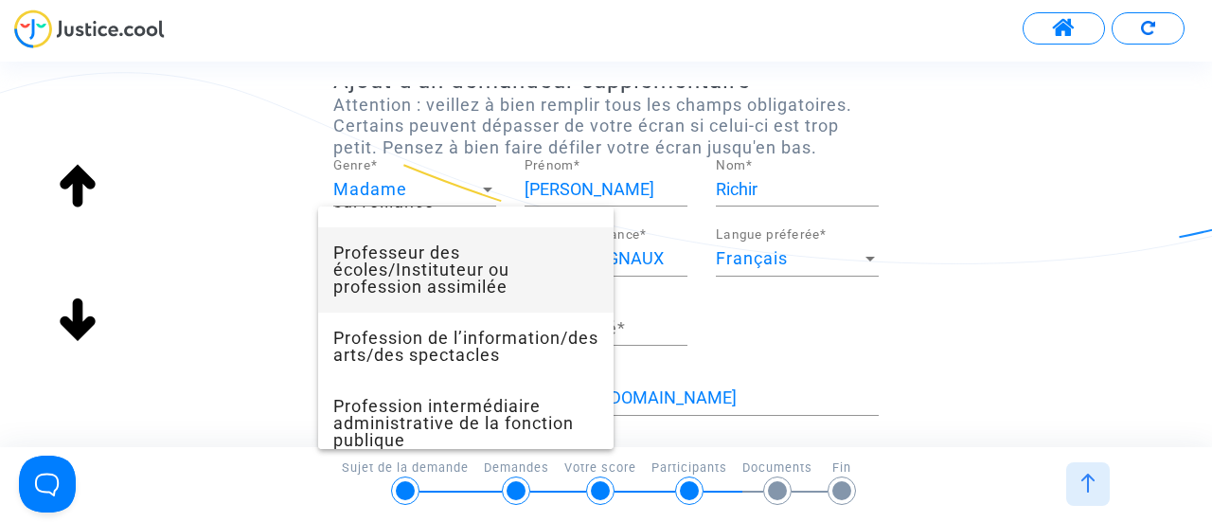
click at [448, 299] on span "Professeur des écoles/Instituteur ou profession assimilée" at bounding box center [465, 269] width 265 height 85
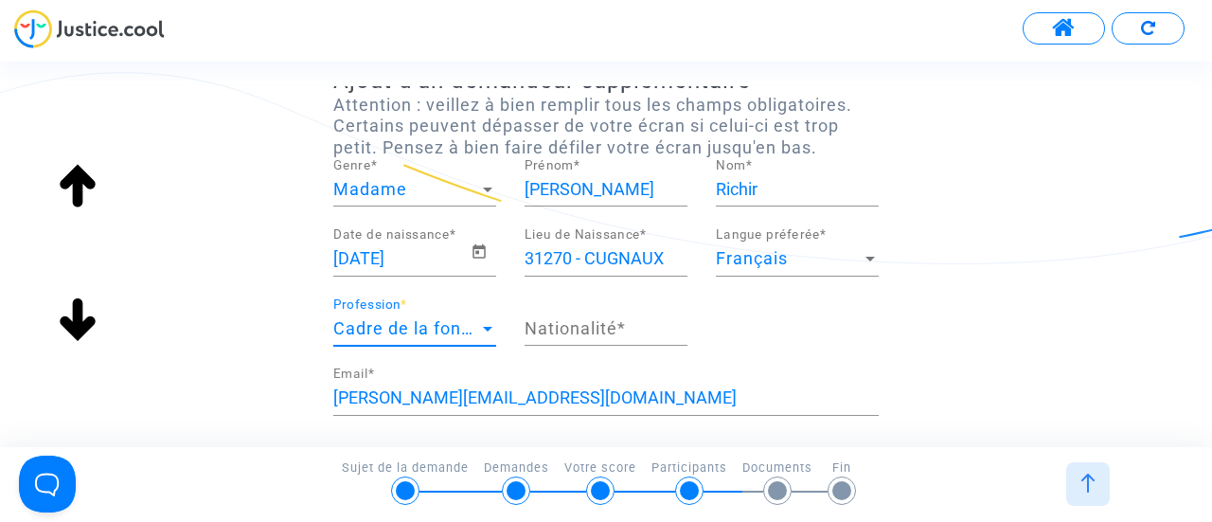
scroll to position [1125, 0]
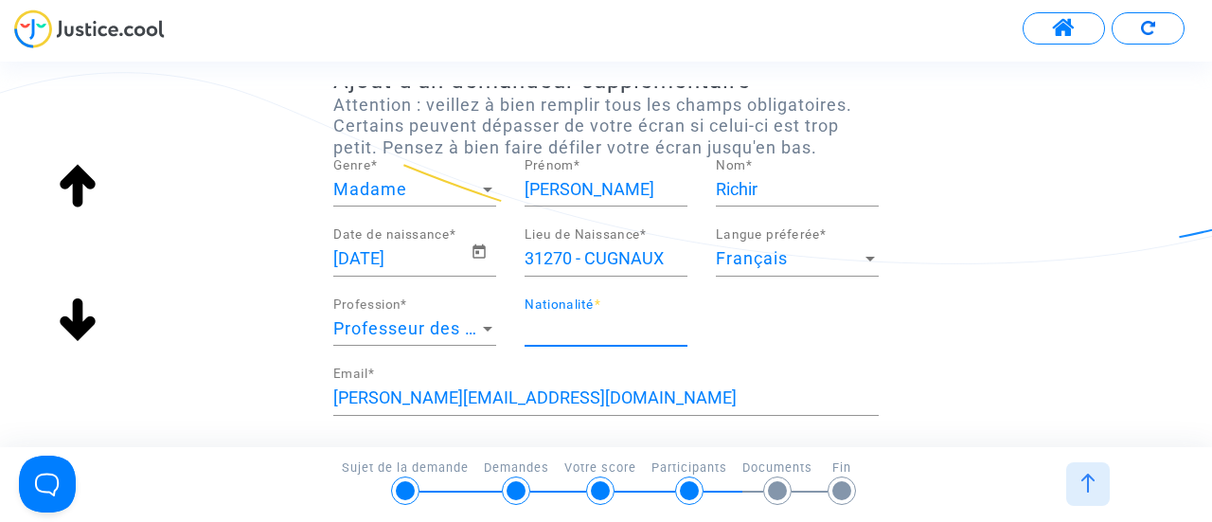
click at [553, 327] on input "Nationalité *" at bounding box center [606, 328] width 163 height 19
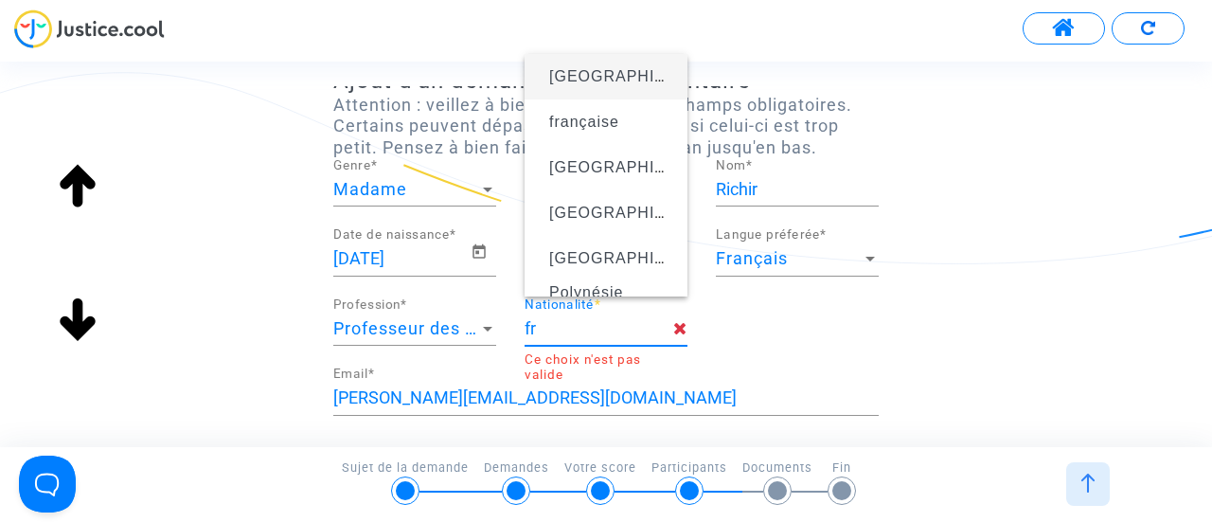
type input "française"
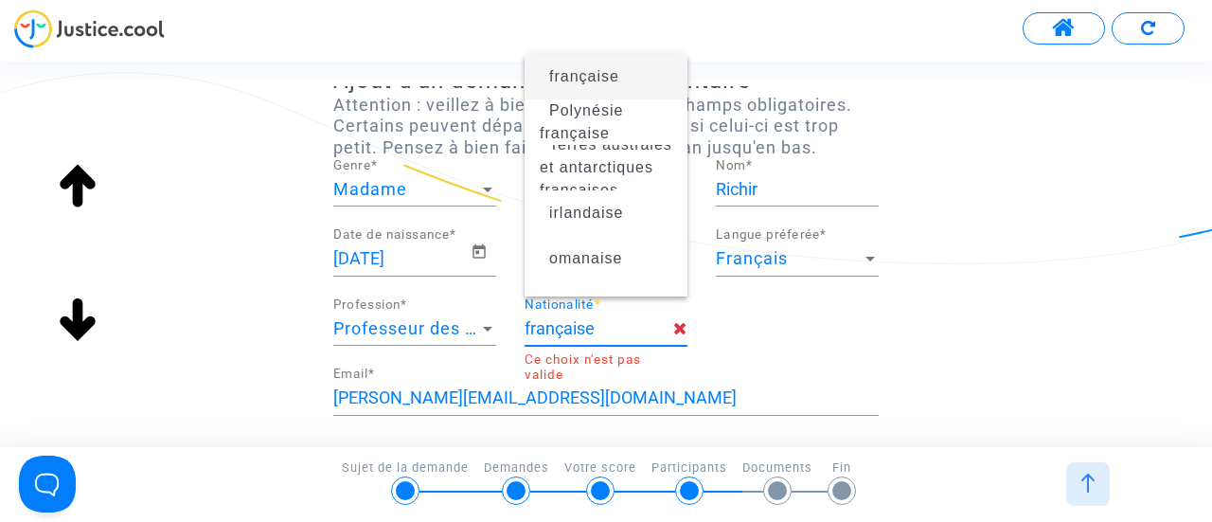
click at [701, 372] on div "[PERSON_NAME][EMAIL_ADDRESS][DOMAIN_NAME] Email *" at bounding box center [605, 391] width 545 height 48
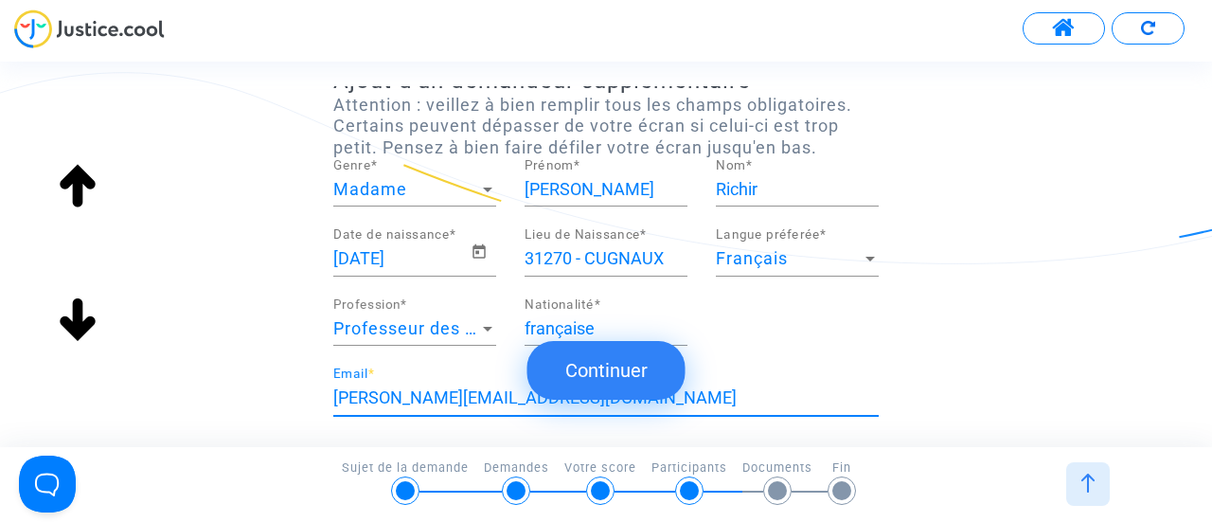
click at [827, 329] on div "[DEMOGRAPHIC_DATA] Date de naissance * 31270 - CUGNAUX Lieu de Naissance * Fran…" at bounding box center [606, 297] width 574 height 139
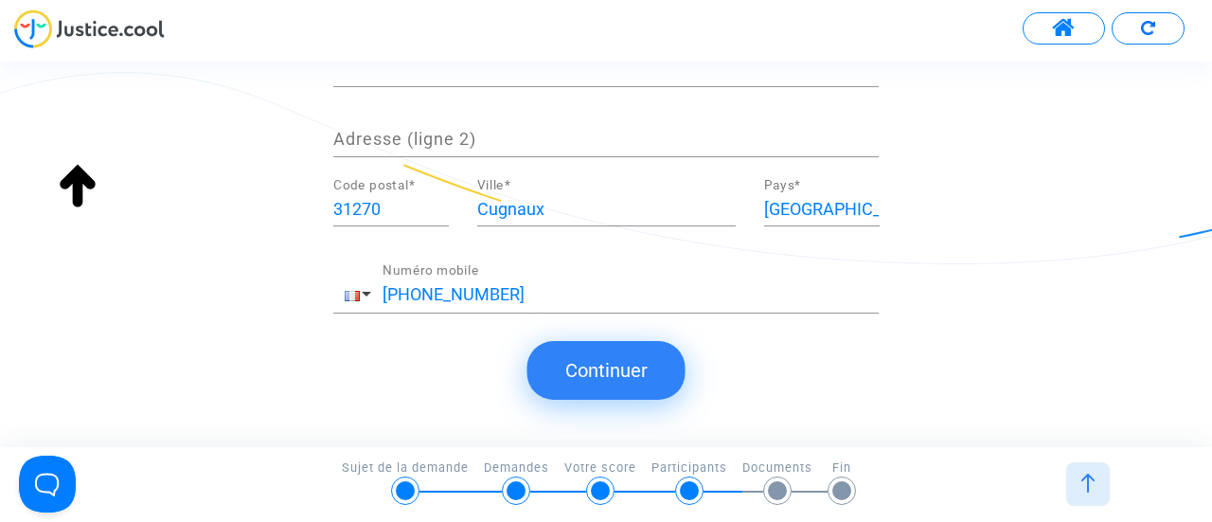
scroll to position [511, 0]
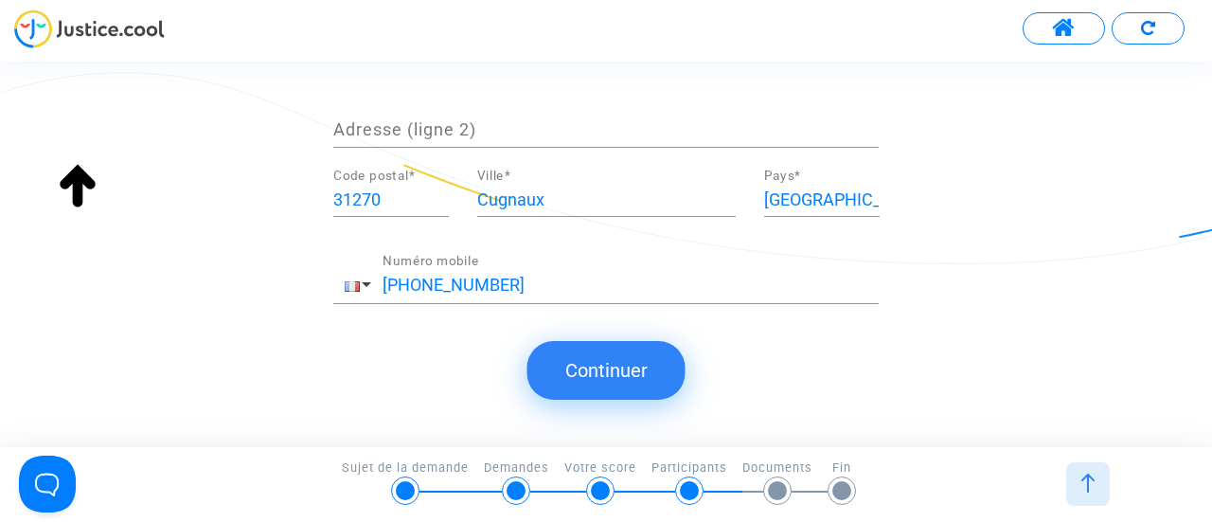
click at [625, 366] on button "Continuer" at bounding box center [606, 370] width 158 height 59
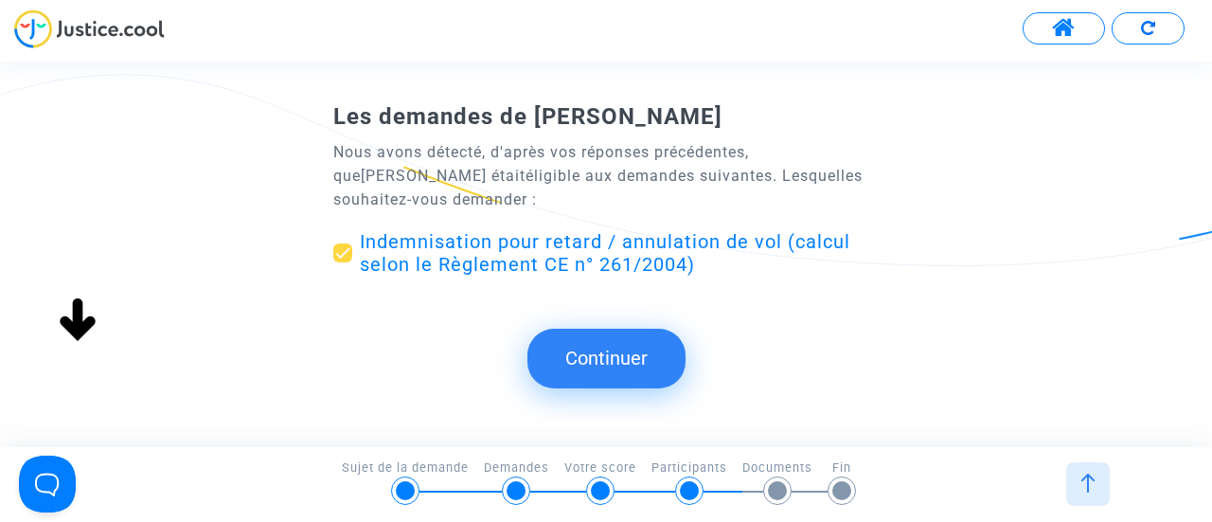
click at [623, 354] on button "Continuer" at bounding box center [606, 358] width 158 height 59
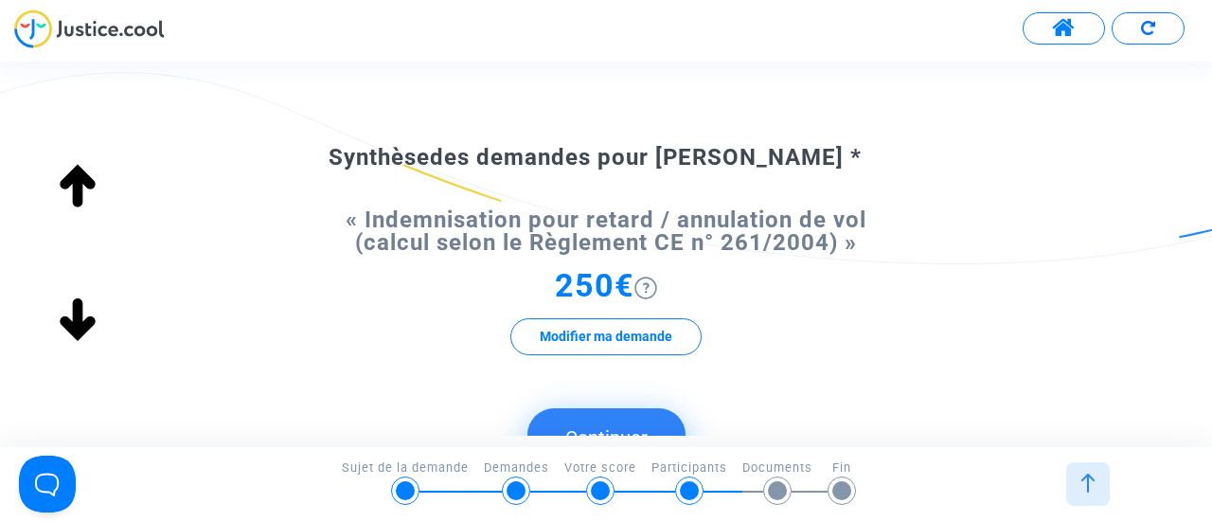
scroll to position [284, 0]
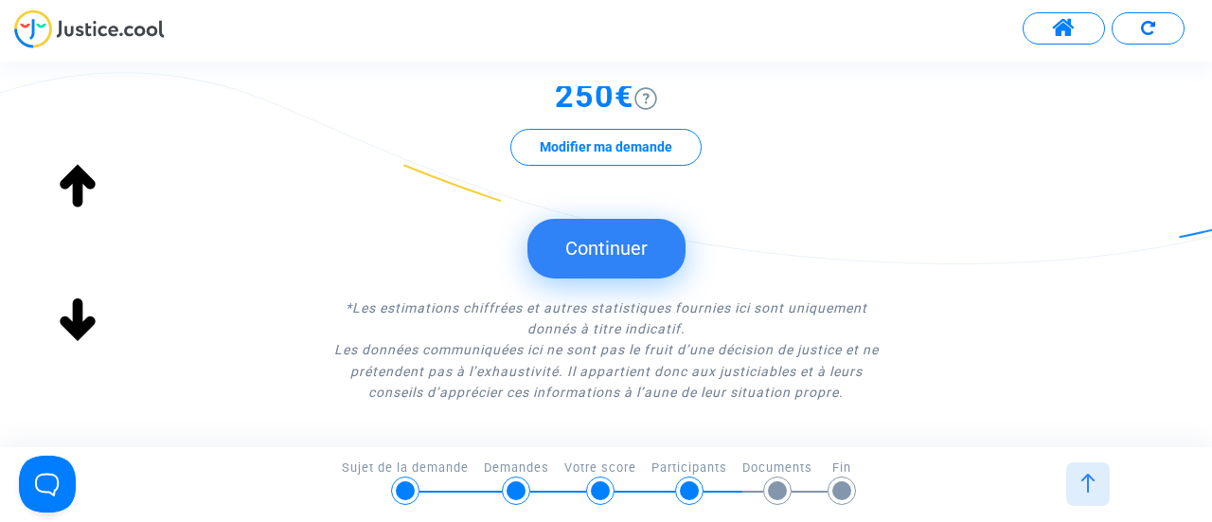
click at [615, 251] on button "Continuer" at bounding box center [606, 248] width 158 height 59
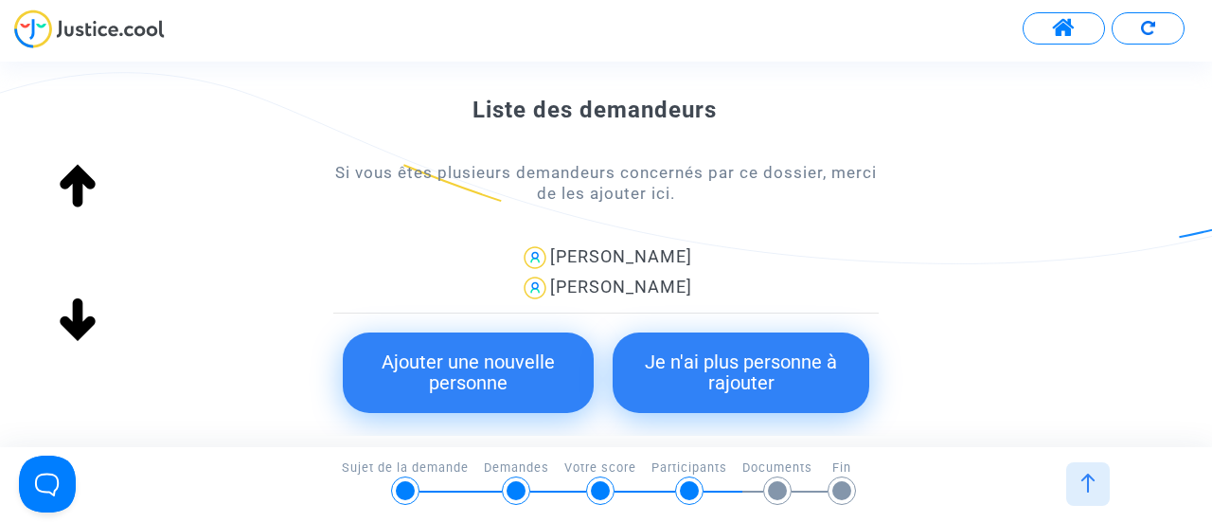
click at [748, 372] on button "Je n'ai plus personne à rajouter" at bounding box center [741, 372] width 257 height 80
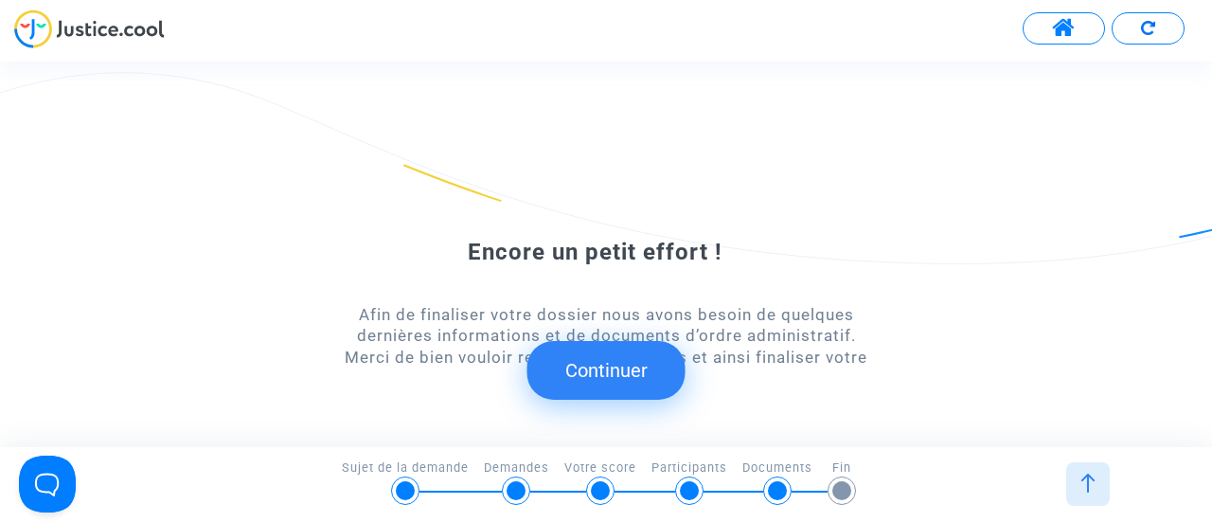
click at [611, 369] on button "Continuer" at bounding box center [606, 370] width 158 height 59
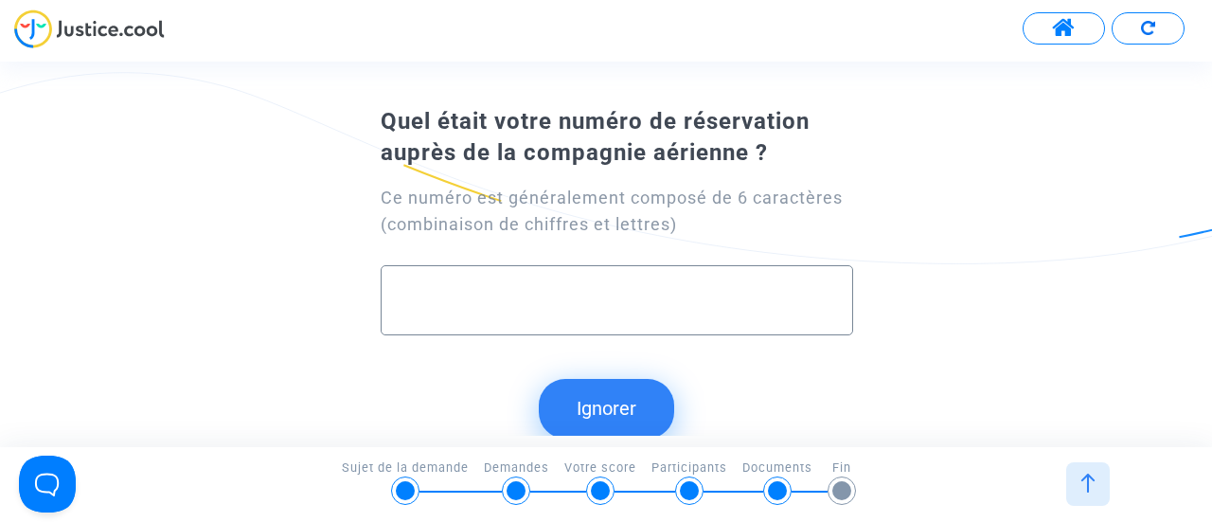
paste input "N7DJWE"
type input "N7DJWE"
click at [614, 404] on button "Continuer" at bounding box center [606, 408] width 158 height 59
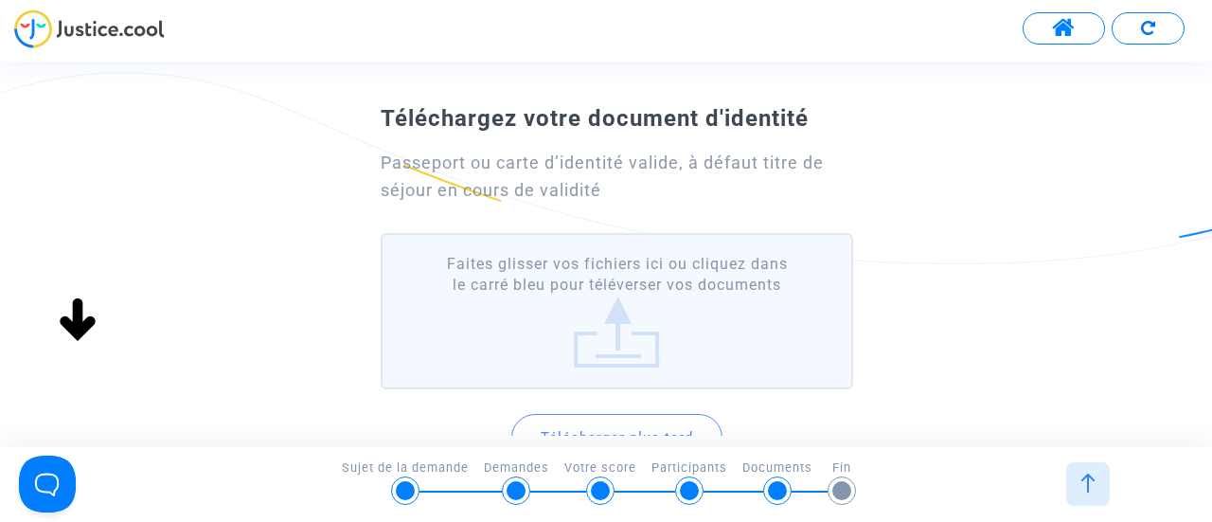
scroll to position [95, 0]
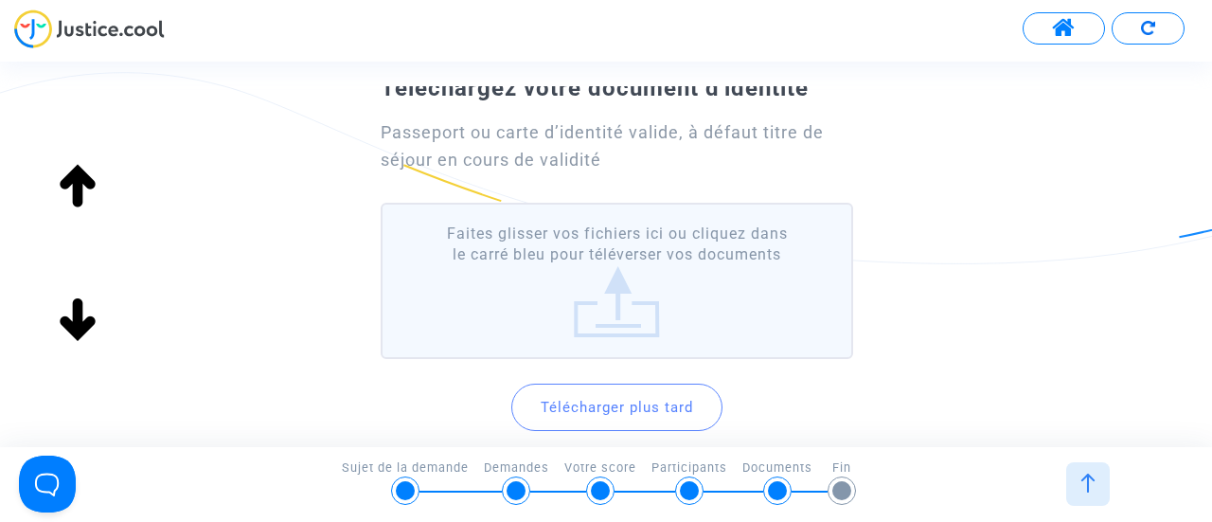
click at [576, 271] on label "Faites glisser vos fichiers ici ou cliquez dans le carré bleu pour téléverser v…" at bounding box center [617, 281] width 472 height 156
click at [0, 0] on input "Faites glisser vos fichiers ici ou cliquez dans le carré bleu pour téléverser v…" at bounding box center [0, 0] width 0 height 0
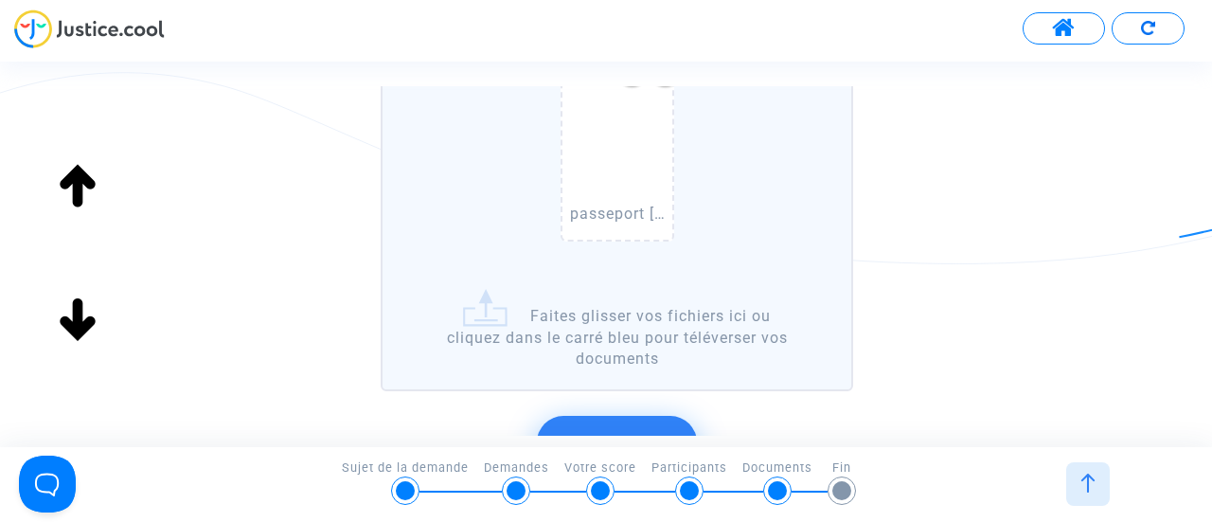
scroll to position [473, 0]
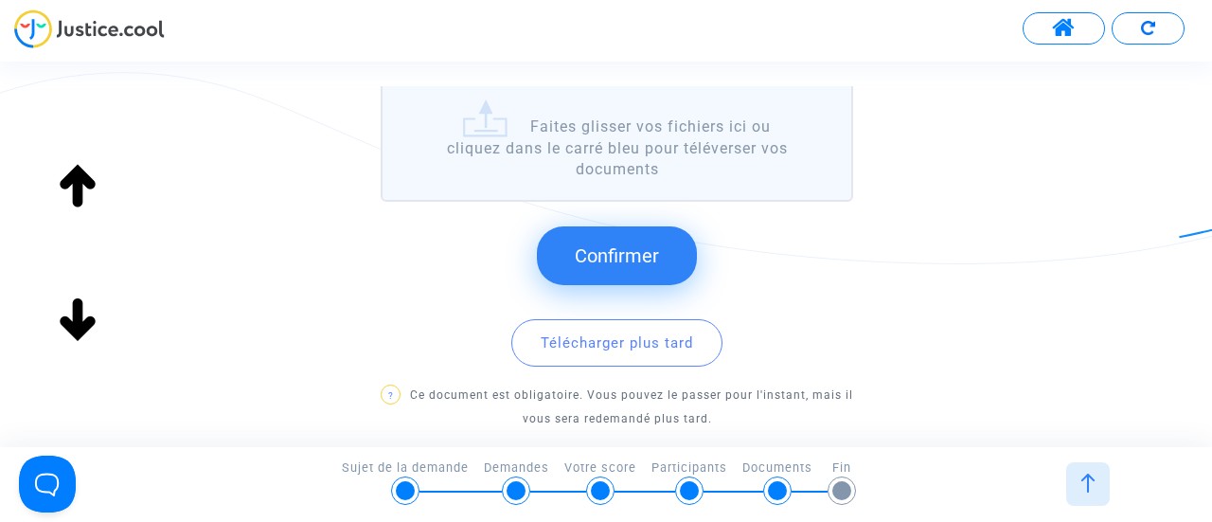
click at [594, 251] on span "Confirmer" at bounding box center [617, 255] width 84 height 23
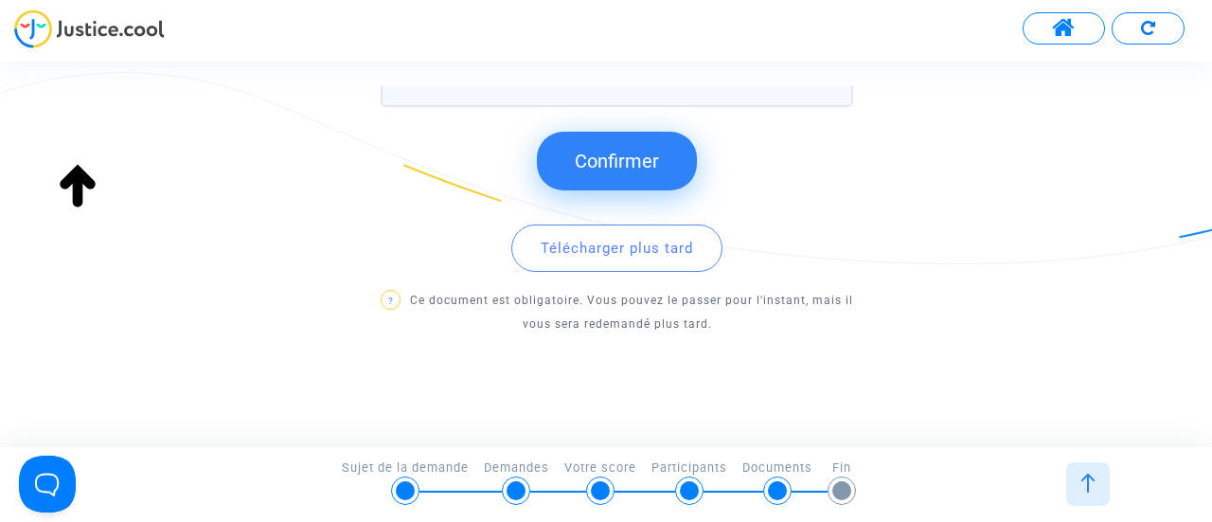
scroll to position [379, 0]
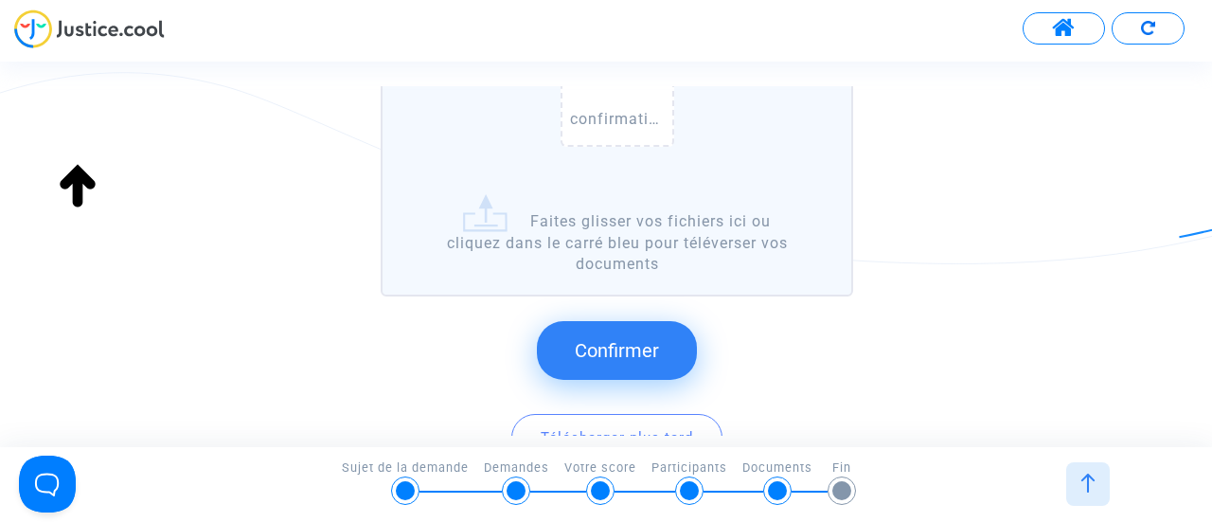
click at [619, 352] on span "Confirmer" at bounding box center [617, 350] width 84 height 23
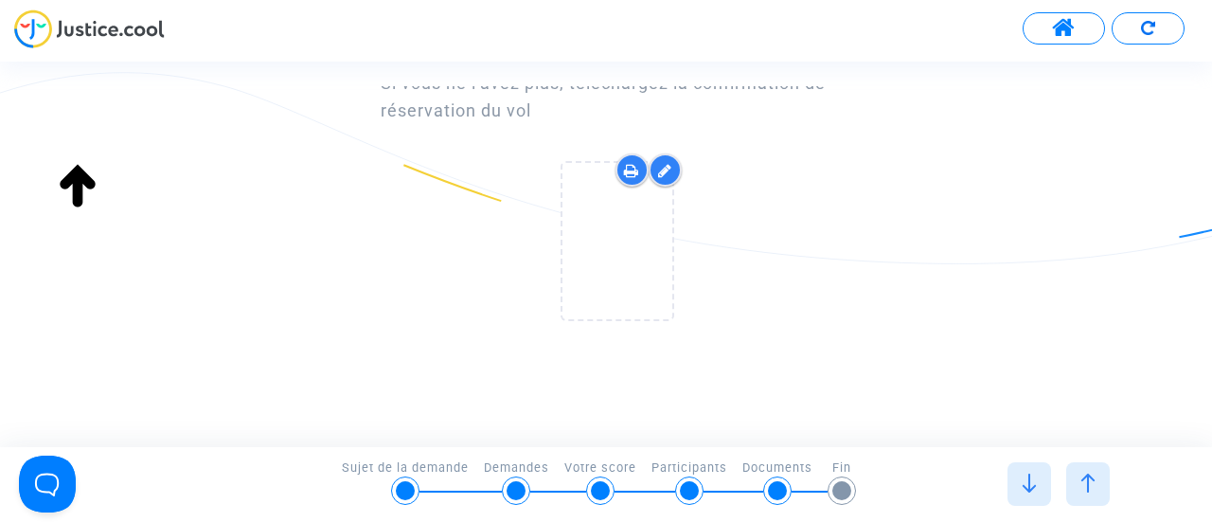
scroll to position [49, 0]
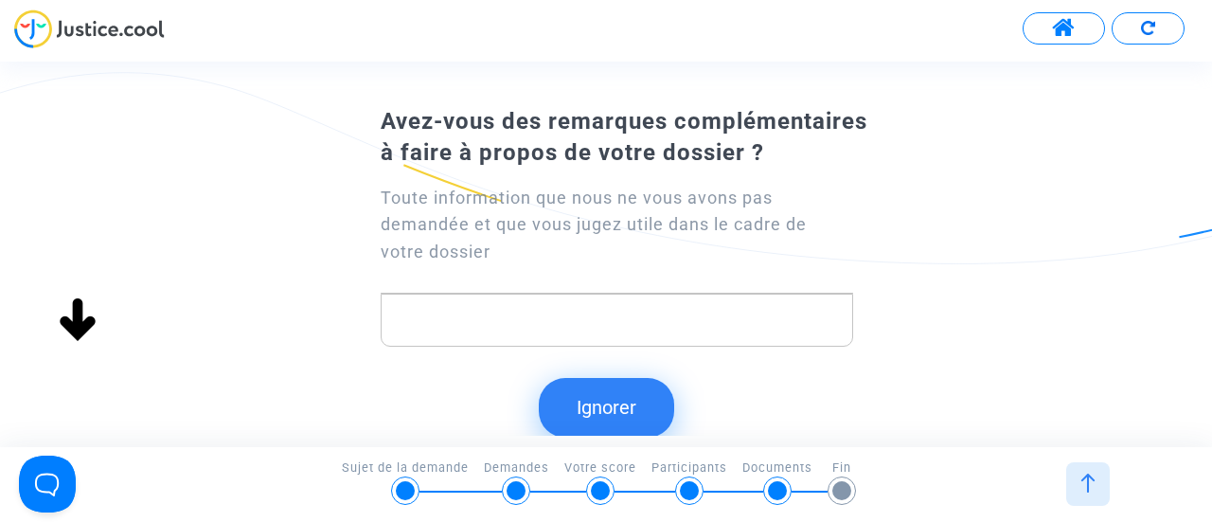
click at [482, 309] on p "Rich Text Editor, main" at bounding box center [617, 320] width 453 height 24
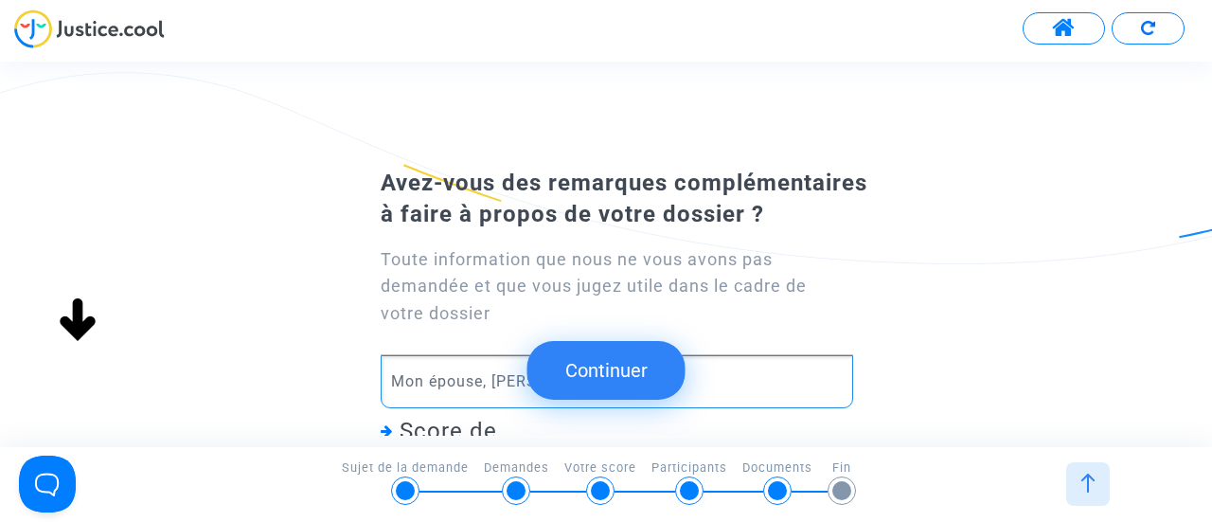
scroll to position [189, 0]
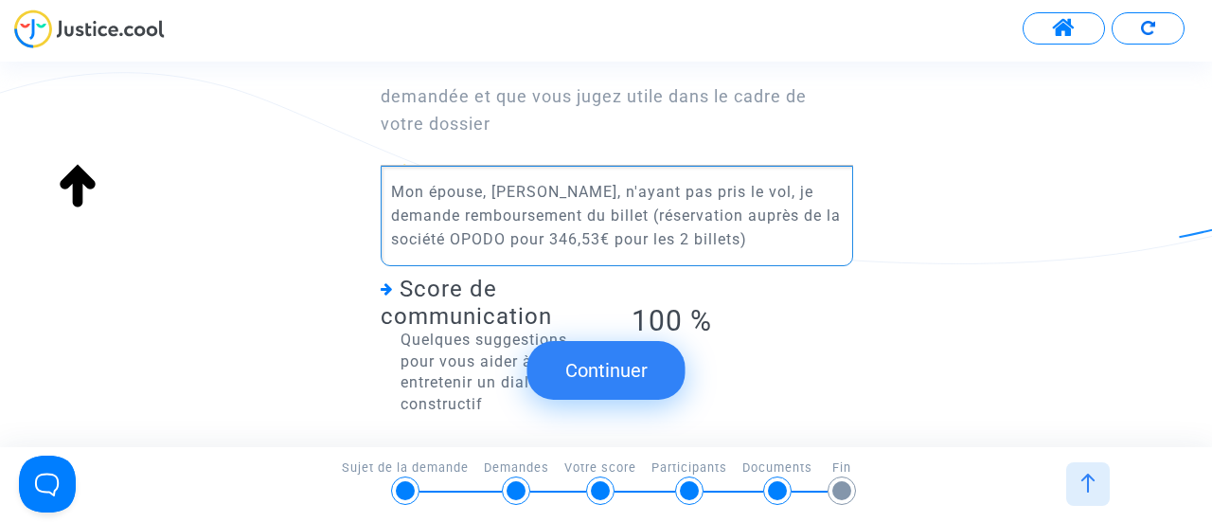
click at [606, 366] on button "Continuer" at bounding box center [606, 370] width 158 height 59
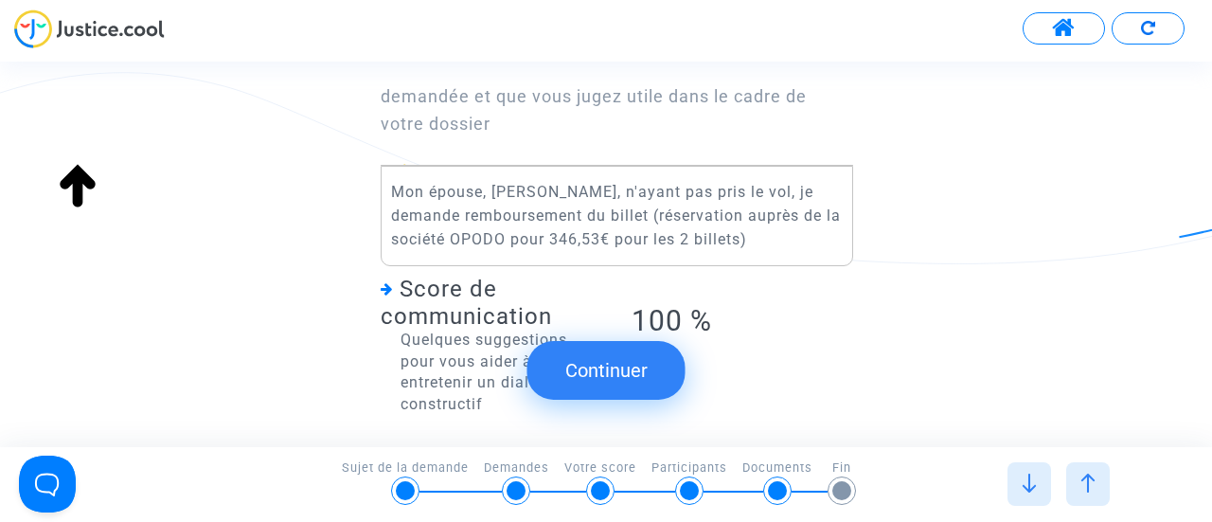
scroll to position [0, 0]
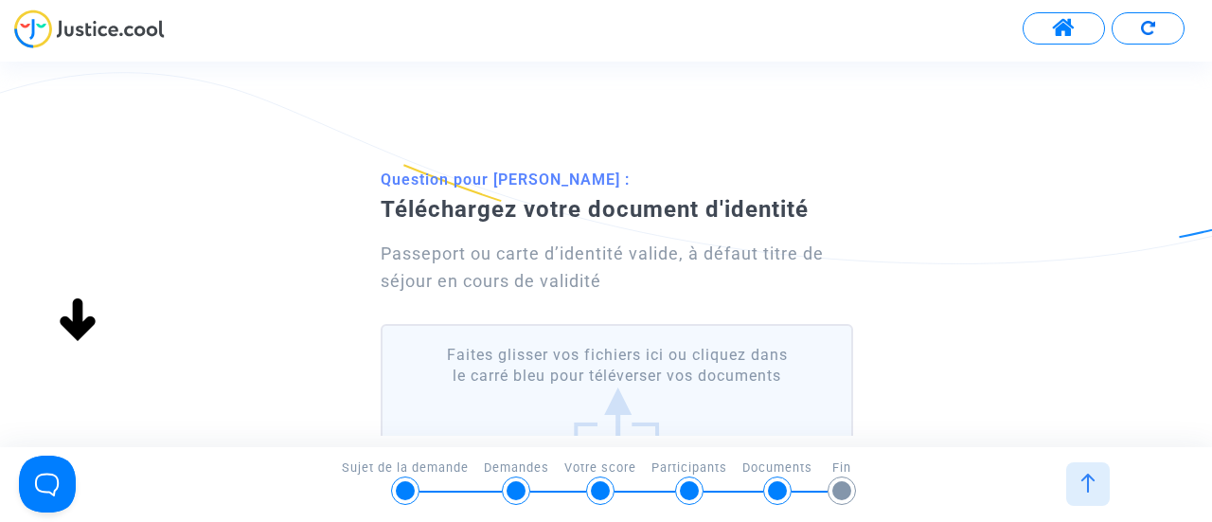
click at [607, 390] on label "Faites glisser vos fichiers ici ou cliquez dans le carré bleu pour téléverser v…" at bounding box center [617, 402] width 472 height 156
click at [0, 0] on input "Faites glisser vos fichiers ici ou cliquez dans le carré bleu pour téléverser v…" at bounding box center [0, 0] width 0 height 0
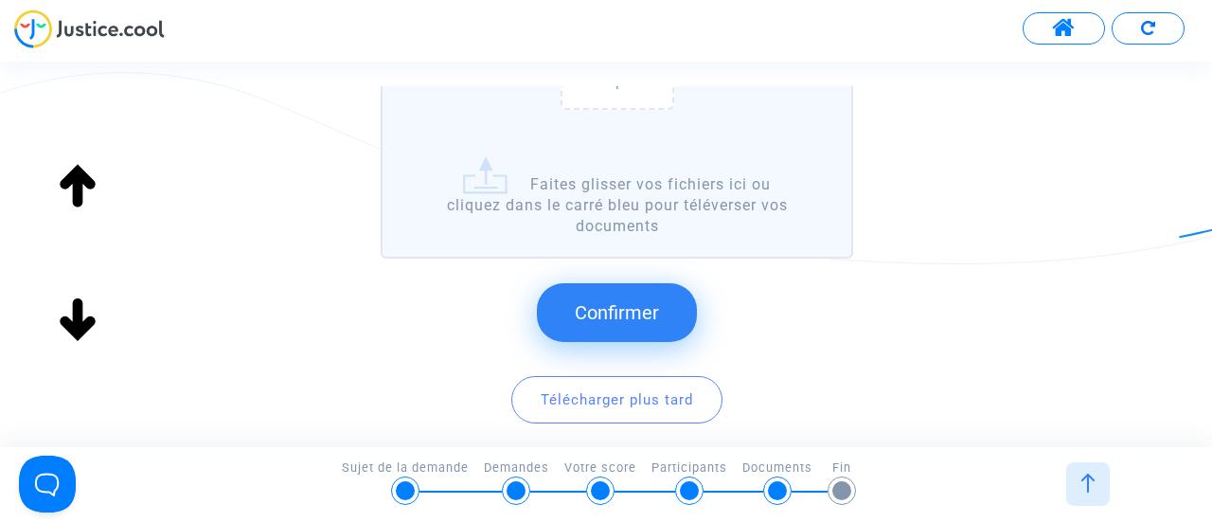
scroll to position [473, 0]
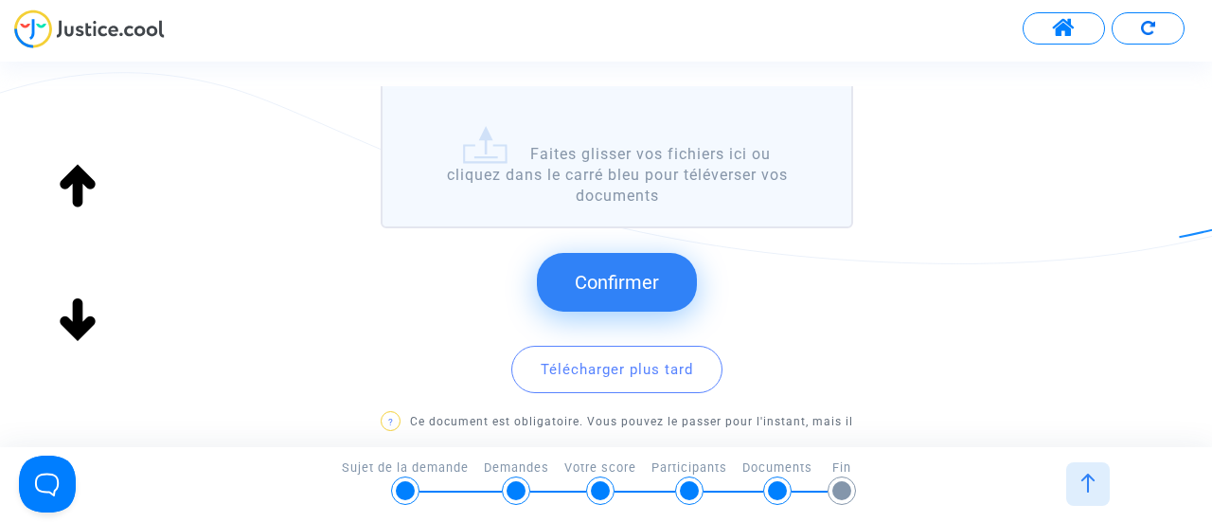
click at [626, 282] on span "Confirmer" at bounding box center [617, 282] width 84 height 23
click at [636, 291] on span "Confirmer" at bounding box center [617, 282] width 84 height 23
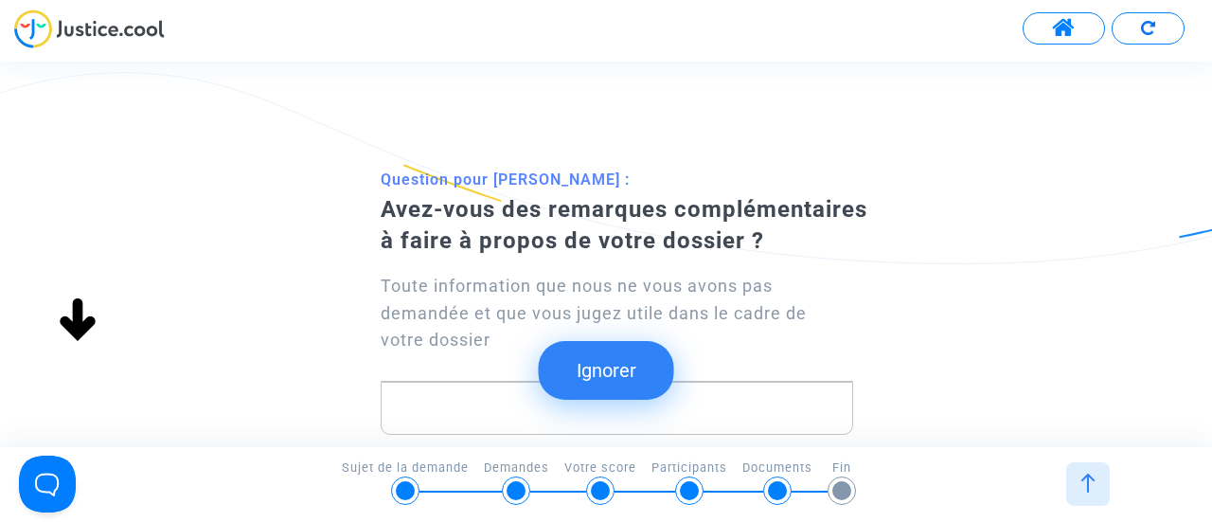
scroll to position [107, 0]
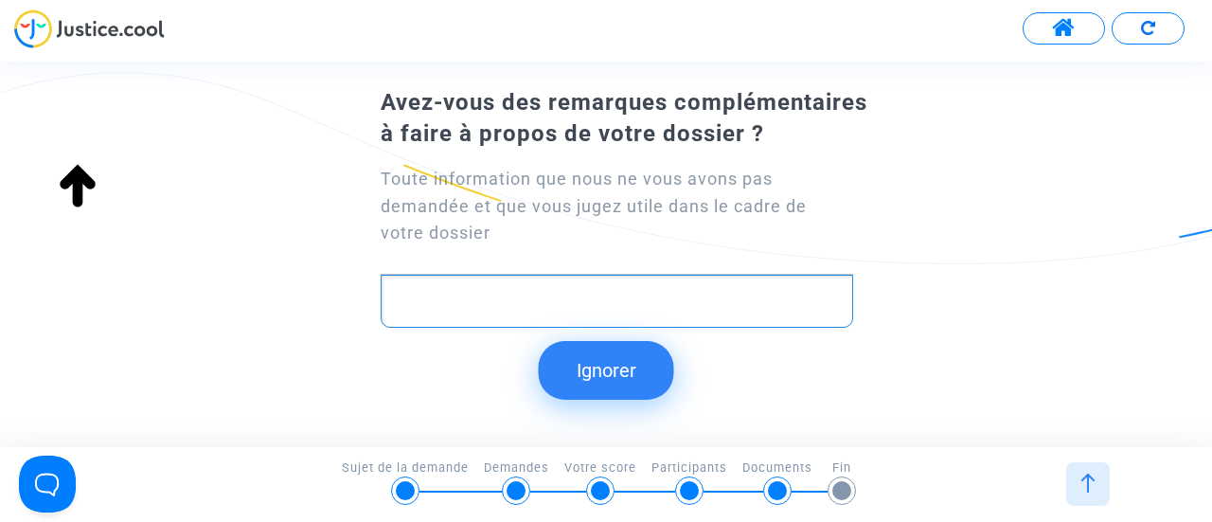
click at [622, 284] on div "Rich Text Editor, main" at bounding box center [617, 301] width 472 height 53
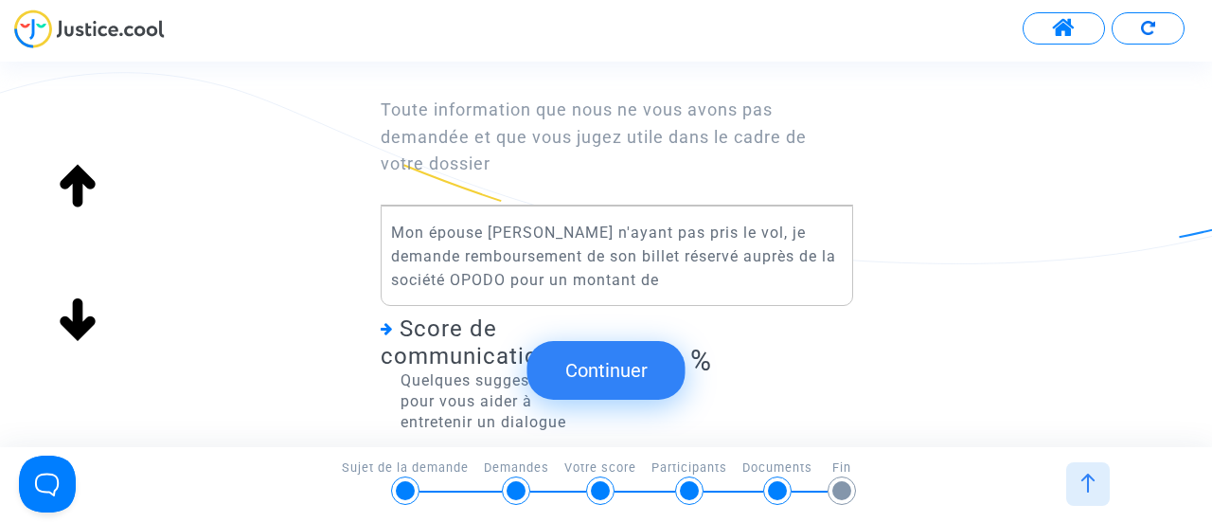
scroll to position [202, 0]
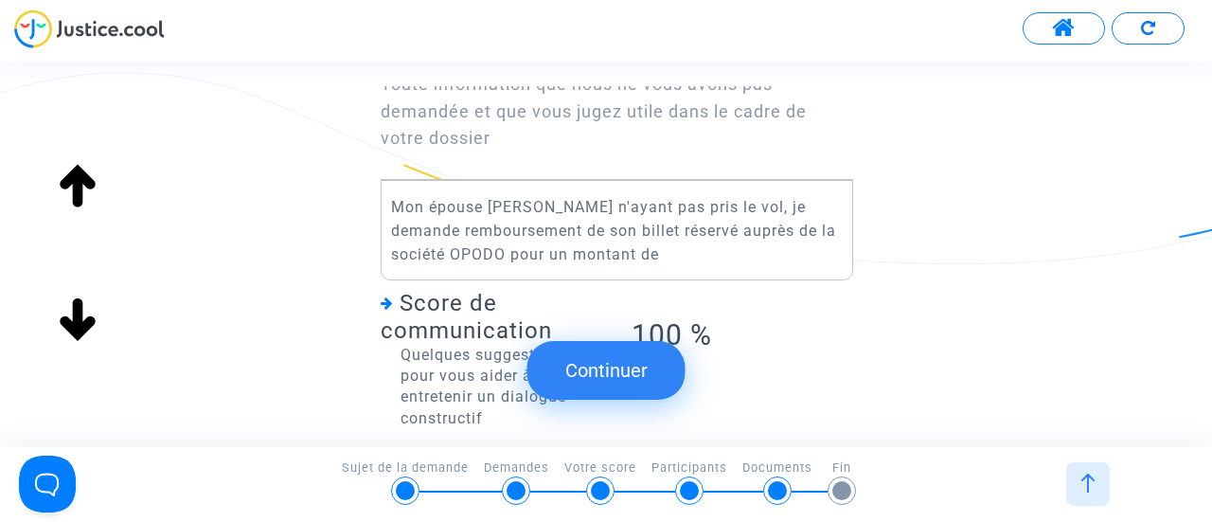
click at [614, 253] on p "Mon épouse [PERSON_NAME] n'ayant pas pris le vol, je demande remboursement de s…" at bounding box center [617, 230] width 453 height 71
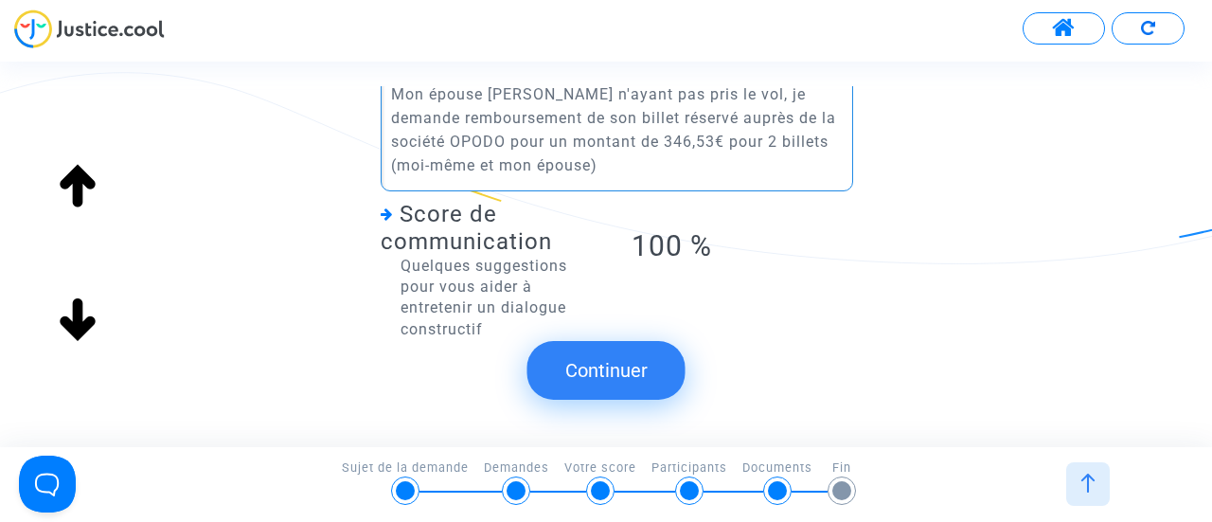
scroll to position [336, 0]
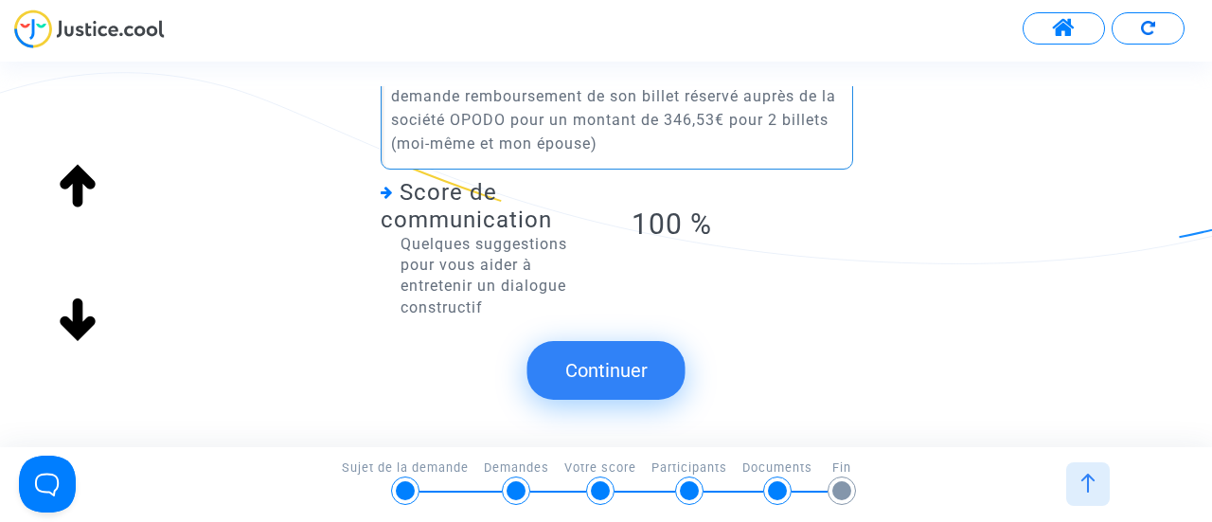
click at [604, 380] on button "Continuer" at bounding box center [606, 370] width 158 height 59
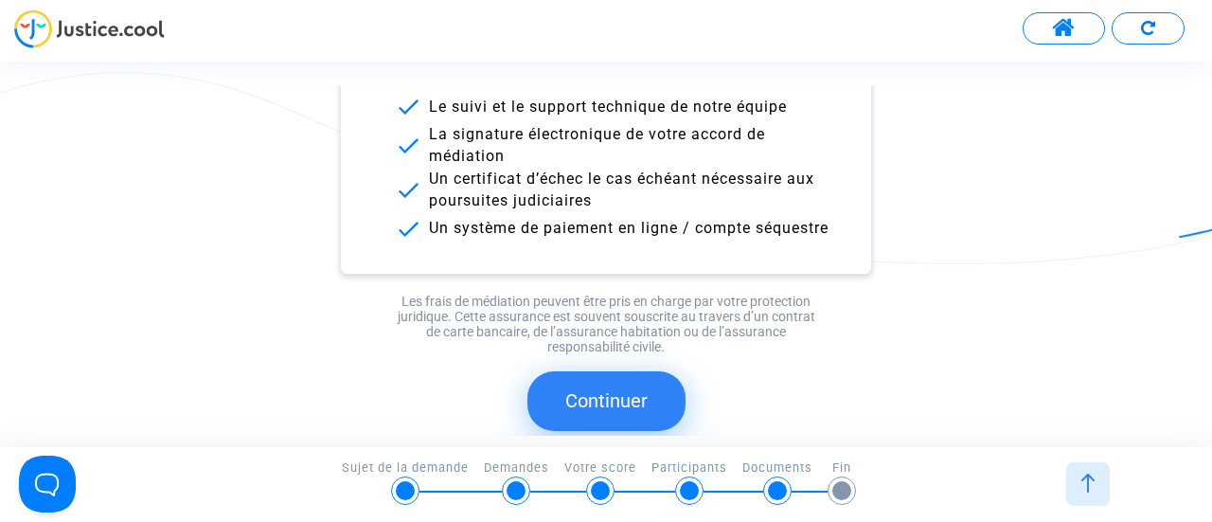
scroll to position [379, 0]
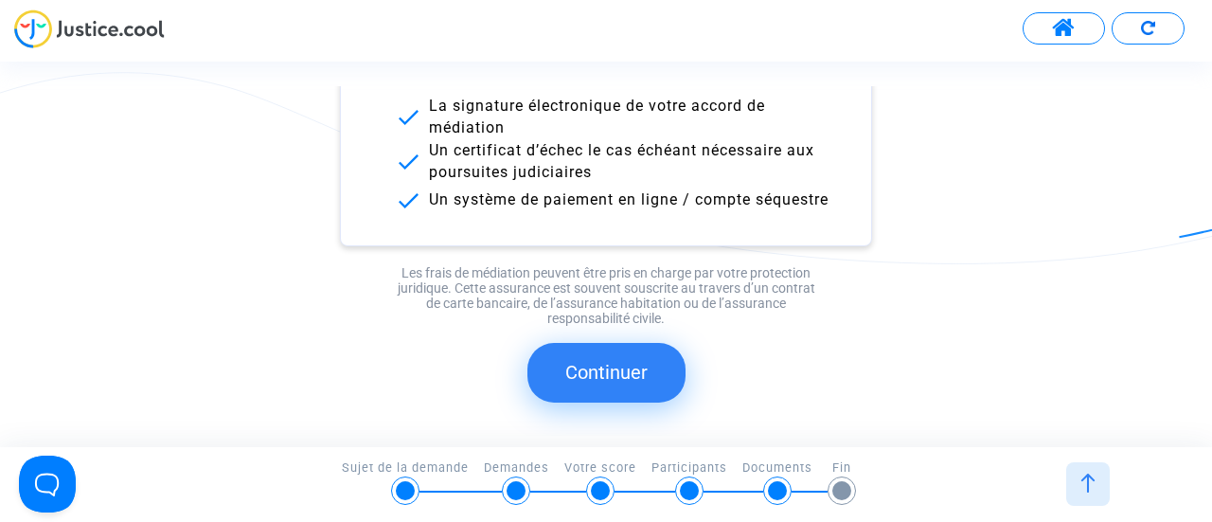
click at [624, 366] on button "Continuer" at bounding box center [606, 372] width 158 height 59
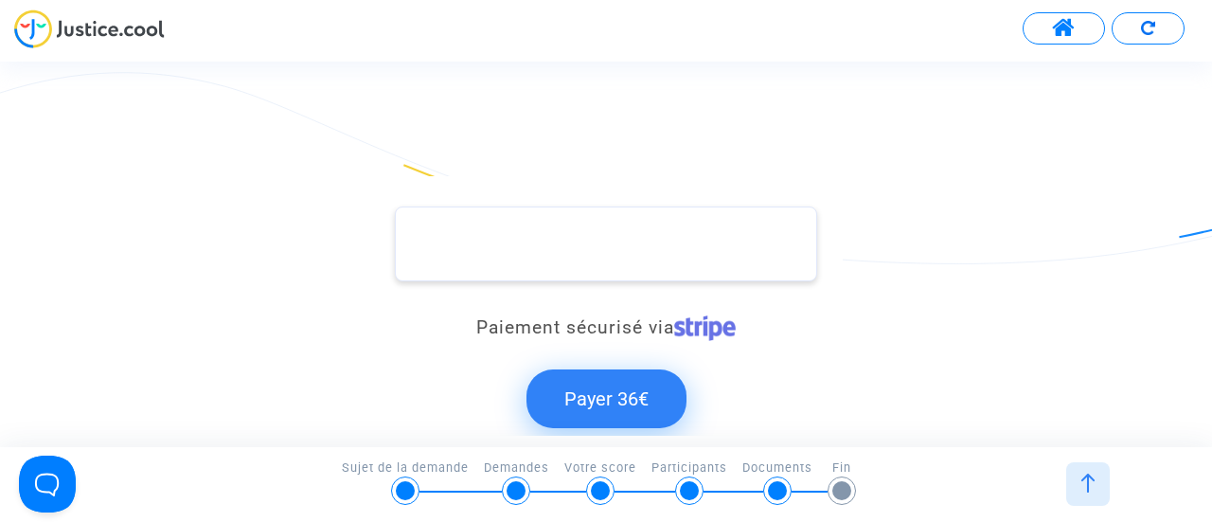
scroll to position [0, 0]
click at [593, 404] on button "Payer 36€" at bounding box center [606, 398] width 160 height 59
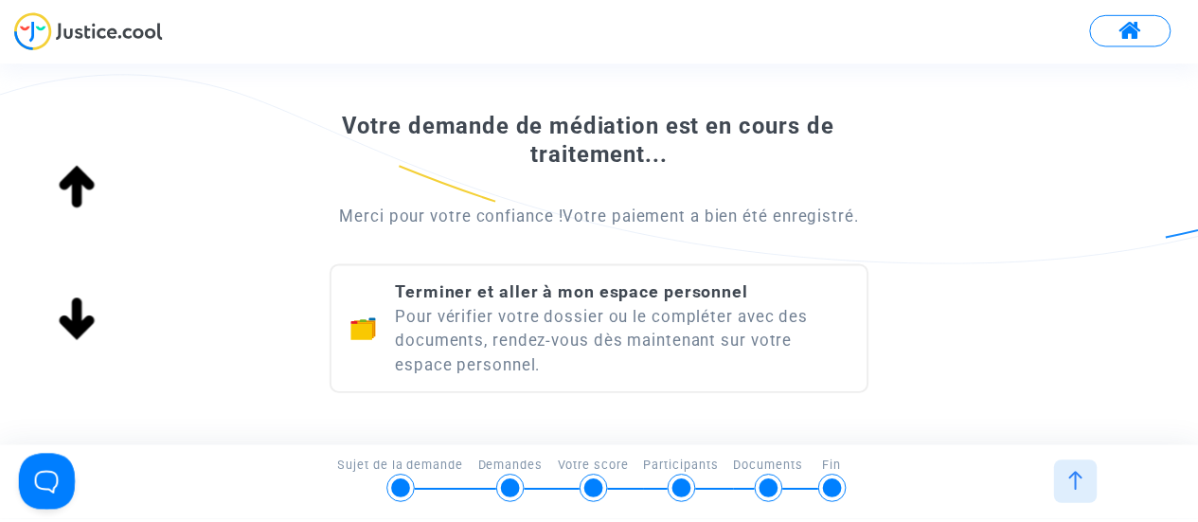
scroll to position [284, 0]
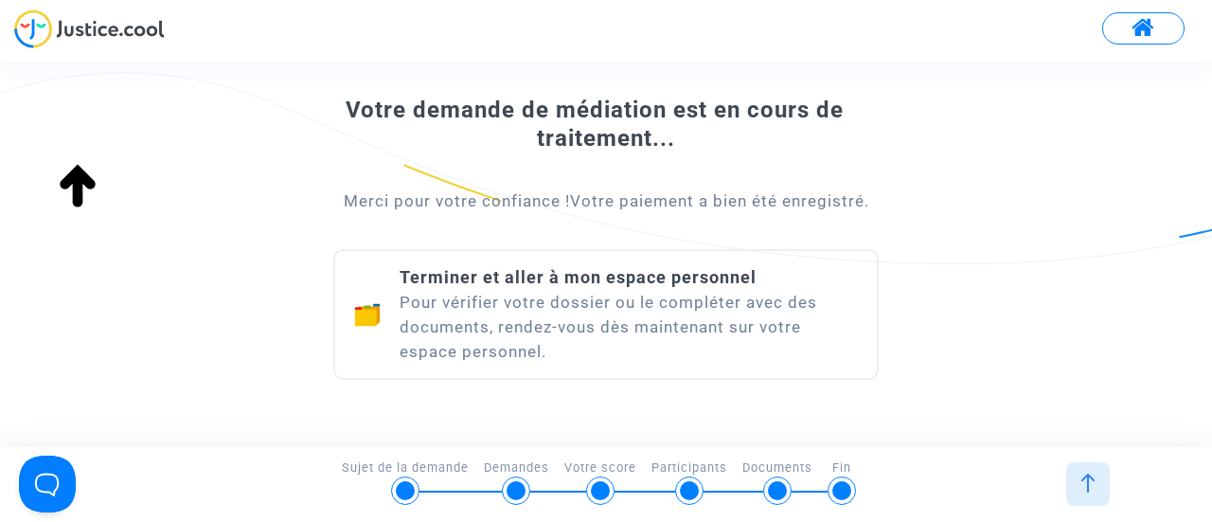
click at [562, 315] on div "Terminer et aller à mon espace personnel Pour vérifier votre dossier ou le comp…" at bounding box center [629, 314] width 458 height 98
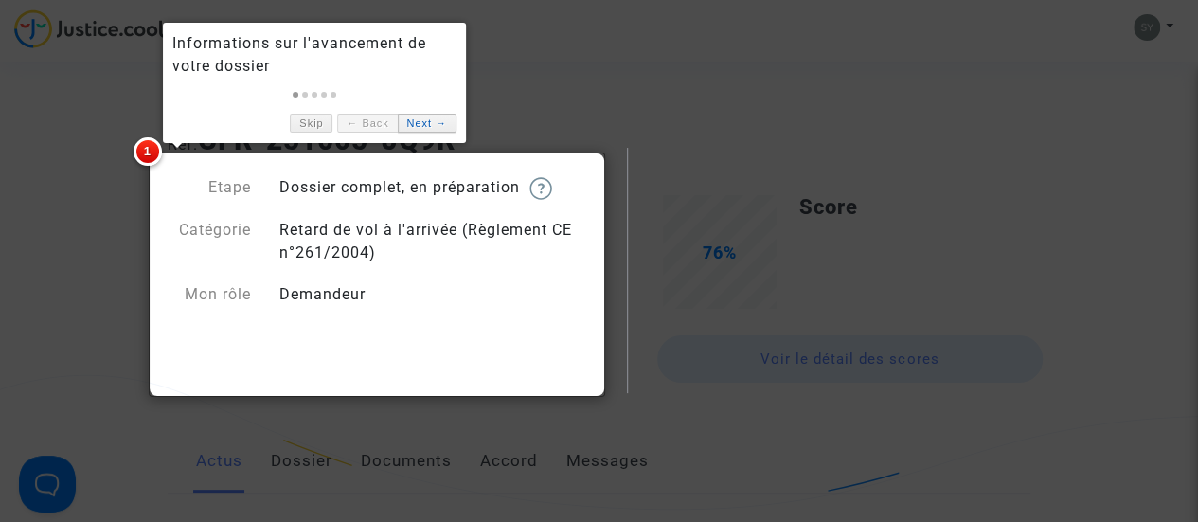
click at [429, 126] on link "Next →" at bounding box center [427, 124] width 59 height 20
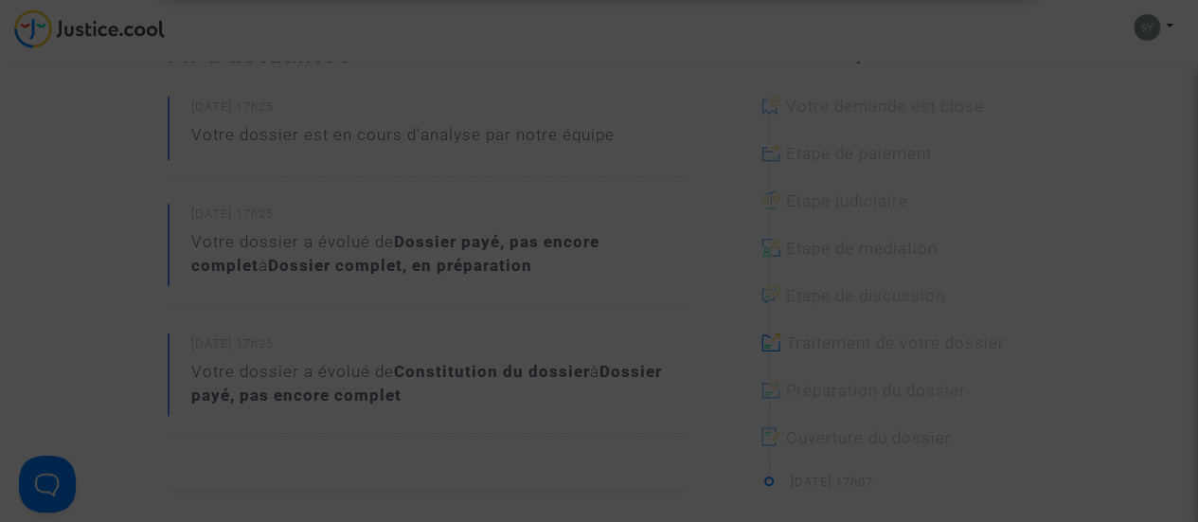
scroll to position [568, 0]
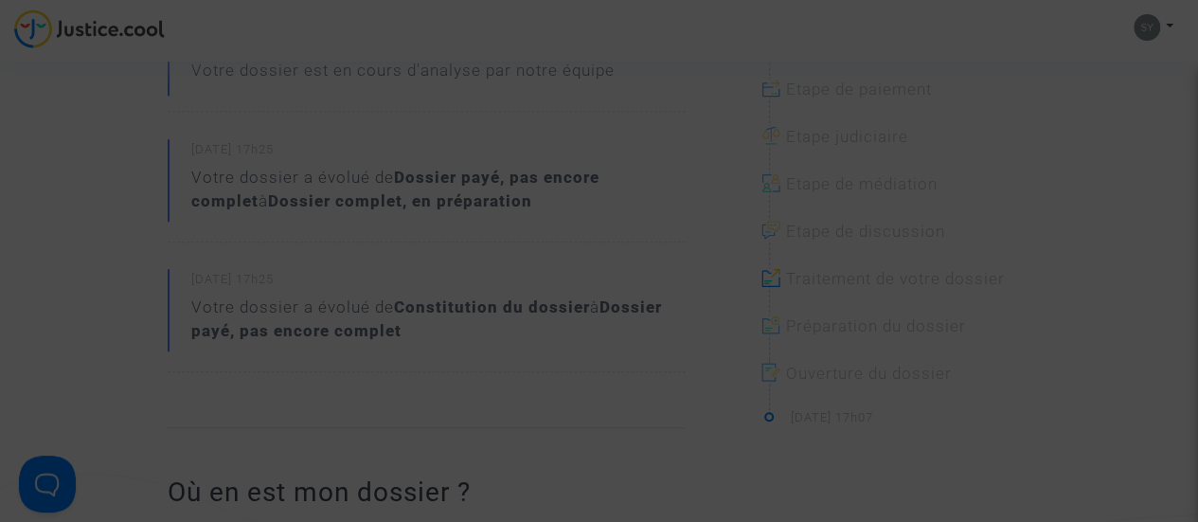
click at [545, 250] on div at bounding box center [599, 261] width 1198 height 522
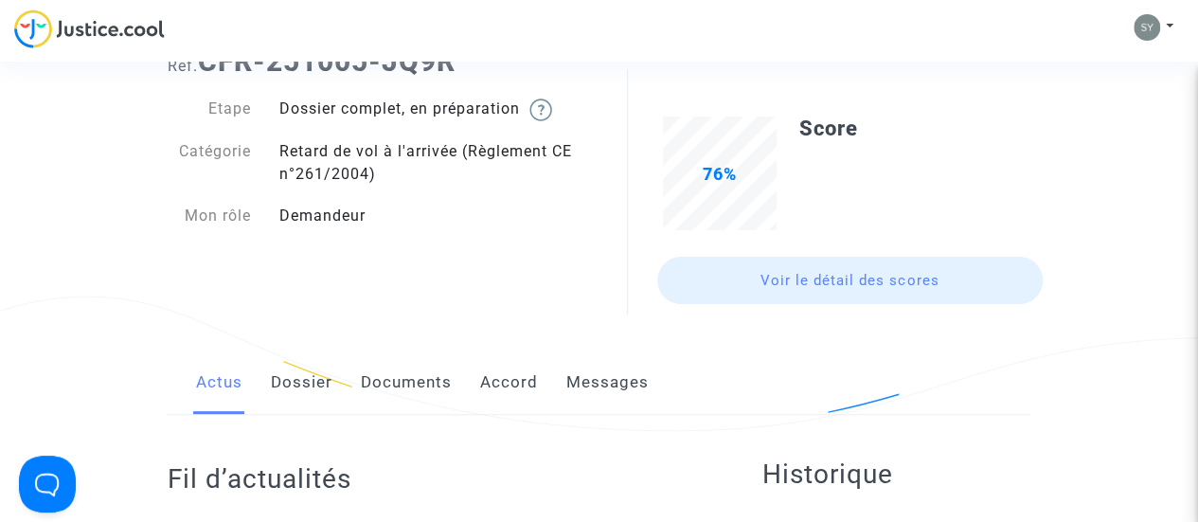
scroll to position [0, 0]
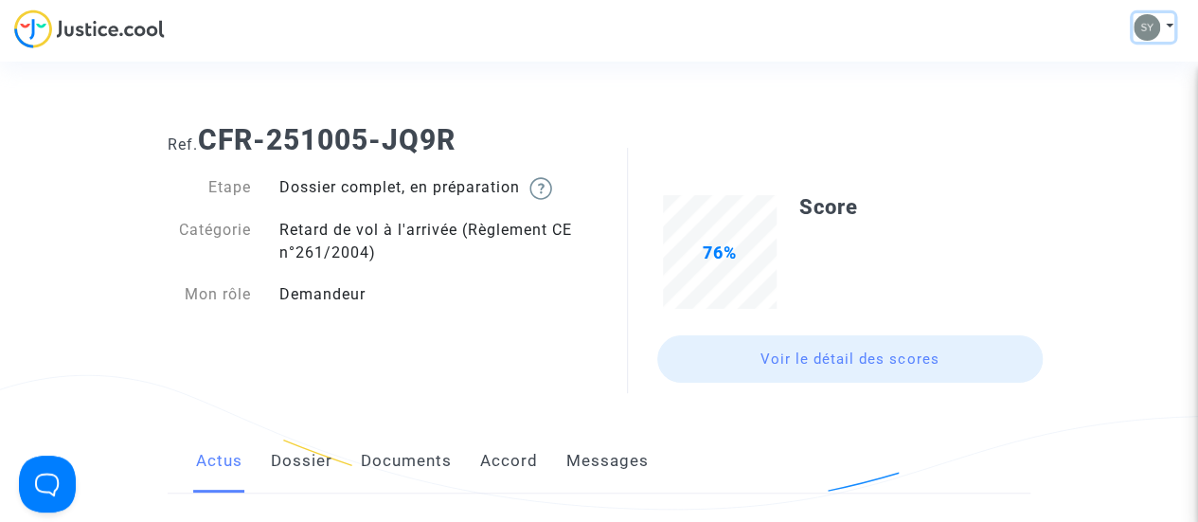
click at [1166, 30] on button at bounding box center [1153, 27] width 42 height 28
click at [1091, 90] on link "Paramètres" at bounding box center [1098, 97] width 150 height 30
